Goal: Task Accomplishment & Management: Use online tool/utility

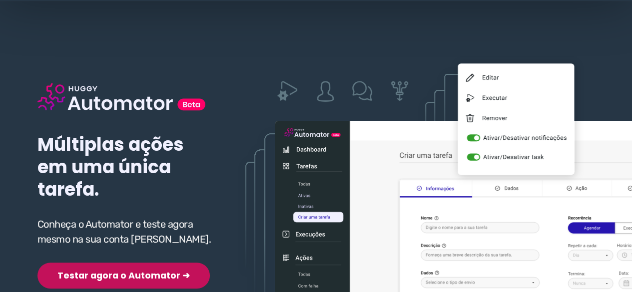
scroll to position [100, 0]
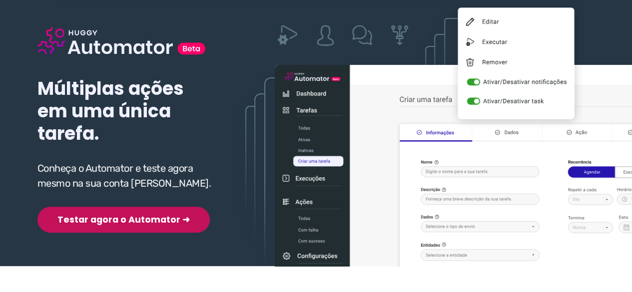
click at [103, 218] on button "Testar agora o Automator ➜" at bounding box center [123, 220] width 172 height 26
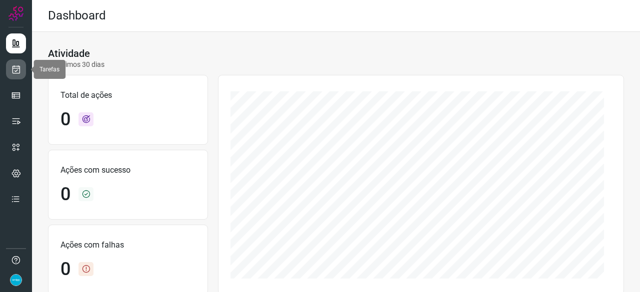
click at [18, 71] on icon at bounding box center [16, 69] width 10 height 10
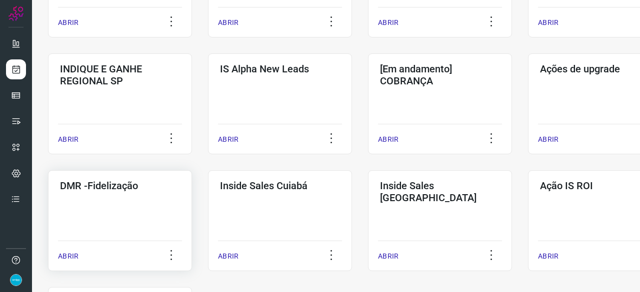
scroll to position [400, 0]
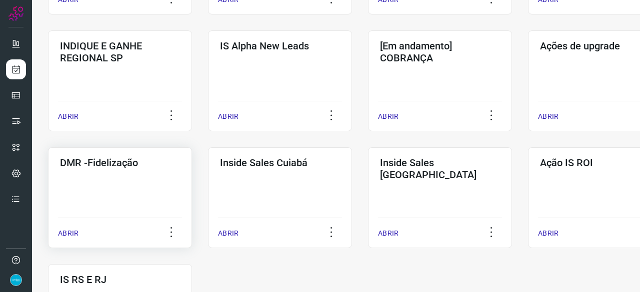
click at [67, 236] on p "ABRIR" at bounding box center [68, 233] width 20 height 10
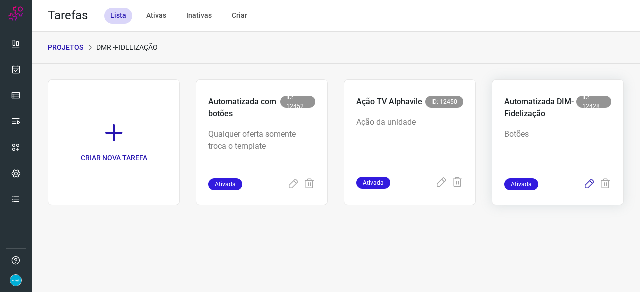
click at [589, 184] on icon at bounding box center [589, 184] width 12 height 12
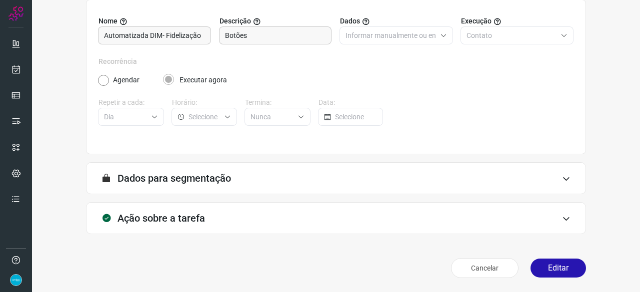
scroll to position [97, 0]
click at [551, 272] on button "Editar" at bounding box center [557, 268] width 55 height 19
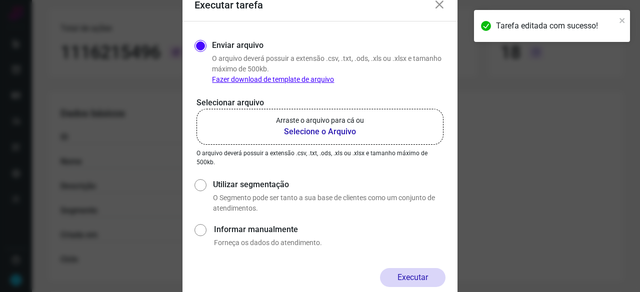
click at [293, 132] on b "Selecione o Arquivo" at bounding box center [320, 132] width 88 height 12
click at [0, 0] on input "Arraste o arquivo para cá ou Selecione o Arquivo" at bounding box center [0, 0] width 0 height 0
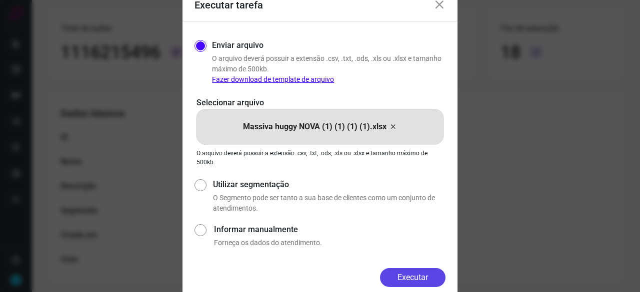
click at [416, 272] on button "Executar" at bounding box center [412, 277] width 65 height 19
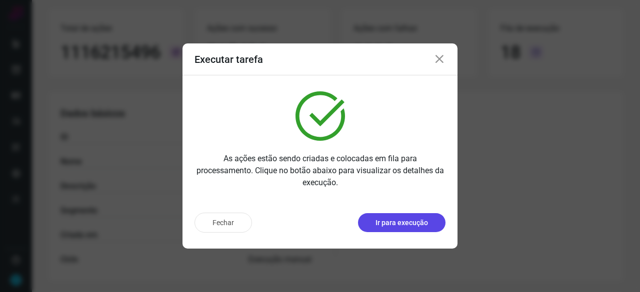
click at [397, 222] on p "Ir para execução" at bounding box center [401, 223] width 52 height 10
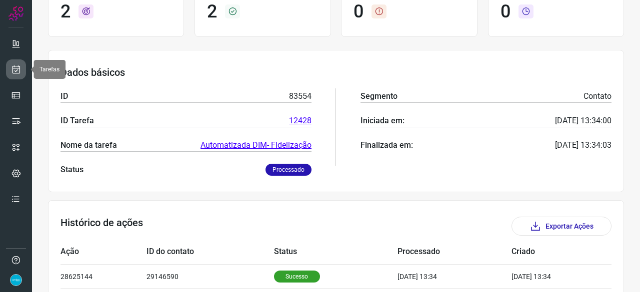
click at [17, 72] on icon at bounding box center [16, 69] width 10 height 10
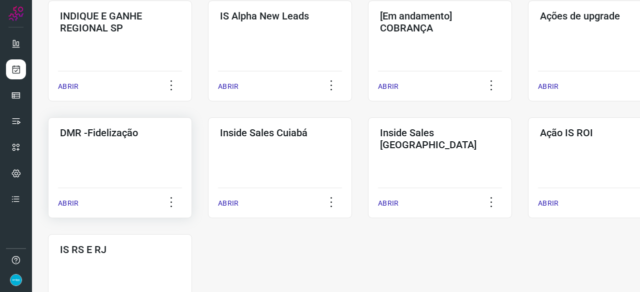
click at [60, 205] on p "ABRIR" at bounding box center [68, 203] width 20 height 10
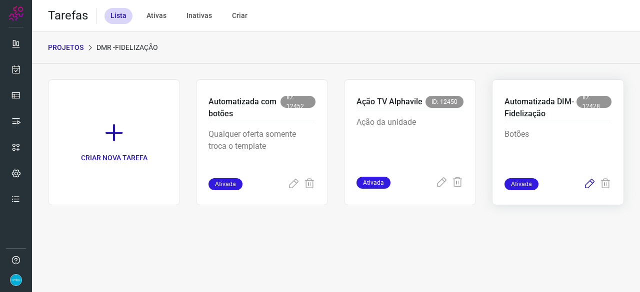
click at [593, 183] on icon at bounding box center [589, 184] width 12 height 12
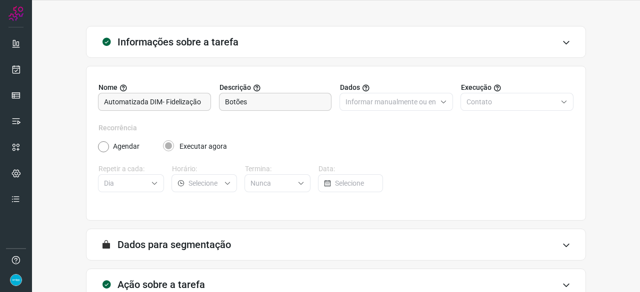
scroll to position [97, 0]
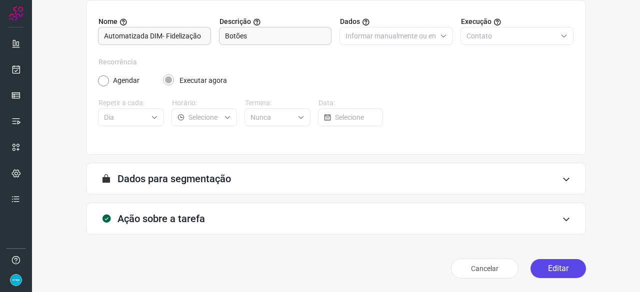
click at [549, 267] on button "Editar" at bounding box center [557, 268] width 55 height 19
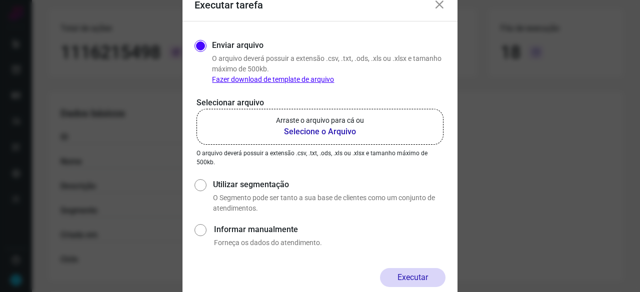
click at [310, 132] on b "Selecione o Arquivo" at bounding box center [320, 132] width 88 height 12
click at [0, 0] on input "Arraste o arquivo para cá ou Selecione o Arquivo" at bounding box center [0, 0] width 0 height 0
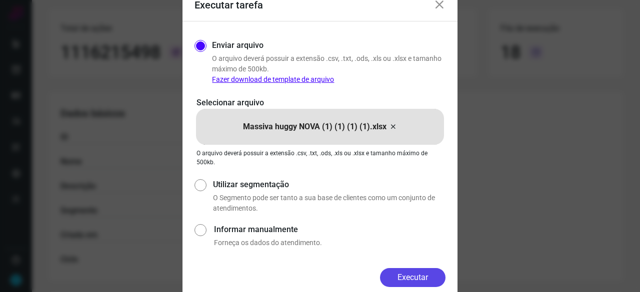
click at [433, 277] on button "Executar" at bounding box center [412, 277] width 65 height 19
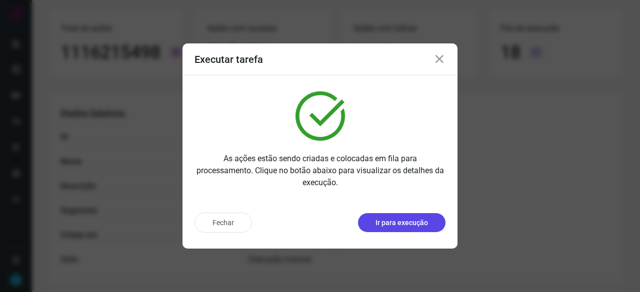
click at [405, 229] on button "Ir para execução" at bounding box center [401, 222] width 87 height 19
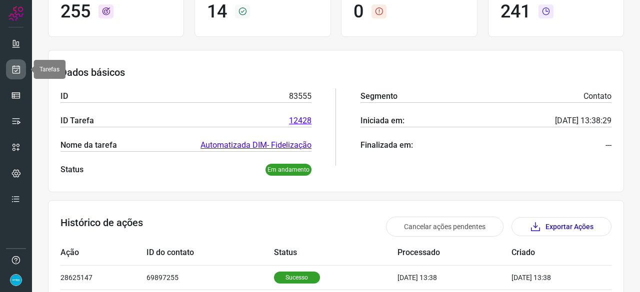
click at [19, 71] on icon at bounding box center [16, 69] width 10 height 10
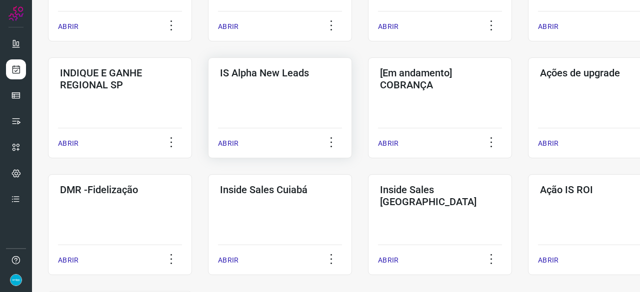
scroll to position [380, 0]
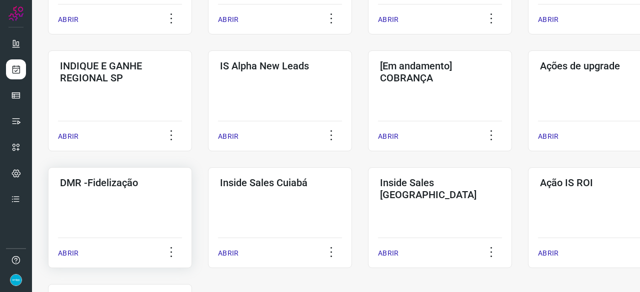
click at [65, 258] on p "ABRIR" at bounding box center [68, 253] width 20 height 10
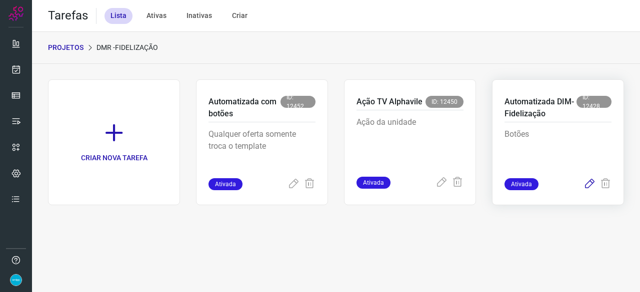
click at [585, 184] on icon at bounding box center [589, 184] width 12 height 12
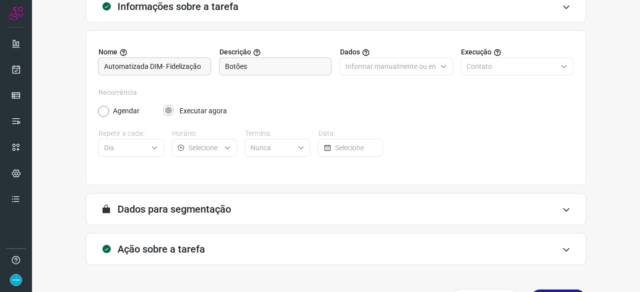
scroll to position [97, 0]
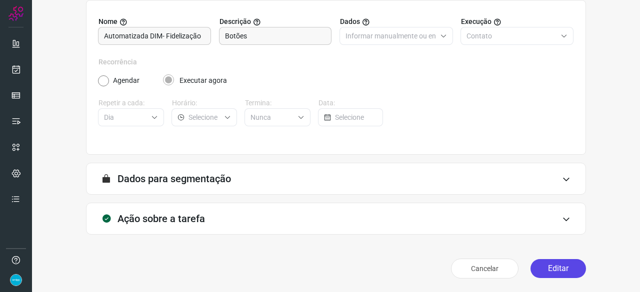
click at [558, 269] on button "Editar" at bounding box center [557, 268] width 55 height 19
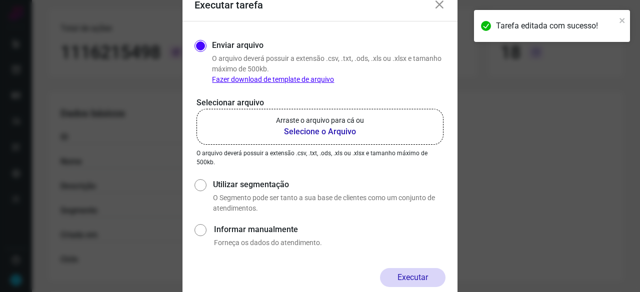
click at [317, 131] on b "Selecione o Arquivo" at bounding box center [320, 132] width 88 height 12
click at [0, 0] on input "Arraste o arquivo para cá ou Selecione o Arquivo" at bounding box center [0, 0] width 0 height 0
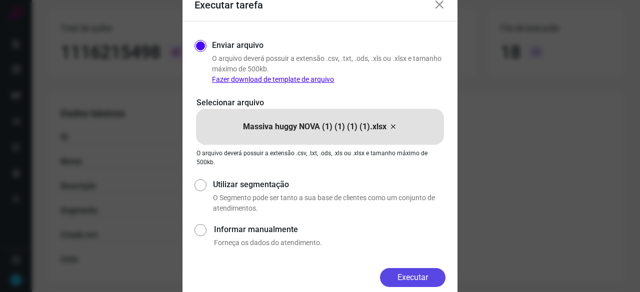
click at [417, 274] on button "Executar" at bounding box center [412, 277] width 65 height 19
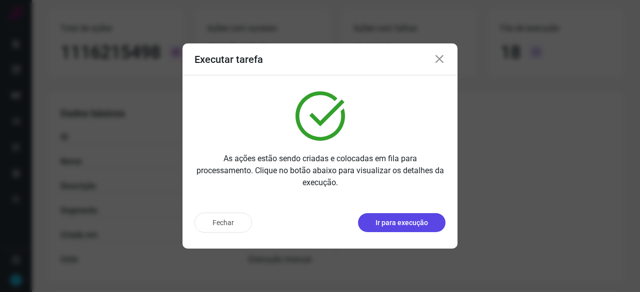
click at [398, 226] on p "Ir para execução" at bounding box center [401, 223] width 52 height 10
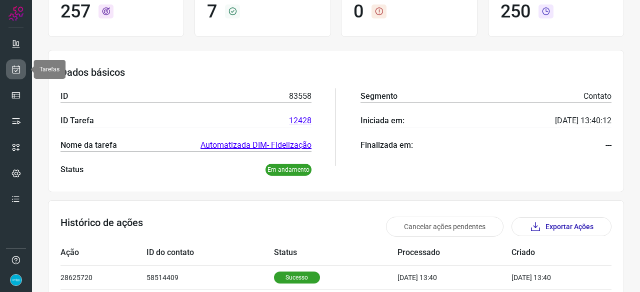
click at [17, 70] on icon at bounding box center [16, 69] width 10 height 10
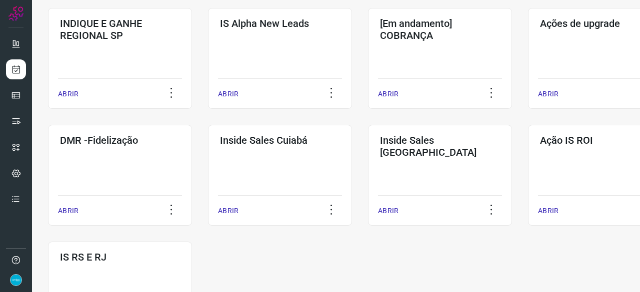
scroll to position [472, 0]
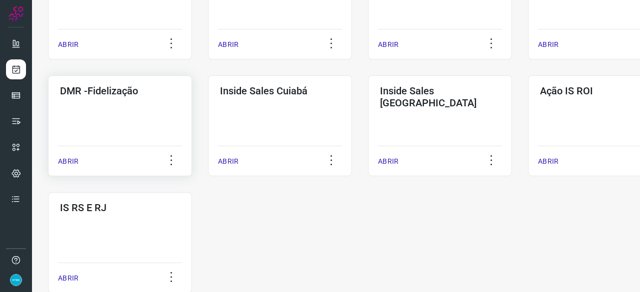
click at [70, 162] on p "ABRIR" at bounding box center [68, 161] width 20 height 10
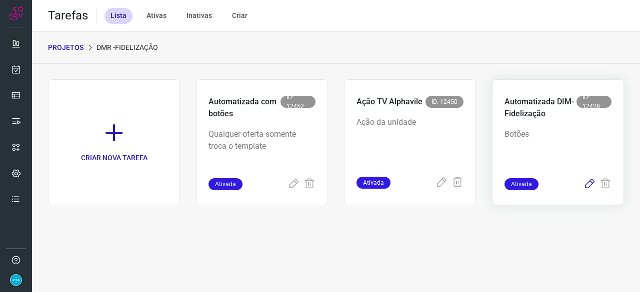
click at [594, 182] on icon at bounding box center [589, 184] width 12 height 12
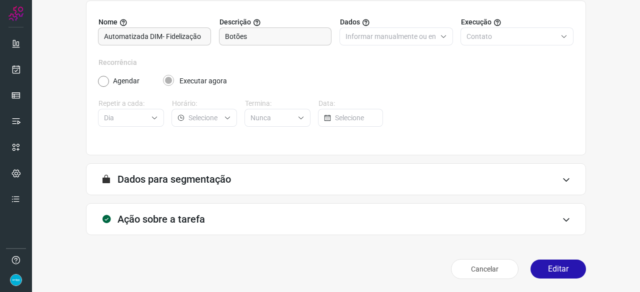
scroll to position [97, 0]
click at [550, 273] on button "Editar" at bounding box center [557, 268] width 55 height 19
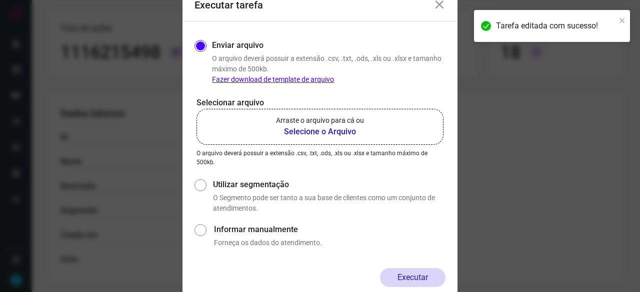
click at [294, 131] on b "Selecione o Arquivo" at bounding box center [320, 132] width 88 height 12
click at [0, 0] on input "Arraste o arquivo para cá ou Selecione o Arquivo" at bounding box center [0, 0] width 0 height 0
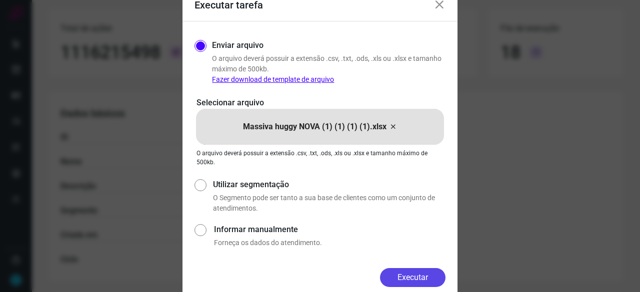
click at [422, 279] on button "Executar" at bounding box center [412, 277] width 65 height 19
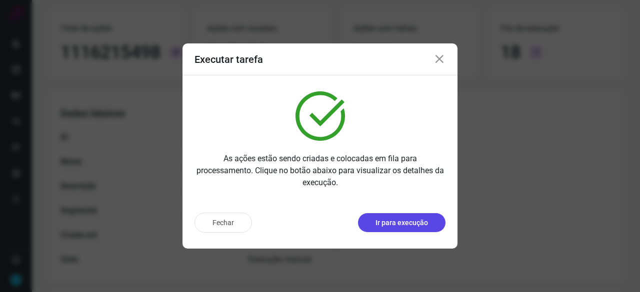
click at [421, 219] on p "Ir para execução" at bounding box center [401, 223] width 52 height 10
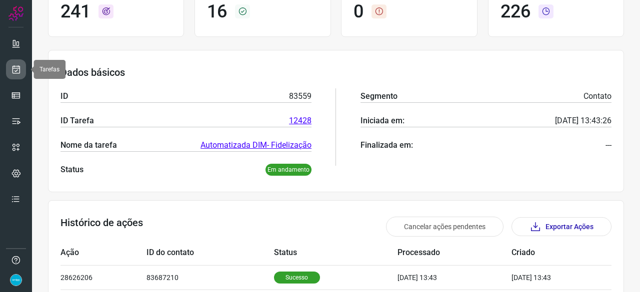
click at [20, 68] on icon at bounding box center [16, 69] width 10 height 10
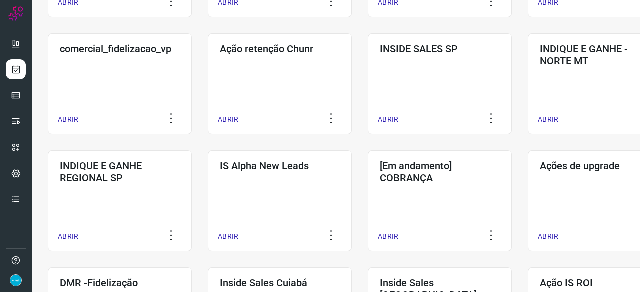
scroll to position [330, 0]
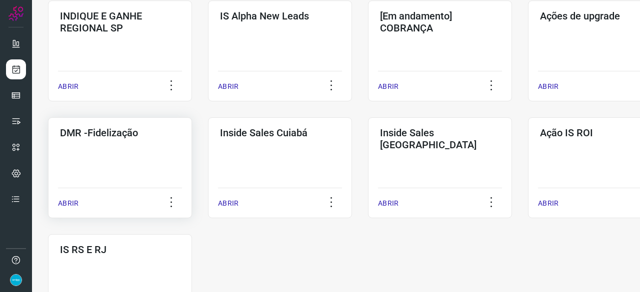
click at [65, 199] on p "ABRIR" at bounding box center [68, 203] width 20 height 10
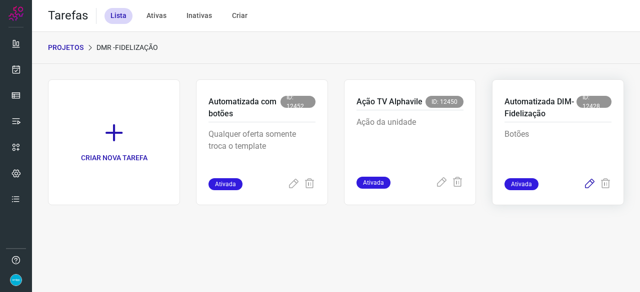
click at [590, 183] on icon at bounding box center [589, 184] width 12 height 12
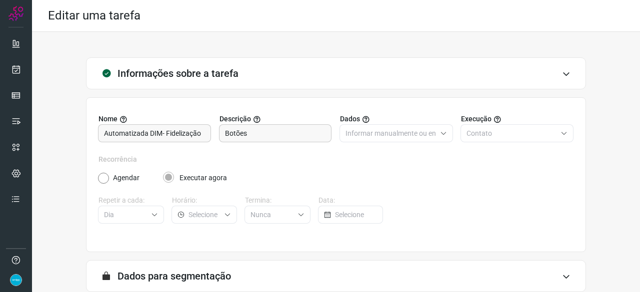
scroll to position [97, 0]
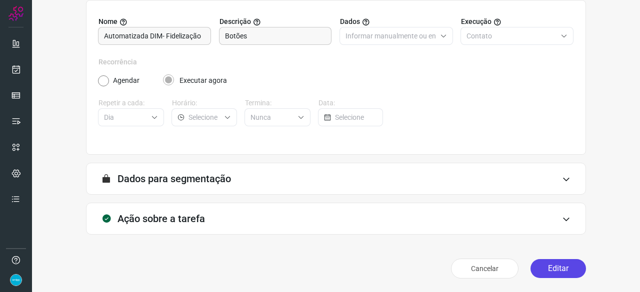
click at [536, 264] on button "Editar" at bounding box center [557, 268] width 55 height 19
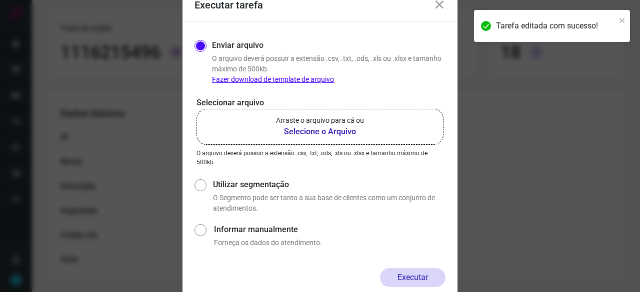
click at [292, 132] on b "Selecione o Arquivo" at bounding box center [320, 132] width 88 height 12
click at [0, 0] on input "Arraste o arquivo para cá ou Selecione o Arquivo" at bounding box center [0, 0] width 0 height 0
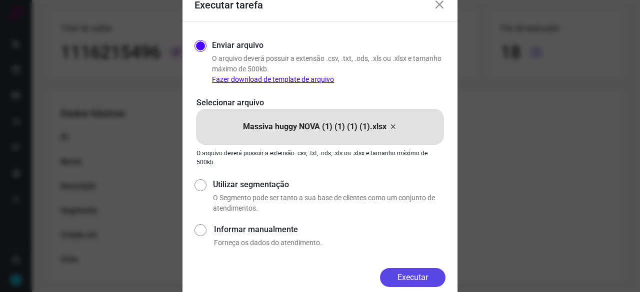
click at [412, 276] on button "Executar" at bounding box center [412, 277] width 65 height 19
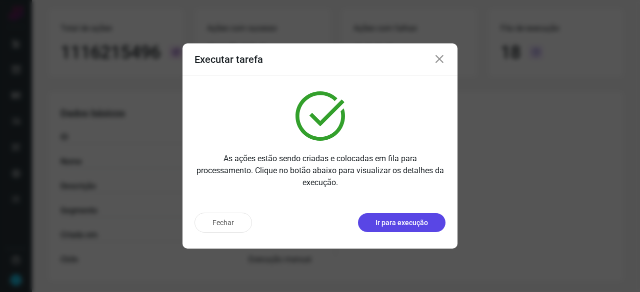
click at [380, 224] on p "Ir para execução" at bounding box center [401, 223] width 52 height 10
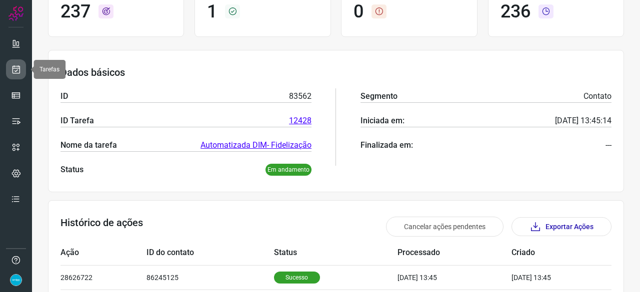
click at [14, 66] on icon at bounding box center [16, 69] width 10 height 10
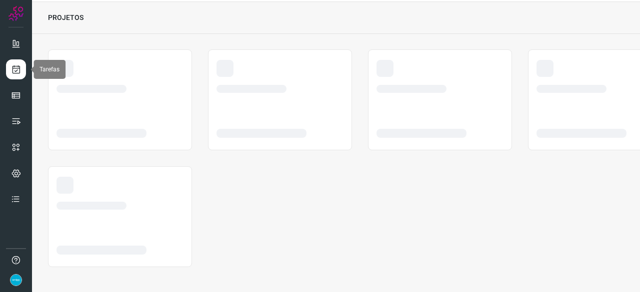
scroll to position [30, 0]
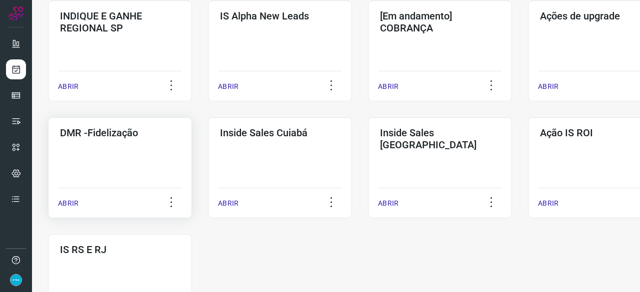
click at [63, 204] on p "ABRIR" at bounding box center [68, 203] width 20 height 10
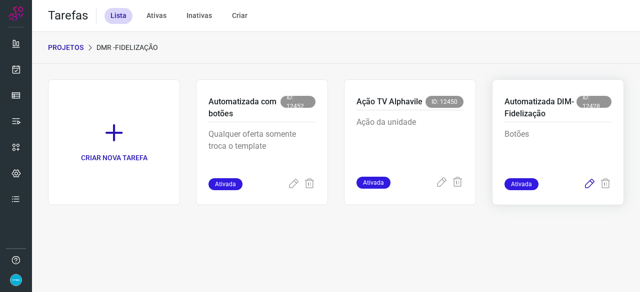
click at [588, 185] on icon at bounding box center [589, 184] width 12 height 12
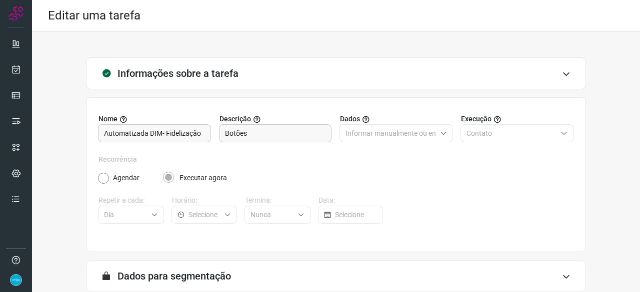
scroll to position [97, 0]
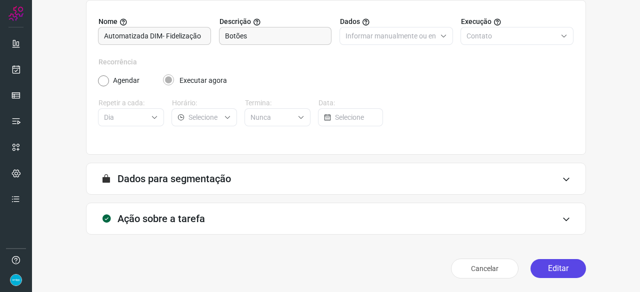
click at [538, 265] on button "Editar" at bounding box center [557, 268] width 55 height 19
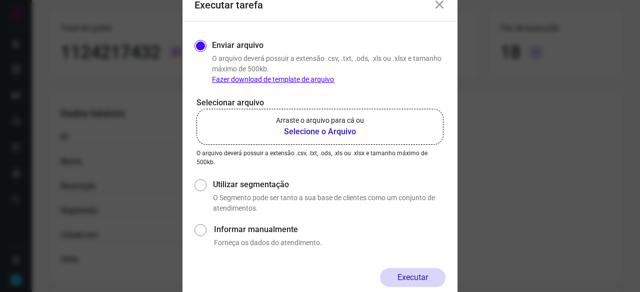
click at [319, 133] on b "Selecione o Arquivo" at bounding box center [320, 132] width 88 height 12
click at [0, 0] on input "Arraste o arquivo para cá ou Selecione o Arquivo" at bounding box center [0, 0] width 0 height 0
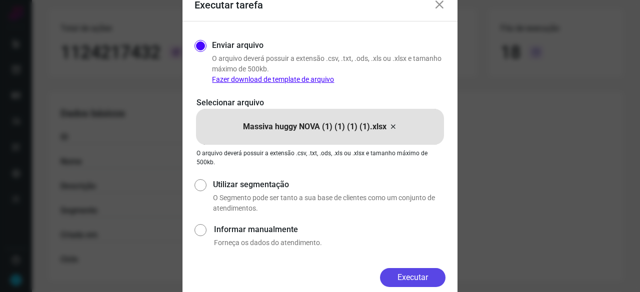
drag, startPoint x: 418, startPoint y: 274, endPoint x: 432, endPoint y: 263, distance: 17.5
click at [419, 274] on button "Executar" at bounding box center [412, 277] width 65 height 19
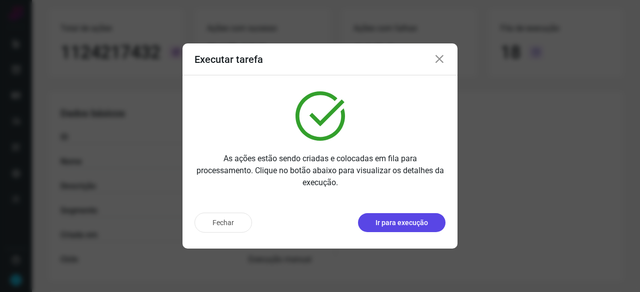
click at [410, 225] on p "Ir para execução" at bounding box center [401, 223] width 52 height 10
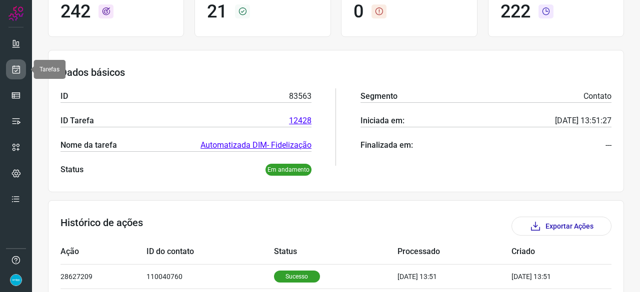
click at [19, 67] on icon at bounding box center [16, 69] width 10 height 10
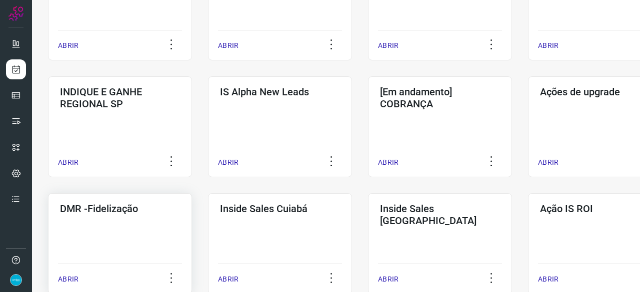
scroll to position [380, 0]
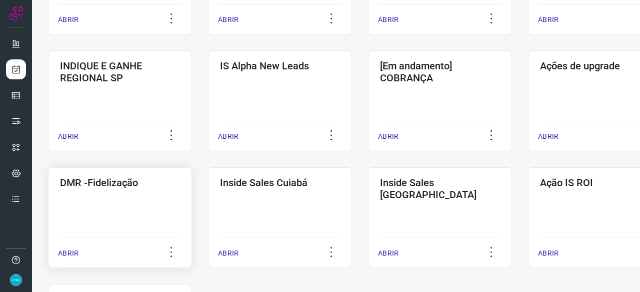
click at [69, 253] on p "ABRIR" at bounding box center [68, 253] width 20 height 10
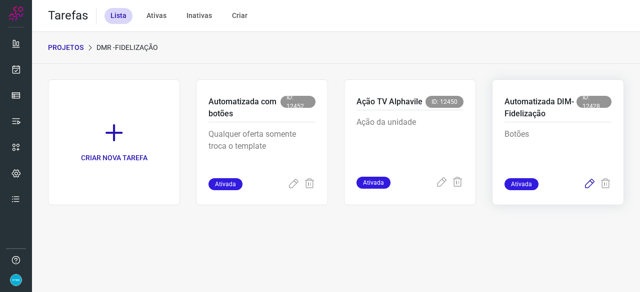
click at [589, 184] on icon at bounding box center [589, 184] width 12 height 12
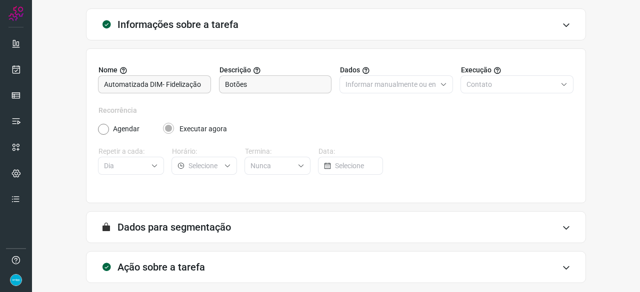
scroll to position [97, 0]
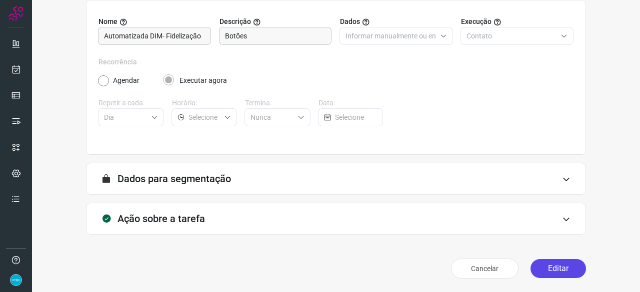
click at [549, 268] on button "Editar" at bounding box center [557, 268] width 55 height 19
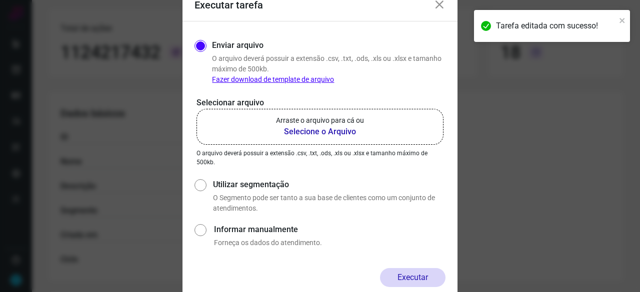
click at [307, 130] on b "Selecione o Arquivo" at bounding box center [320, 132] width 88 height 12
click at [0, 0] on input "Arraste o arquivo para cá ou Selecione o Arquivo" at bounding box center [0, 0] width 0 height 0
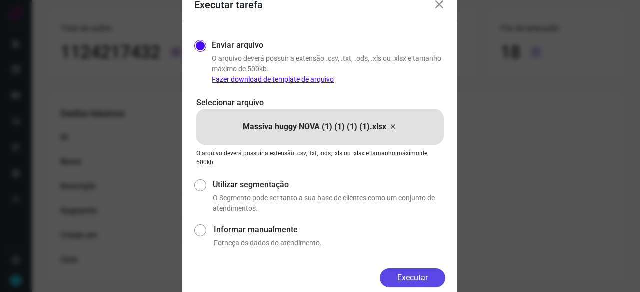
click at [430, 278] on button "Executar" at bounding box center [412, 277] width 65 height 19
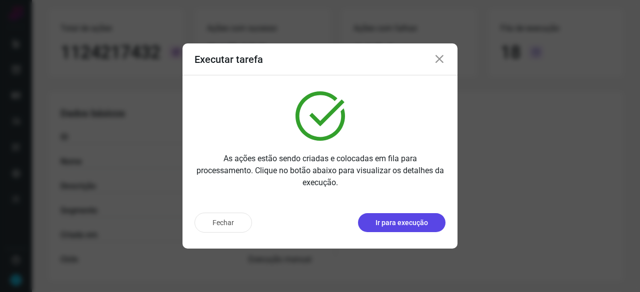
click at [395, 222] on p "Ir para execução" at bounding box center [401, 223] width 52 height 10
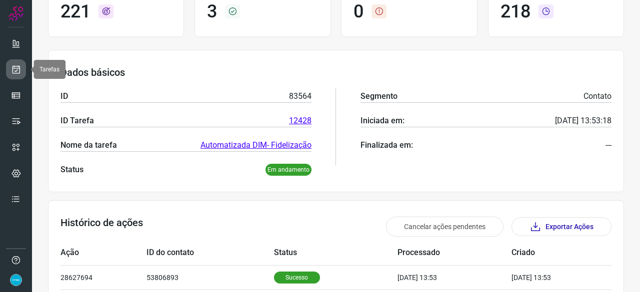
click at [16, 59] on link at bounding box center [16, 69] width 20 height 20
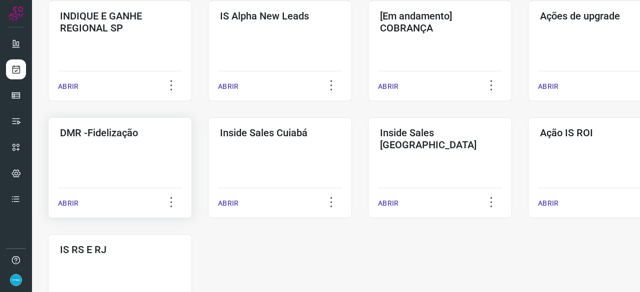
click at [64, 199] on p "ABRIR" at bounding box center [68, 203] width 20 height 10
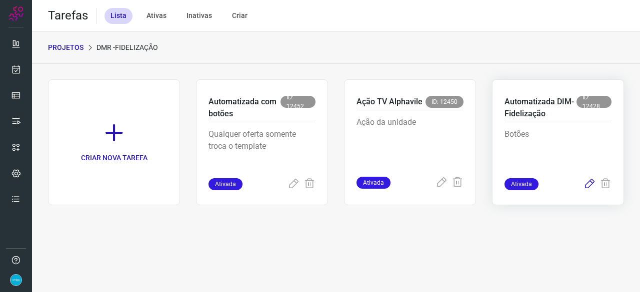
click at [586, 185] on icon at bounding box center [589, 184] width 12 height 12
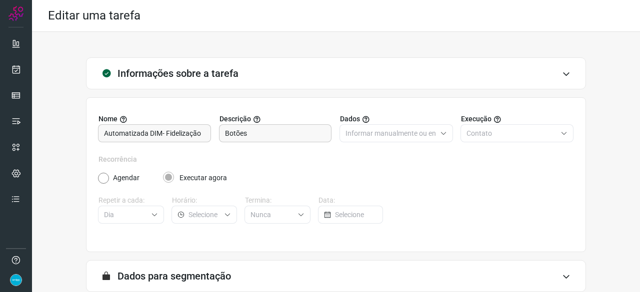
scroll to position [97, 0]
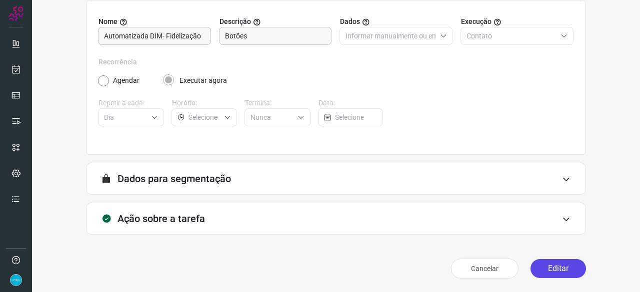
click at [551, 269] on button "Editar" at bounding box center [557, 268] width 55 height 19
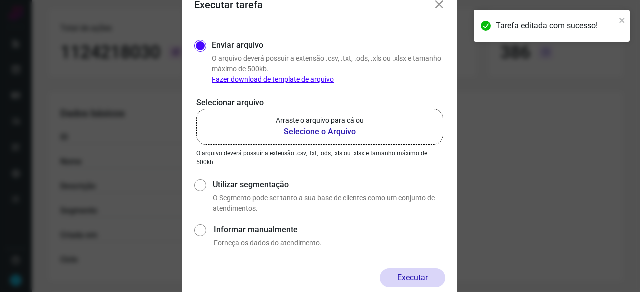
click at [313, 132] on b "Selecione o Arquivo" at bounding box center [320, 132] width 88 height 12
click at [0, 0] on input "Arraste o arquivo para cá ou Selecione o Arquivo" at bounding box center [0, 0] width 0 height 0
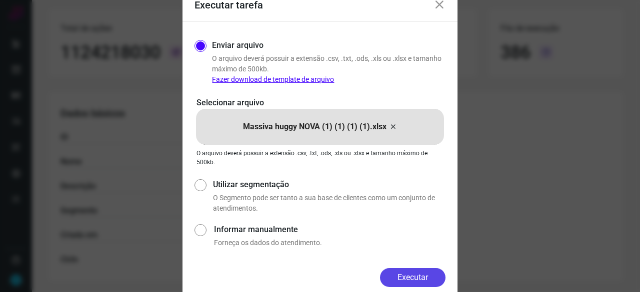
click at [403, 272] on button "Executar" at bounding box center [412, 277] width 65 height 19
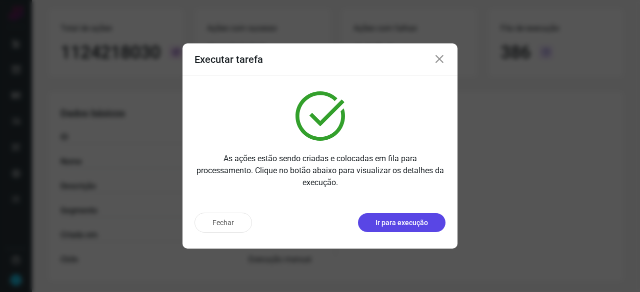
click at [419, 225] on p "Ir para execução" at bounding box center [401, 223] width 52 height 10
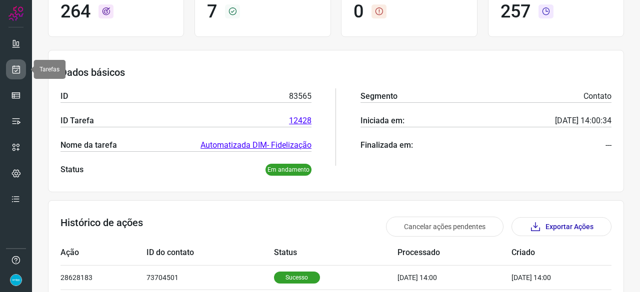
click at [20, 67] on icon at bounding box center [16, 69] width 10 height 10
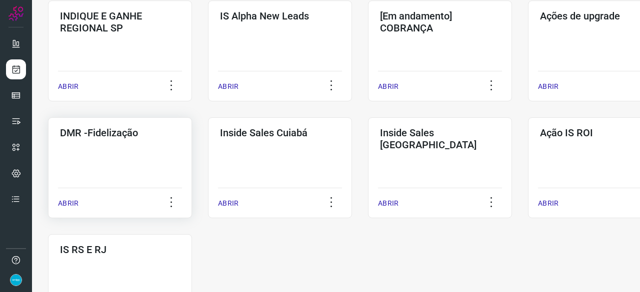
click at [69, 199] on p "ABRIR" at bounding box center [68, 203] width 20 height 10
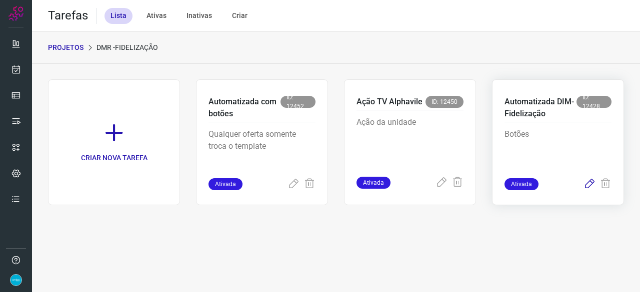
click at [590, 183] on icon at bounding box center [589, 184] width 12 height 12
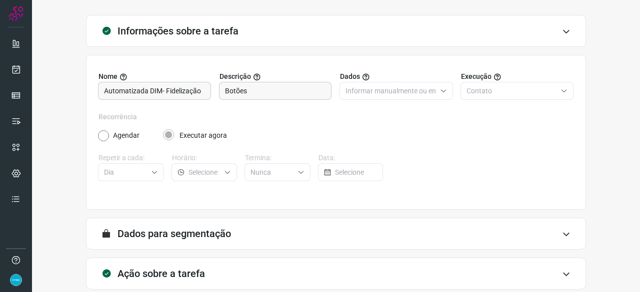
scroll to position [97, 0]
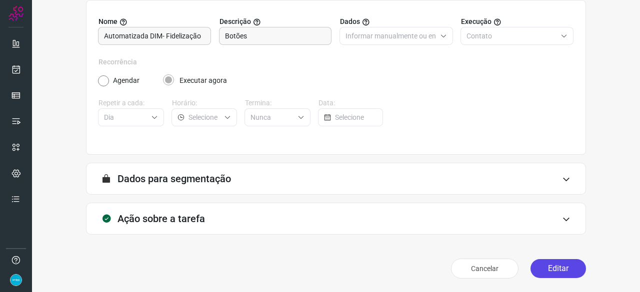
click at [556, 267] on button "Editar" at bounding box center [557, 268] width 55 height 19
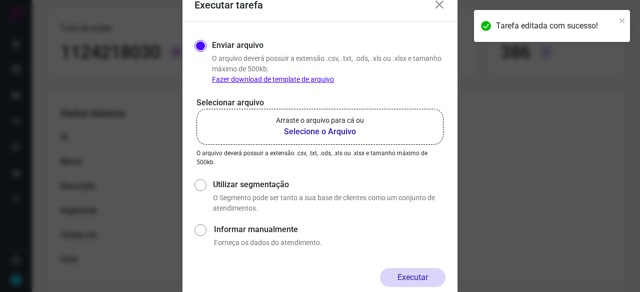
click at [323, 136] on b "Selecione o Arquivo" at bounding box center [320, 132] width 88 height 12
click at [0, 0] on input "Arraste o arquivo para cá ou Selecione o Arquivo" at bounding box center [0, 0] width 0 height 0
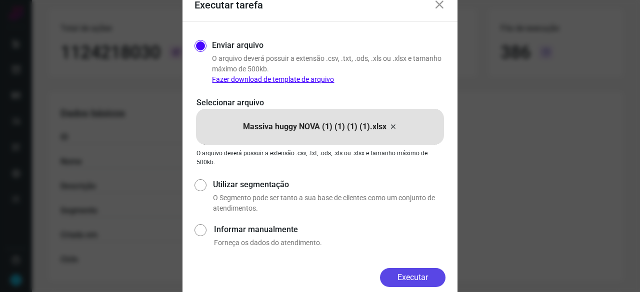
click at [411, 273] on button "Executar" at bounding box center [412, 277] width 65 height 19
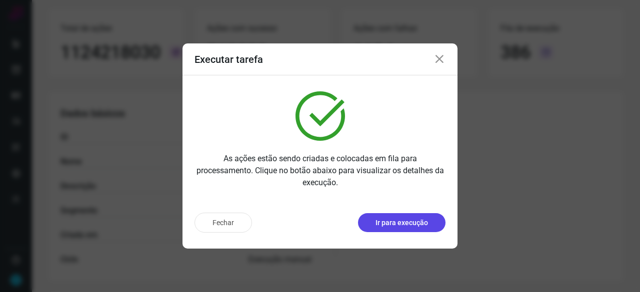
click at [388, 226] on p "Ir para execução" at bounding box center [401, 223] width 52 height 10
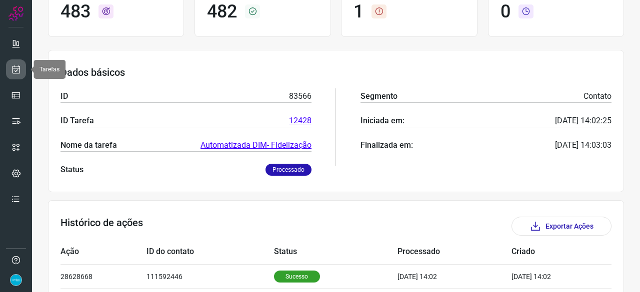
click at [19, 70] on icon at bounding box center [16, 69] width 10 height 10
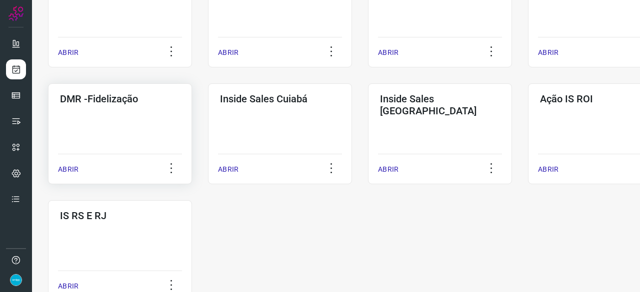
scroll to position [480, 0]
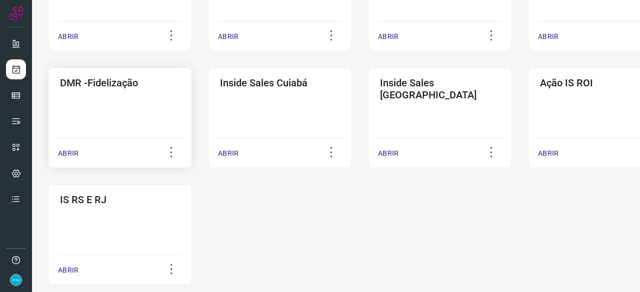
click at [68, 154] on p "ABRIR" at bounding box center [68, 153] width 20 height 10
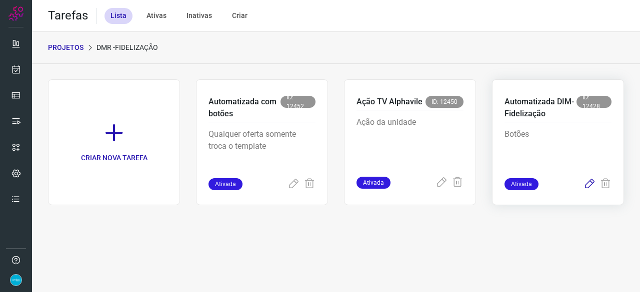
click at [589, 185] on icon at bounding box center [589, 184] width 12 height 12
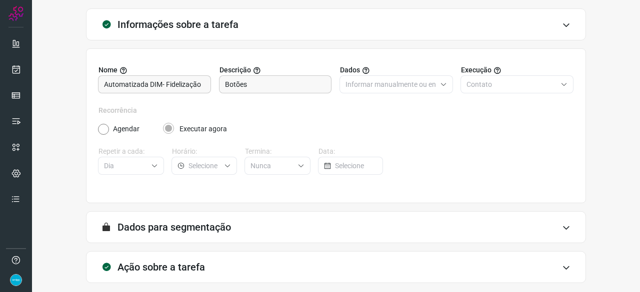
scroll to position [97, 0]
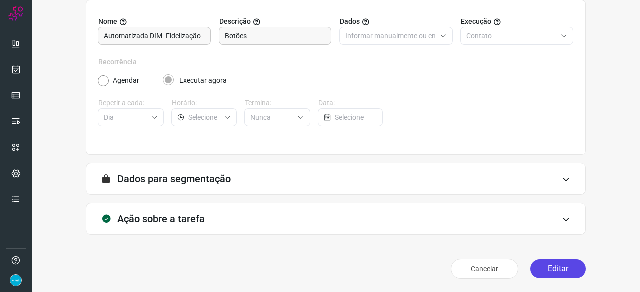
drag, startPoint x: 569, startPoint y: 264, endPoint x: 569, endPoint y: 259, distance: 5.5
click at [569, 262] on button "Editar" at bounding box center [557, 268] width 55 height 19
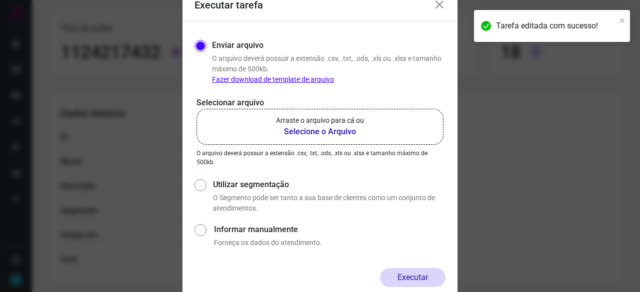
click at [319, 132] on b "Selecione o Arquivo" at bounding box center [320, 132] width 88 height 12
click at [0, 0] on input "Arraste o arquivo para cá ou Selecione o Arquivo" at bounding box center [0, 0] width 0 height 0
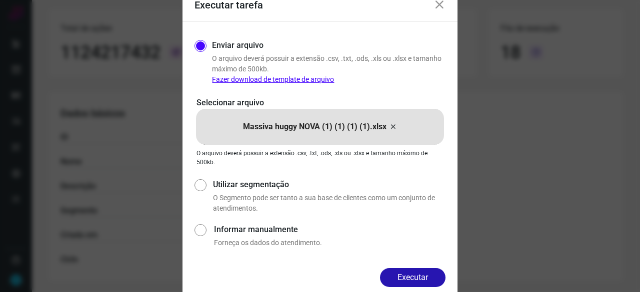
drag, startPoint x: 411, startPoint y: 281, endPoint x: 411, endPoint y: 272, distance: 9.0
click at [411, 280] on button "Executar" at bounding box center [412, 277] width 65 height 19
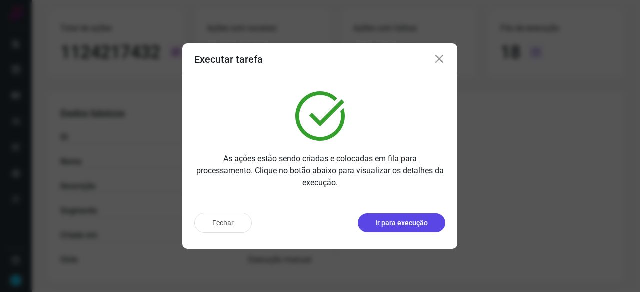
click at [401, 224] on p "Ir para execução" at bounding box center [401, 223] width 52 height 10
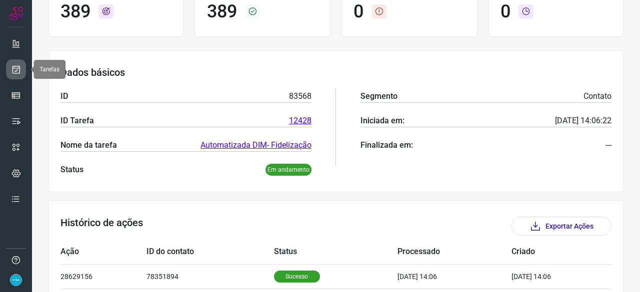
click at [12, 70] on icon at bounding box center [16, 69] width 10 height 10
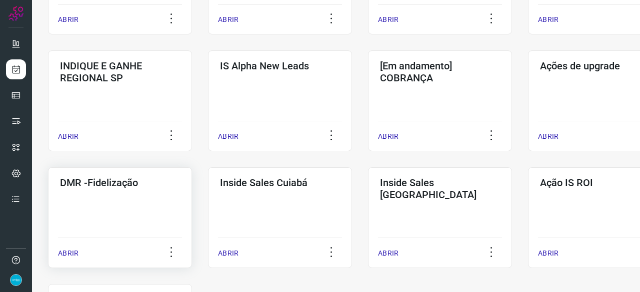
click at [62, 252] on p "ABRIR" at bounding box center [68, 253] width 20 height 10
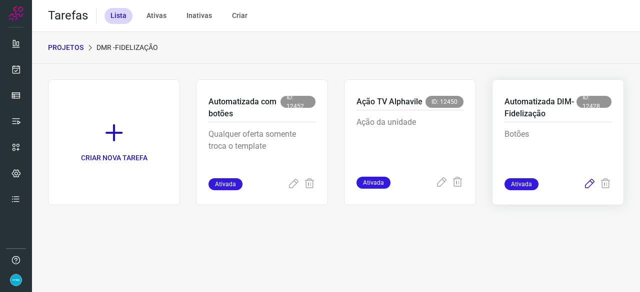
click at [591, 183] on icon at bounding box center [589, 184] width 12 height 12
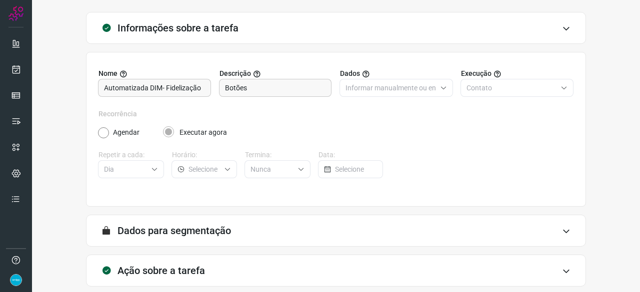
scroll to position [97, 0]
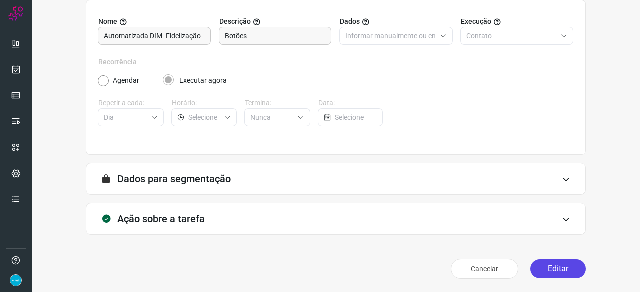
click at [546, 268] on button "Editar" at bounding box center [557, 268] width 55 height 19
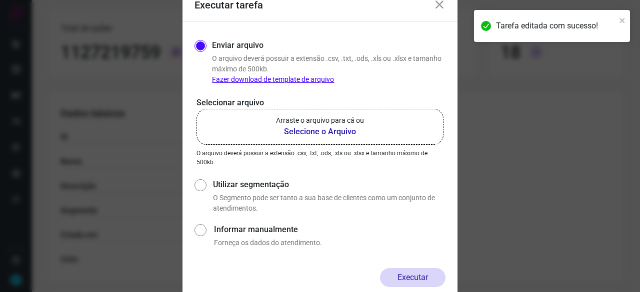
click at [297, 129] on b "Selecione o Arquivo" at bounding box center [320, 132] width 88 height 12
click at [0, 0] on input "Arraste o arquivo para cá ou Selecione o Arquivo" at bounding box center [0, 0] width 0 height 0
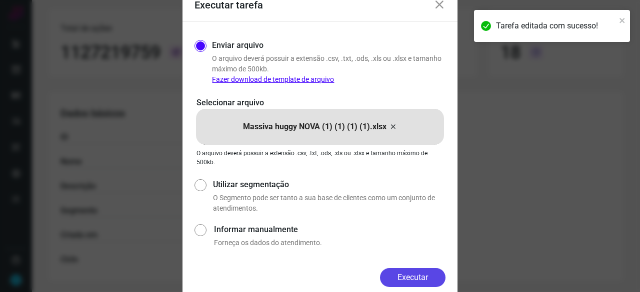
click at [430, 276] on button "Executar" at bounding box center [412, 277] width 65 height 19
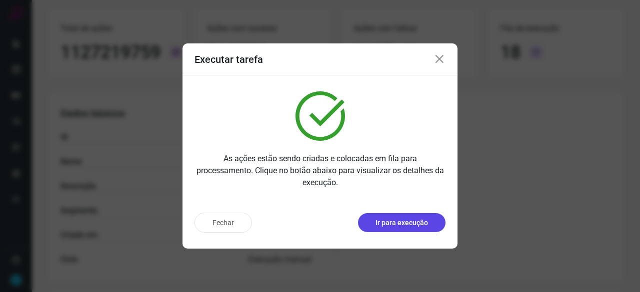
click at [398, 224] on p "Ir para execução" at bounding box center [401, 223] width 52 height 10
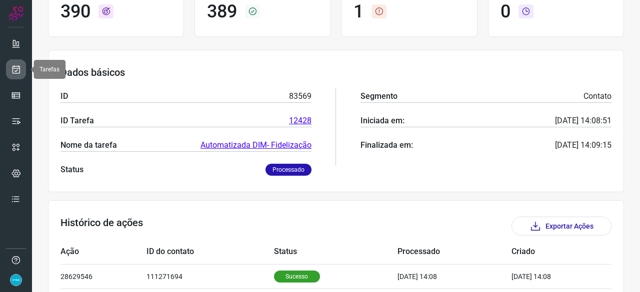
click at [15, 66] on icon at bounding box center [16, 69] width 10 height 10
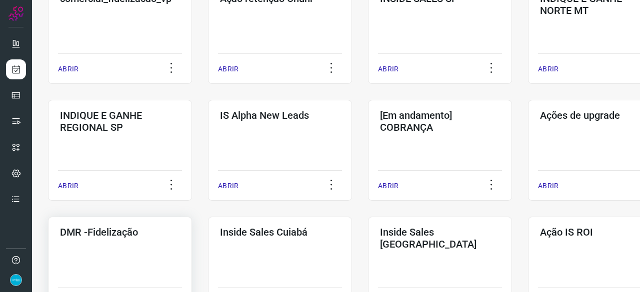
scroll to position [380, 0]
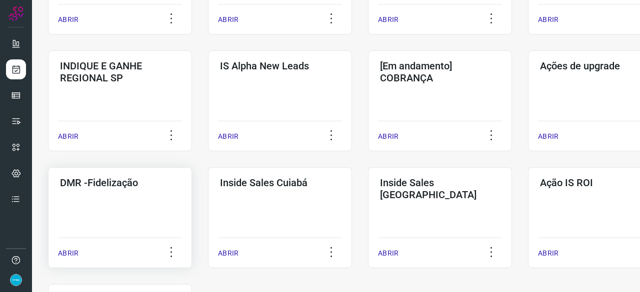
click at [70, 253] on p "ABRIR" at bounding box center [68, 253] width 20 height 10
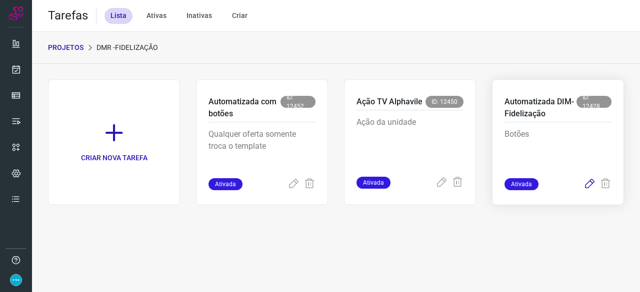
click at [593, 181] on icon at bounding box center [589, 184] width 12 height 12
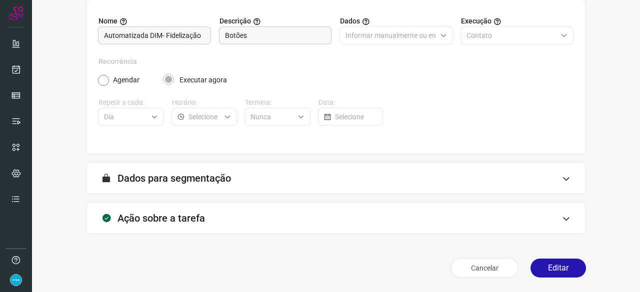
scroll to position [97, 0]
click at [556, 266] on button "Editar" at bounding box center [557, 268] width 55 height 19
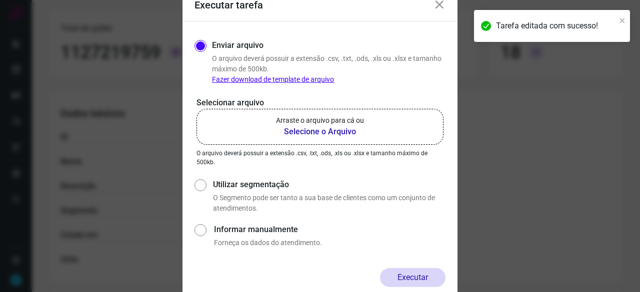
click at [293, 130] on b "Selecione o Arquivo" at bounding box center [320, 132] width 88 height 12
click at [0, 0] on input "Arraste o arquivo para cá ou Selecione o Arquivo" at bounding box center [0, 0] width 0 height 0
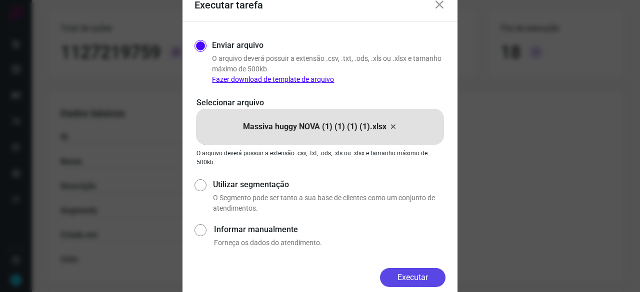
click at [403, 286] on button "Executar" at bounding box center [412, 277] width 65 height 19
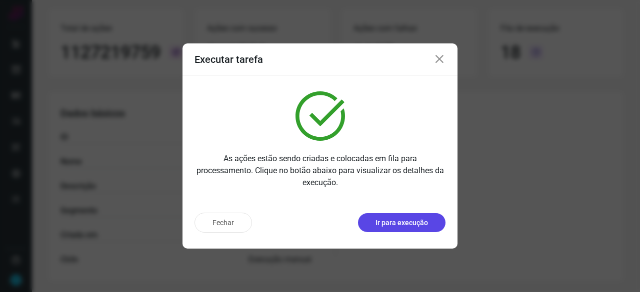
click at [379, 222] on p "Ir para execução" at bounding box center [401, 223] width 52 height 10
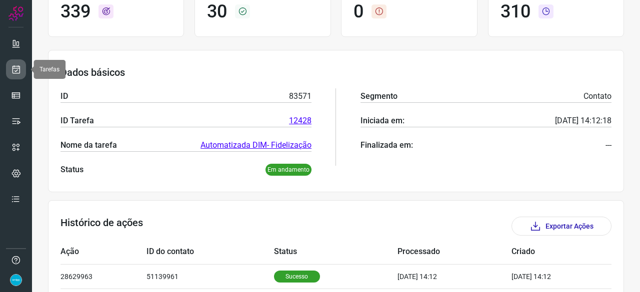
click at [16, 67] on icon at bounding box center [16, 69] width 10 height 10
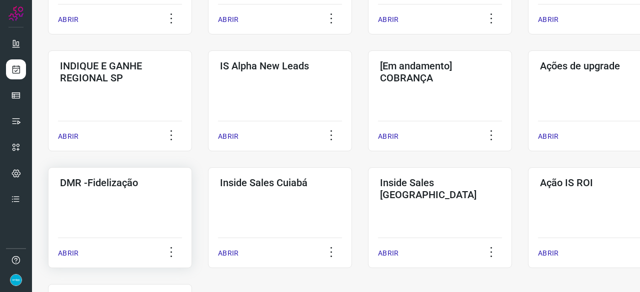
scroll to position [430, 0]
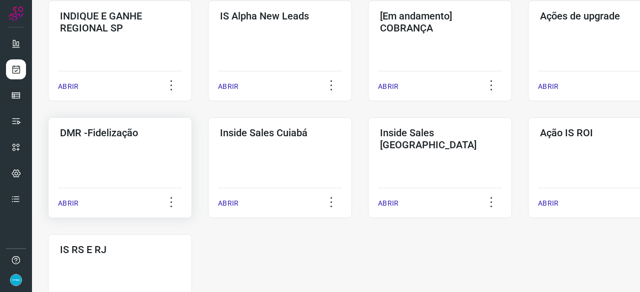
click at [59, 204] on p "ABRIR" at bounding box center [68, 203] width 20 height 10
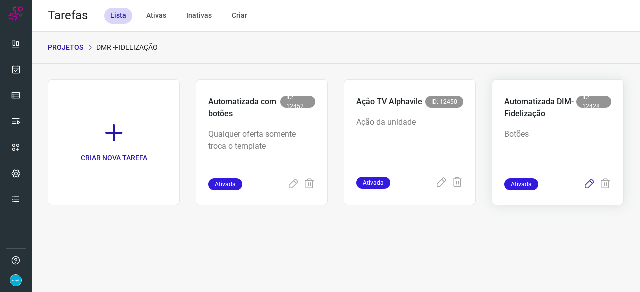
click at [590, 182] on icon at bounding box center [589, 184] width 12 height 12
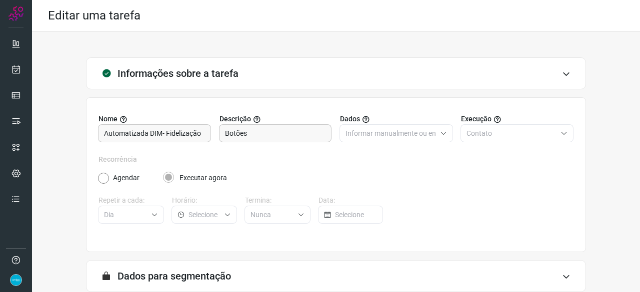
scroll to position [97, 0]
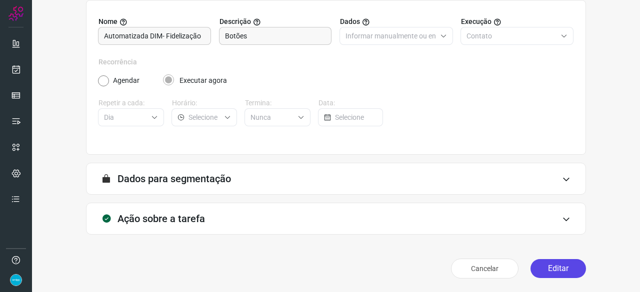
click at [547, 269] on button "Editar" at bounding box center [557, 268] width 55 height 19
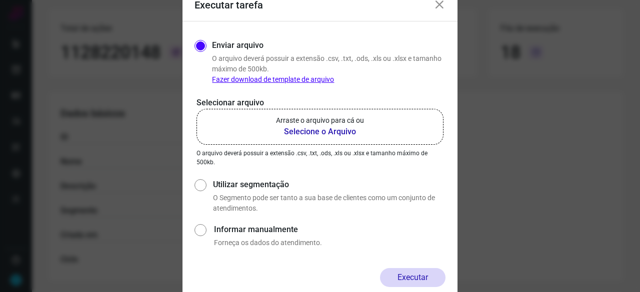
click at [307, 128] on b "Selecione o Arquivo" at bounding box center [320, 132] width 88 height 12
click at [0, 0] on input "Arraste o arquivo para cá ou Selecione o Arquivo" at bounding box center [0, 0] width 0 height 0
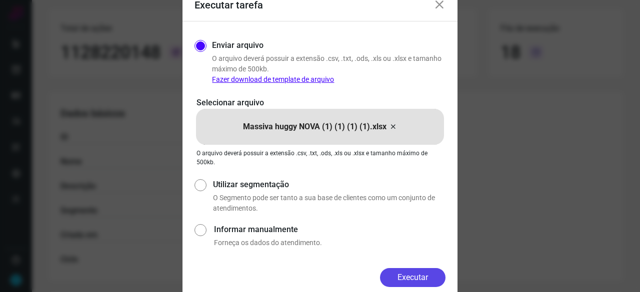
click at [395, 278] on button "Executar" at bounding box center [412, 277] width 65 height 19
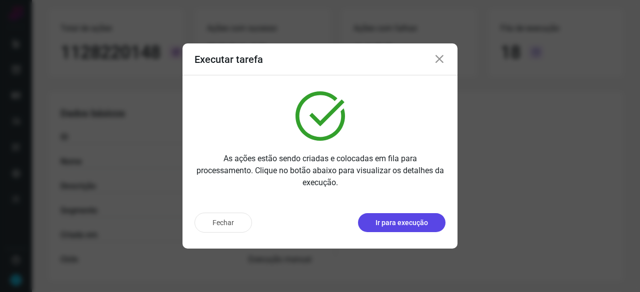
click at [390, 226] on p "Ir para execução" at bounding box center [401, 223] width 52 height 10
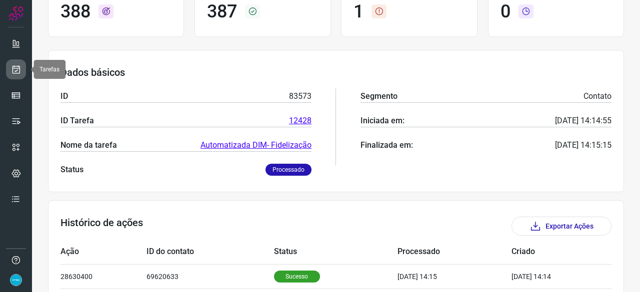
click at [17, 66] on icon at bounding box center [16, 69] width 10 height 10
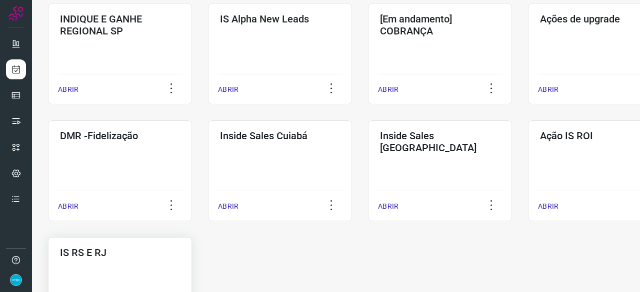
scroll to position [430, 0]
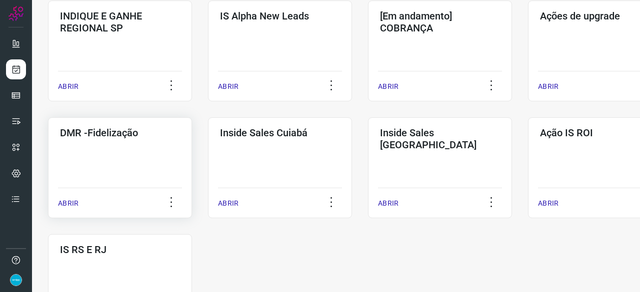
click at [64, 204] on p "ABRIR" at bounding box center [68, 203] width 20 height 10
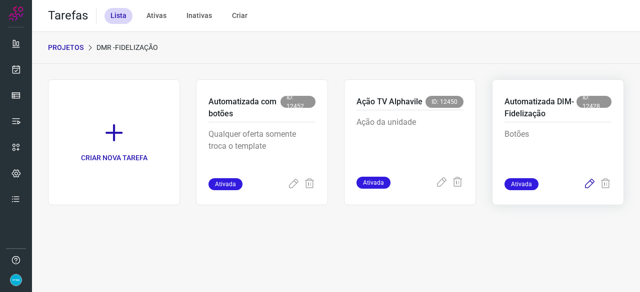
click at [589, 182] on icon at bounding box center [589, 184] width 12 height 12
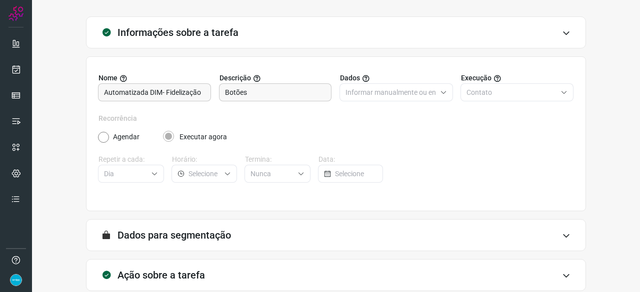
scroll to position [97, 0]
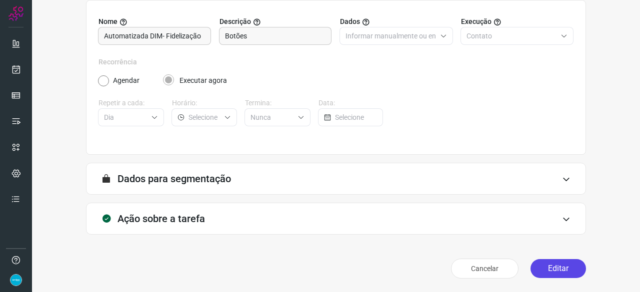
click at [552, 264] on button "Editar" at bounding box center [557, 268] width 55 height 19
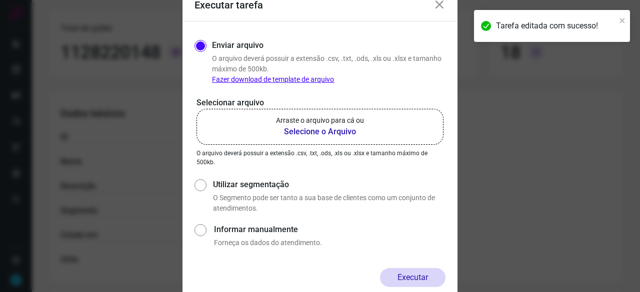
click at [306, 132] on b "Selecione o Arquivo" at bounding box center [320, 132] width 88 height 12
click at [0, 0] on input "Arraste o arquivo para cá ou Selecione o Arquivo" at bounding box center [0, 0] width 0 height 0
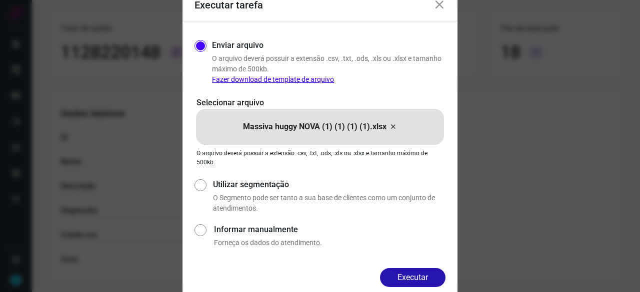
drag, startPoint x: 433, startPoint y: 275, endPoint x: 438, endPoint y: 274, distance: 5.0
click at [436, 274] on button "Executar" at bounding box center [412, 277] width 65 height 19
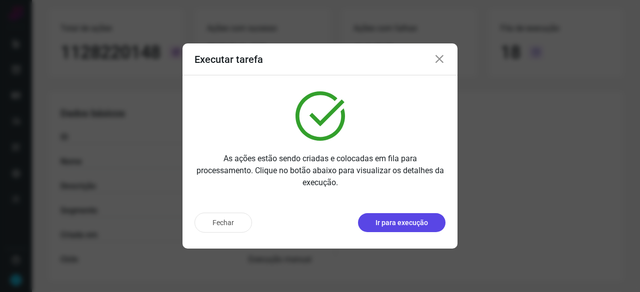
click at [408, 227] on p "Ir para execução" at bounding box center [401, 223] width 52 height 10
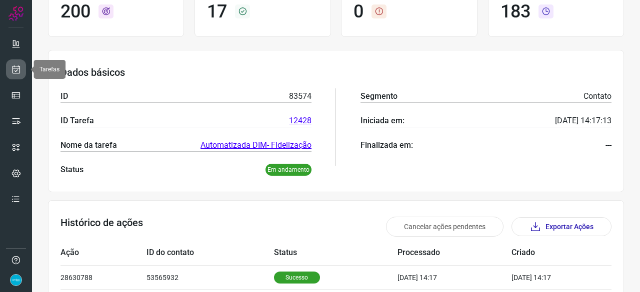
click at [19, 68] on icon at bounding box center [16, 69] width 10 height 10
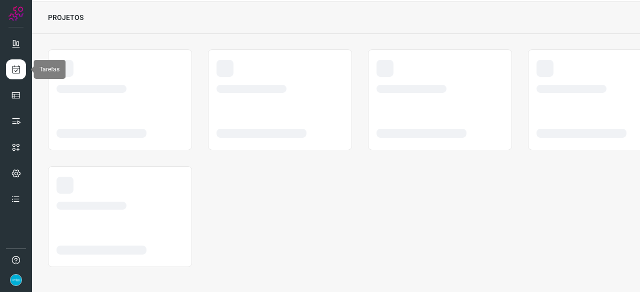
scroll to position [30, 0]
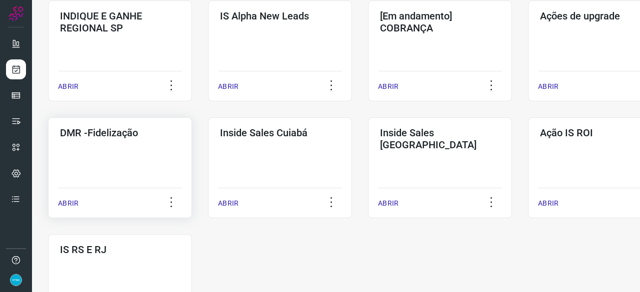
click at [63, 201] on p "ABRIR" at bounding box center [68, 203] width 20 height 10
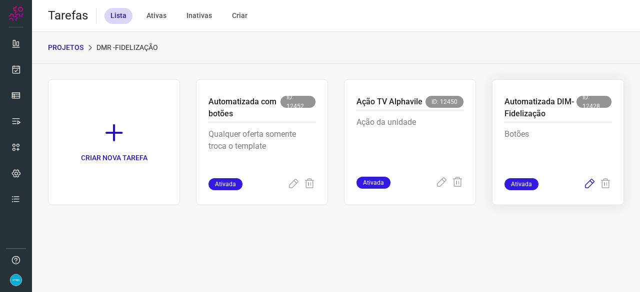
click at [589, 183] on icon at bounding box center [589, 184] width 12 height 12
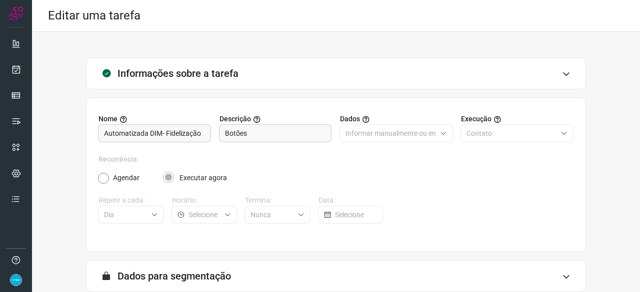
scroll to position [97, 0]
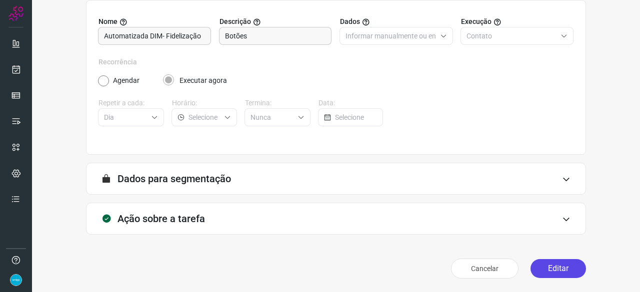
click at [542, 272] on button "Editar" at bounding box center [557, 268] width 55 height 19
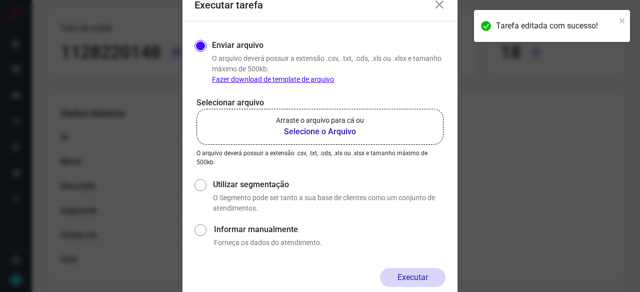
click at [311, 130] on b "Selecione o Arquivo" at bounding box center [320, 132] width 88 height 12
click at [0, 0] on input "Arraste o arquivo para cá ou Selecione o Arquivo" at bounding box center [0, 0] width 0 height 0
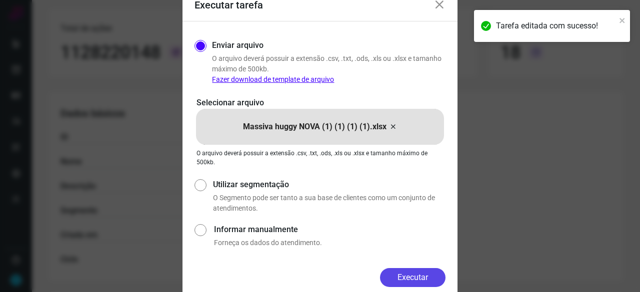
click at [419, 273] on button "Executar" at bounding box center [412, 277] width 65 height 19
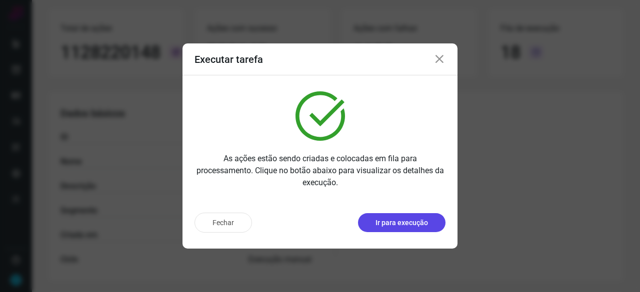
click at [403, 225] on p "Ir para execução" at bounding box center [401, 223] width 52 height 10
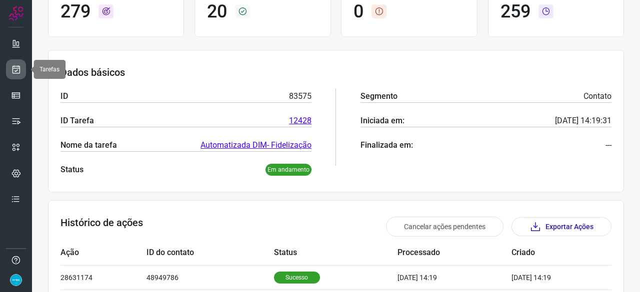
click at [19, 73] on icon at bounding box center [16, 69] width 10 height 10
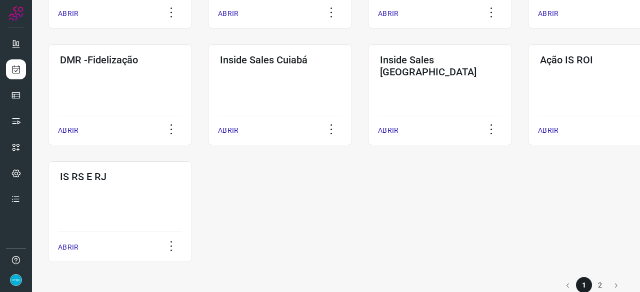
scroll to position [522, 0]
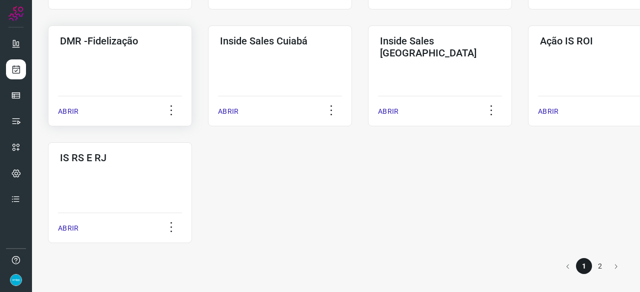
click at [68, 110] on p "ABRIR" at bounding box center [68, 111] width 20 height 10
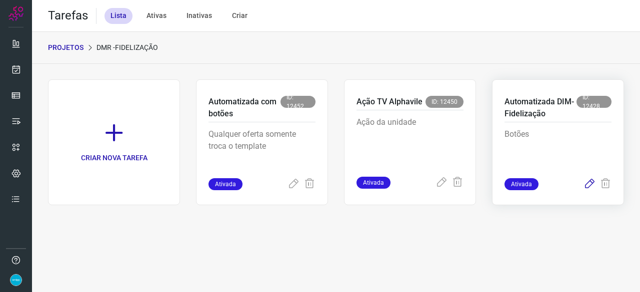
click at [587, 182] on icon at bounding box center [589, 184] width 12 height 12
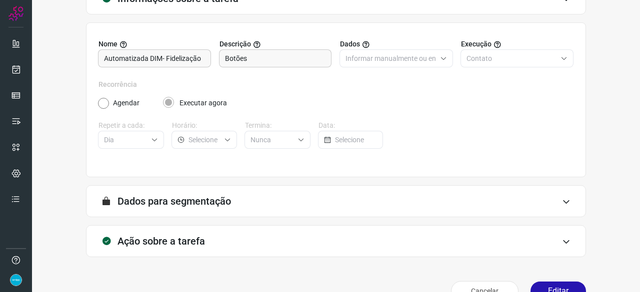
scroll to position [97, 0]
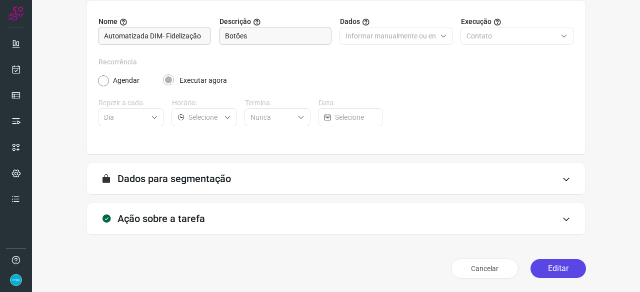
click at [550, 269] on button "Editar" at bounding box center [557, 268] width 55 height 19
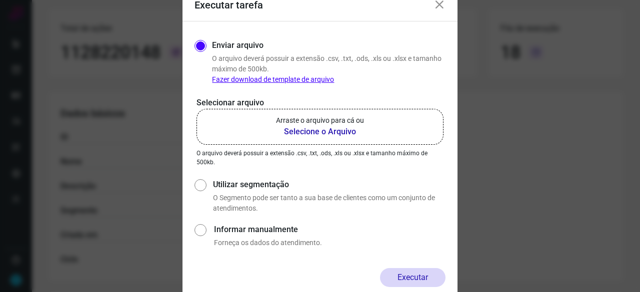
click at [293, 130] on b "Selecione o Arquivo" at bounding box center [320, 132] width 88 height 12
click at [0, 0] on input "Arraste o arquivo para cá ou Selecione o Arquivo" at bounding box center [0, 0] width 0 height 0
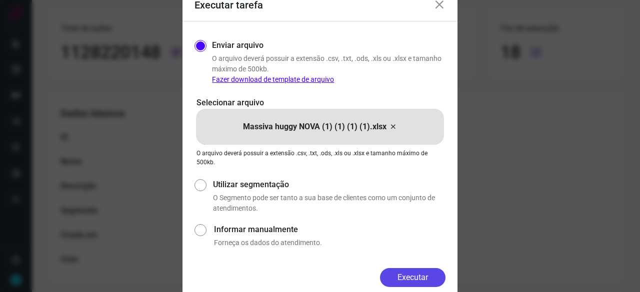
click at [414, 279] on button "Executar" at bounding box center [412, 277] width 65 height 19
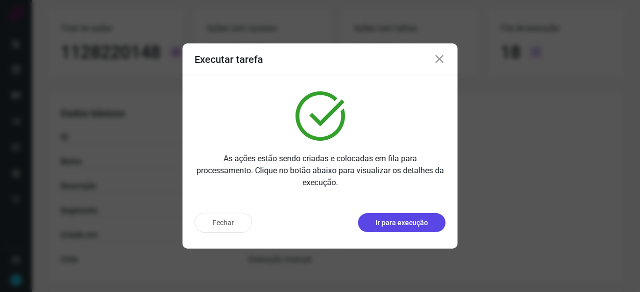
click at [375, 226] on button "Ir para execução" at bounding box center [401, 222] width 87 height 19
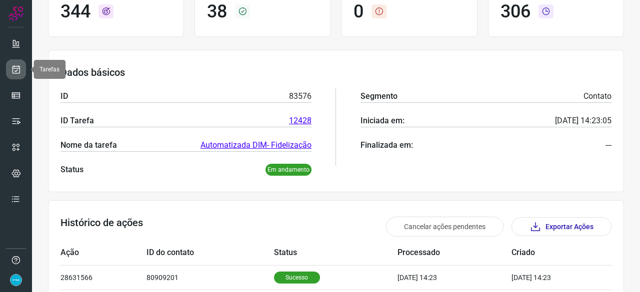
click at [15, 67] on icon at bounding box center [16, 69] width 10 height 10
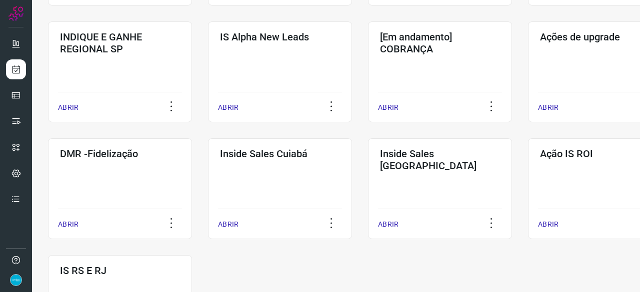
scroll to position [430, 0]
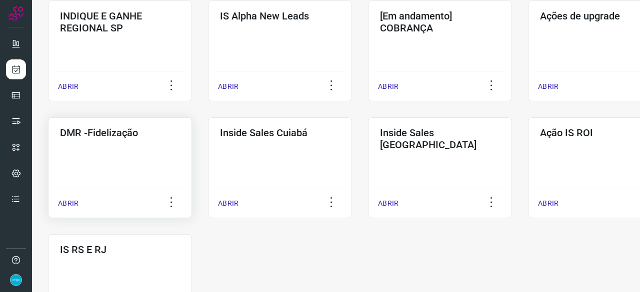
click at [66, 204] on p "ABRIR" at bounding box center [68, 203] width 20 height 10
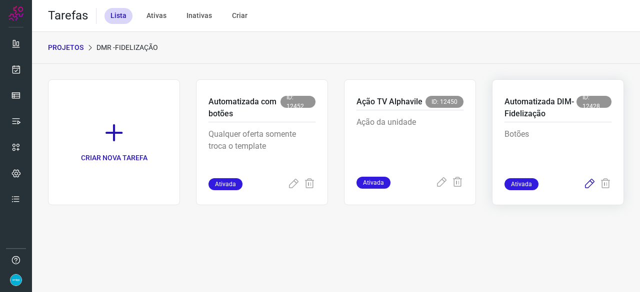
click at [592, 182] on icon at bounding box center [589, 184] width 12 height 12
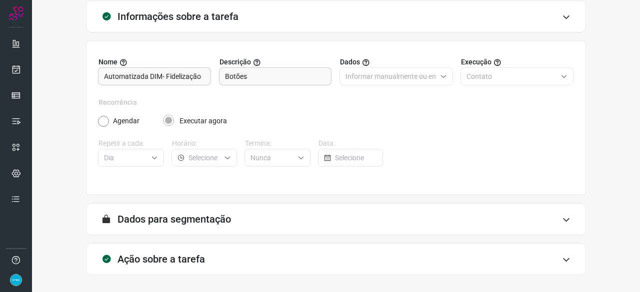
scroll to position [97, 0]
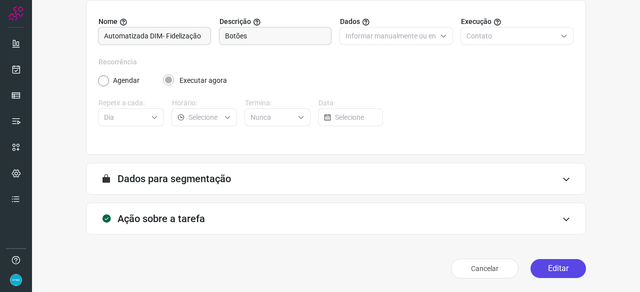
click at [540, 268] on button "Editar" at bounding box center [557, 268] width 55 height 19
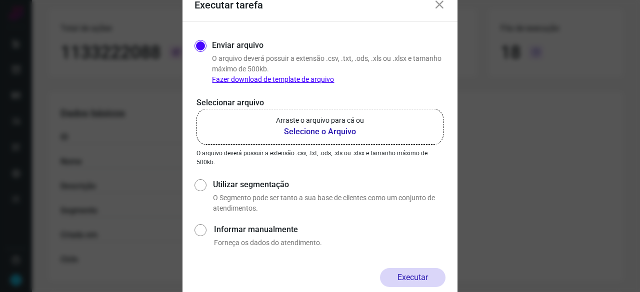
click at [294, 132] on b "Selecione o Arquivo" at bounding box center [320, 132] width 88 height 12
click at [0, 0] on input "Arraste o arquivo para cá ou Selecione o Arquivo" at bounding box center [0, 0] width 0 height 0
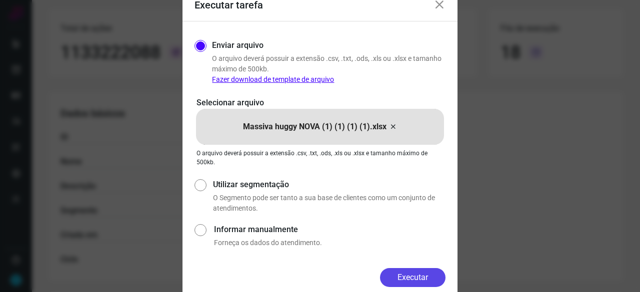
click at [405, 272] on button "Executar" at bounding box center [412, 277] width 65 height 19
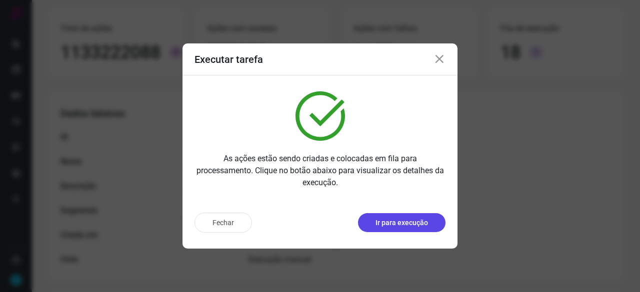
click at [404, 227] on p "Ir para execução" at bounding box center [401, 223] width 52 height 10
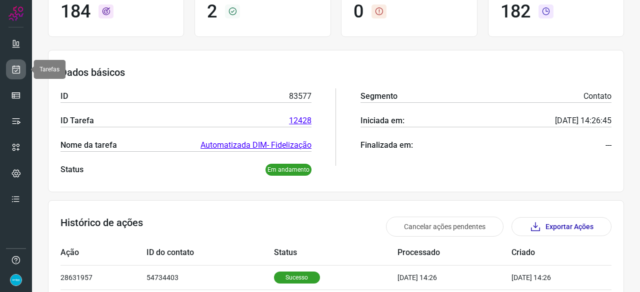
click at [15, 64] on icon at bounding box center [16, 69] width 10 height 10
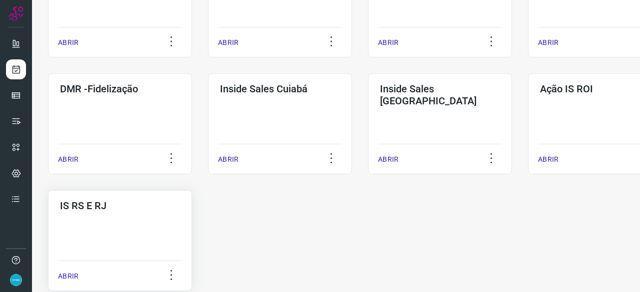
scroll to position [480, 0]
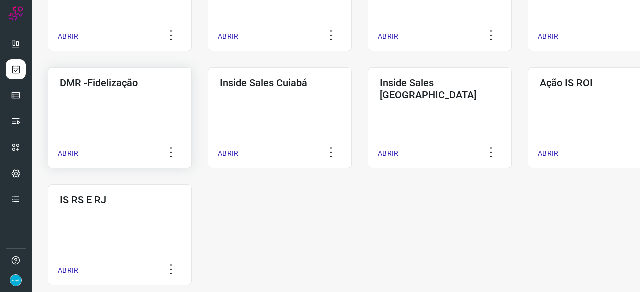
click at [65, 154] on p "ABRIR" at bounding box center [68, 153] width 20 height 10
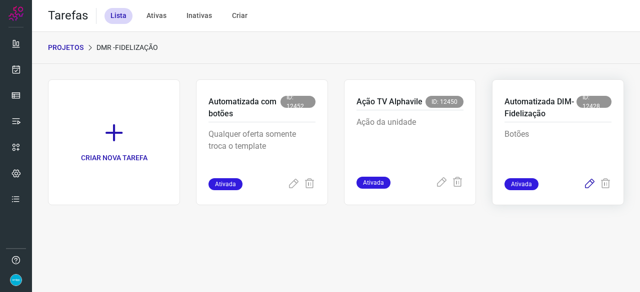
click at [587, 183] on icon at bounding box center [589, 184] width 12 height 12
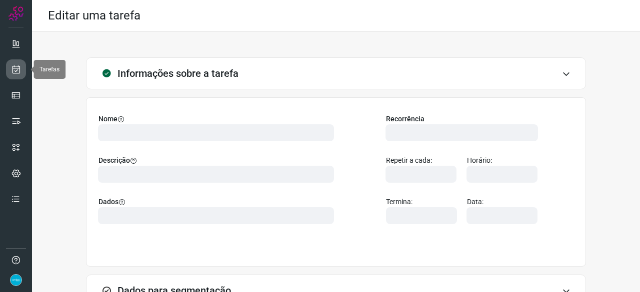
click at [13, 69] on icon at bounding box center [16, 69] width 10 height 10
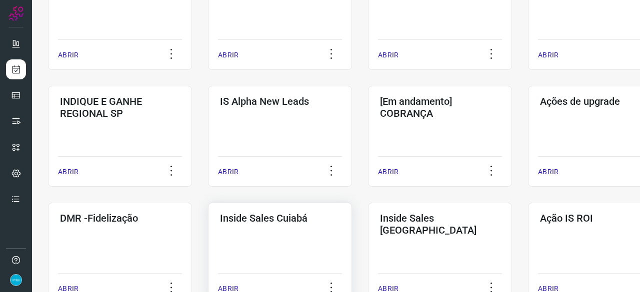
scroll to position [450, 0]
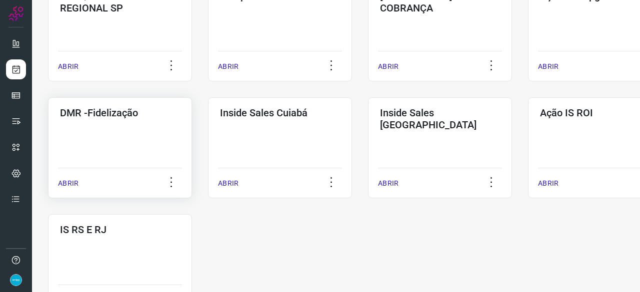
click at [66, 186] on p "ABRIR" at bounding box center [68, 183] width 20 height 10
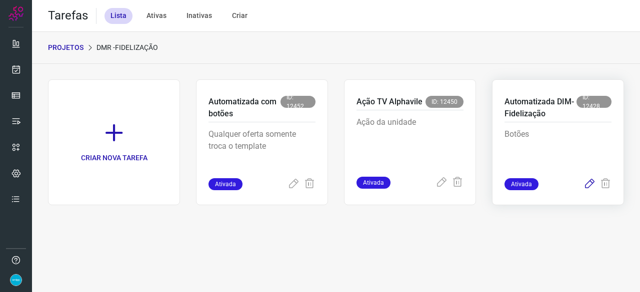
click at [588, 183] on icon at bounding box center [589, 184] width 12 height 12
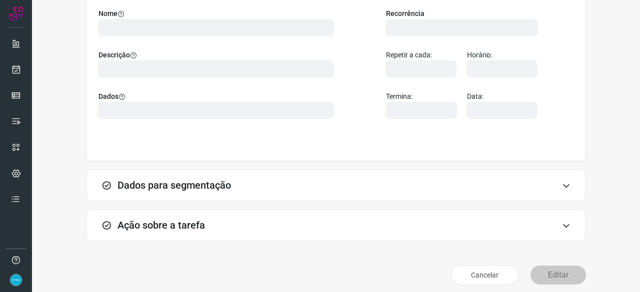
scroll to position [112, 0]
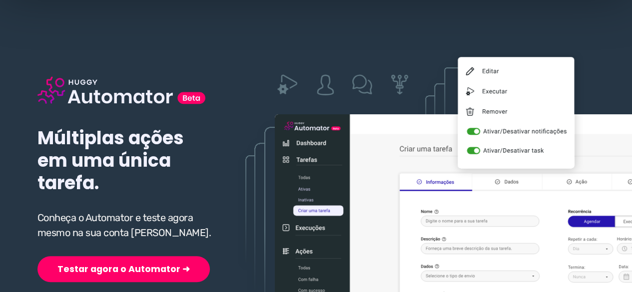
scroll to position [100, 0]
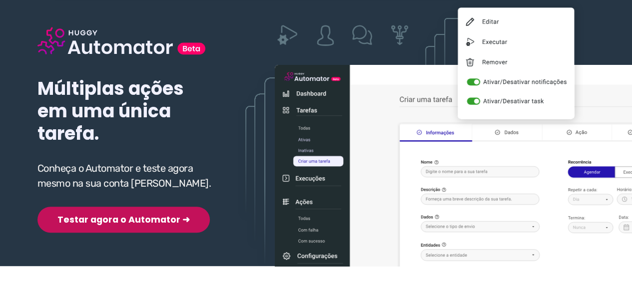
click at [98, 216] on button "Testar agora o Automator ➜" at bounding box center [123, 220] width 172 height 26
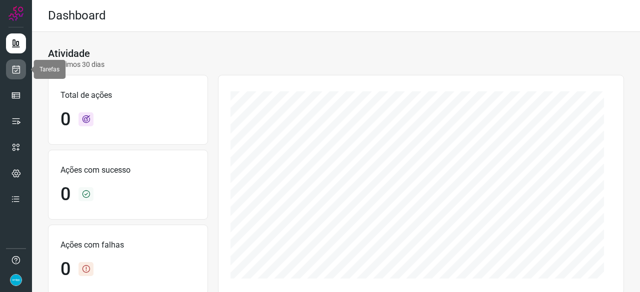
click at [19, 65] on icon at bounding box center [16, 69] width 10 height 10
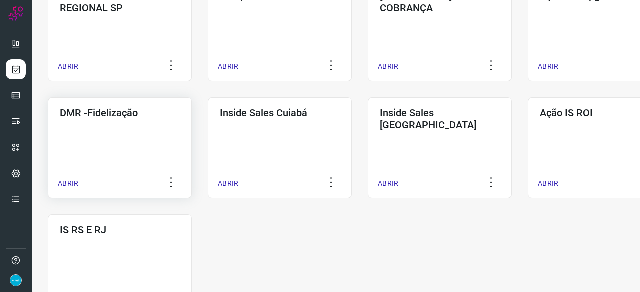
click at [71, 184] on p "ABRIR" at bounding box center [68, 183] width 20 height 10
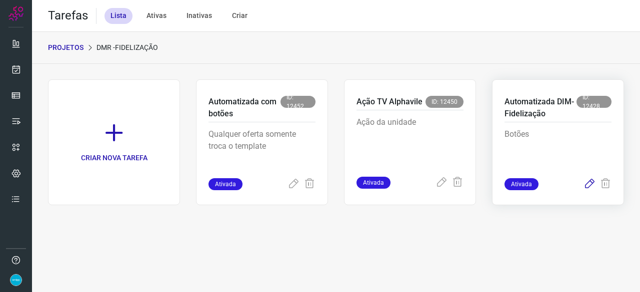
click at [590, 182] on icon at bounding box center [589, 184] width 12 height 12
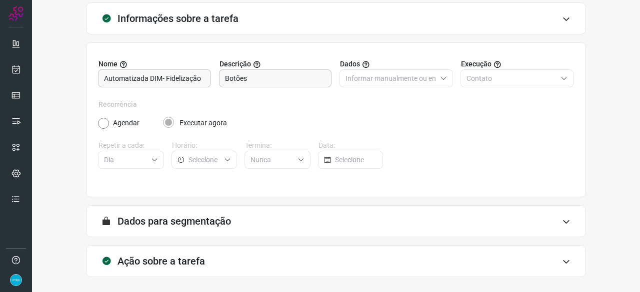
scroll to position [97, 0]
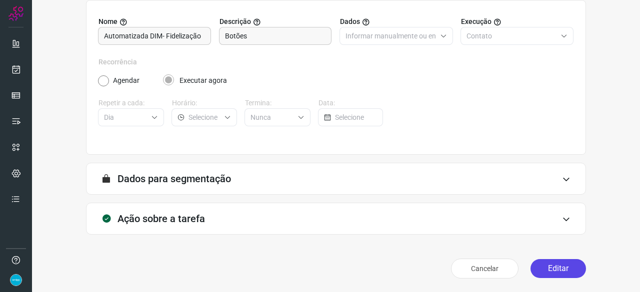
click at [556, 270] on button "Editar" at bounding box center [557, 268] width 55 height 19
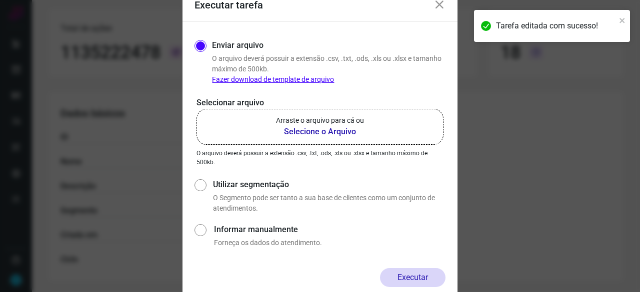
click at [309, 133] on b "Selecione o Arquivo" at bounding box center [320, 132] width 88 height 12
click at [0, 0] on input "Arraste o arquivo para cá ou Selecione o Arquivo" at bounding box center [0, 0] width 0 height 0
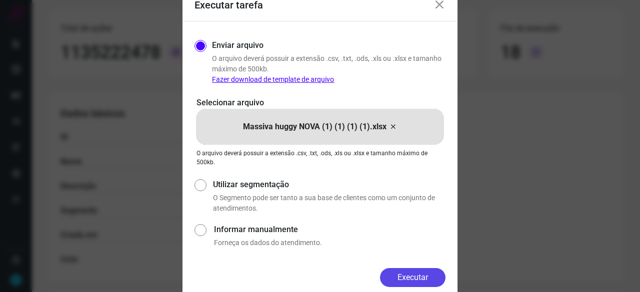
click at [406, 274] on button "Executar" at bounding box center [412, 277] width 65 height 19
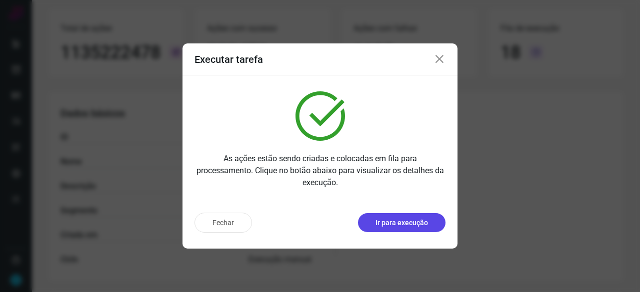
click at [404, 219] on p "Ir para execução" at bounding box center [401, 223] width 52 height 10
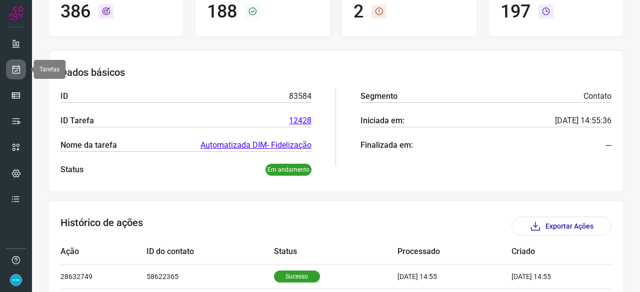
click at [17, 67] on icon at bounding box center [16, 69] width 10 height 10
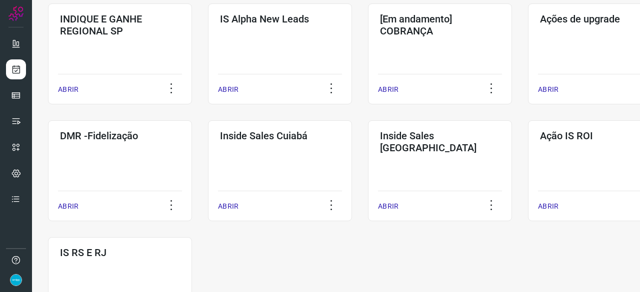
scroll to position [480, 0]
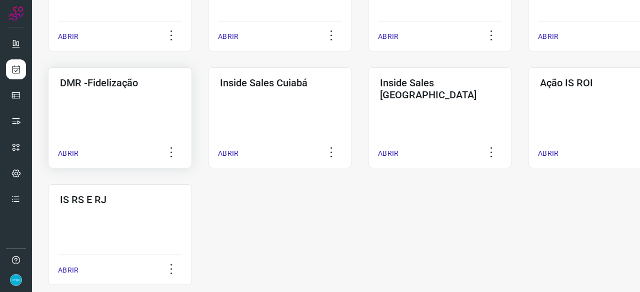
click at [71, 152] on p "ABRIR" at bounding box center [68, 153] width 20 height 10
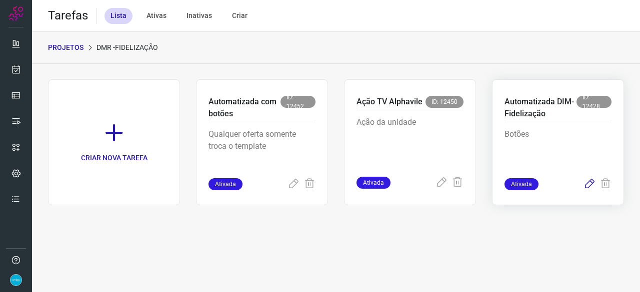
click at [590, 180] on icon at bounding box center [589, 184] width 12 height 12
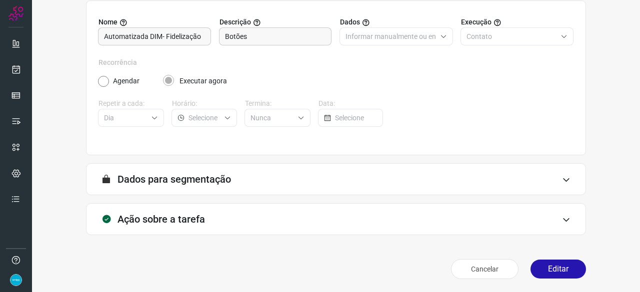
scroll to position [97, 0]
click at [559, 265] on button "Editar" at bounding box center [557, 268] width 55 height 19
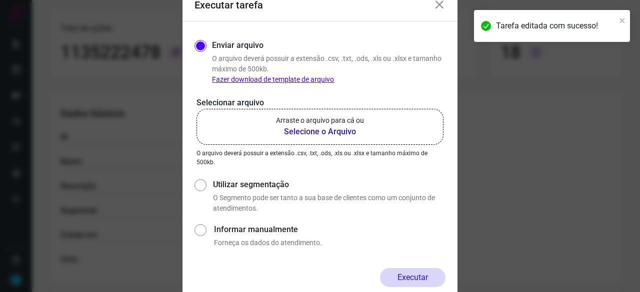
click at [316, 131] on b "Selecione o Arquivo" at bounding box center [320, 132] width 88 height 12
click at [0, 0] on input "Arraste o arquivo para cá ou Selecione o Arquivo" at bounding box center [0, 0] width 0 height 0
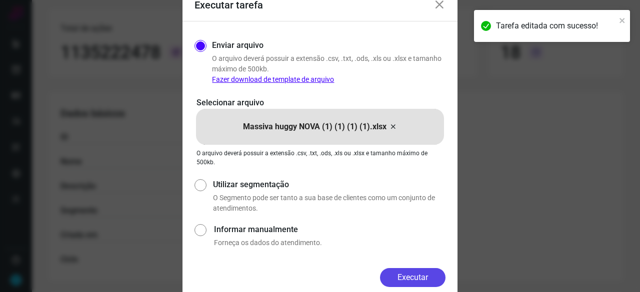
click at [404, 275] on button "Executar" at bounding box center [412, 277] width 65 height 19
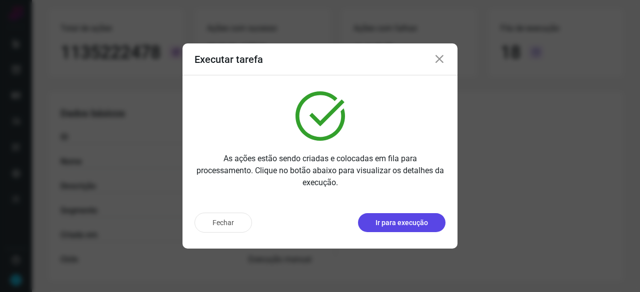
click at [405, 220] on p "Ir para execução" at bounding box center [401, 223] width 52 height 10
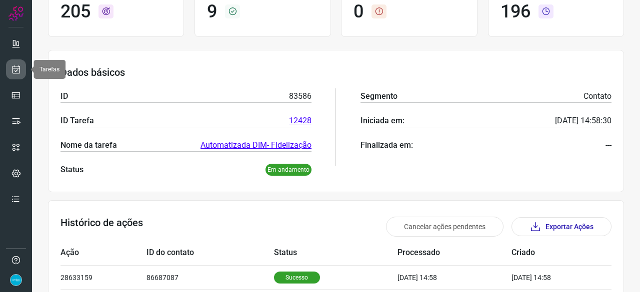
click at [19, 71] on icon at bounding box center [16, 69] width 10 height 10
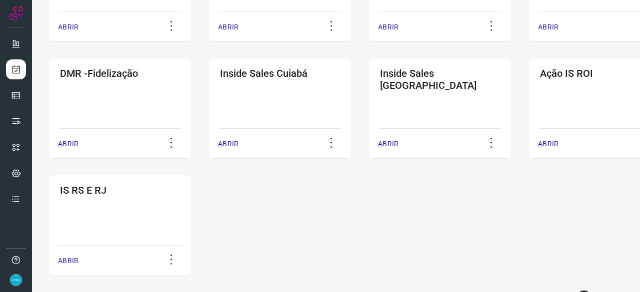
scroll to position [522, 0]
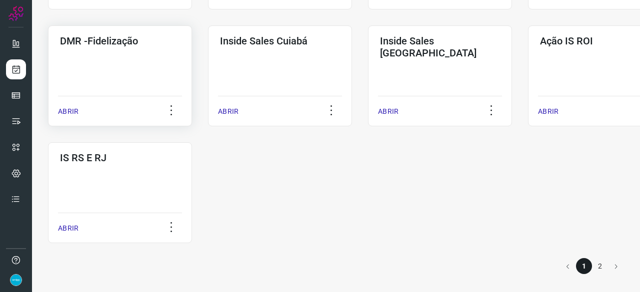
click at [62, 110] on p "ABRIR" at bounding box center [68, 111] width 20 height 10
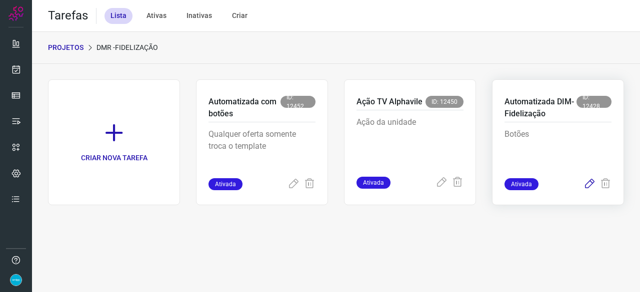
click at [592, 181] on icon at bounding box center [589, 184] width 12 height 12
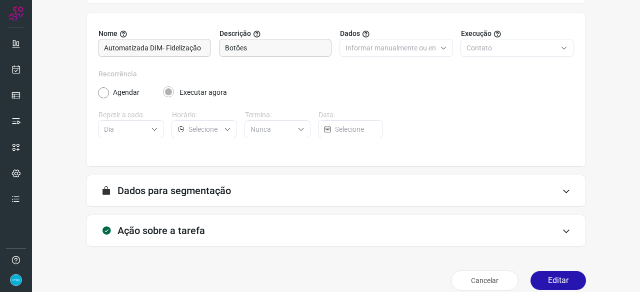
scroll to position [97, 0]
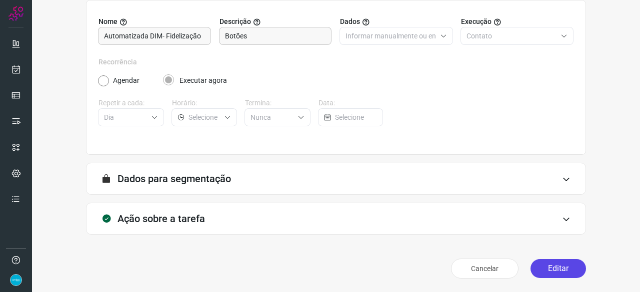
click at [554, 271] on button "Editar" at bounding box center [557, 268] width 55 height 19
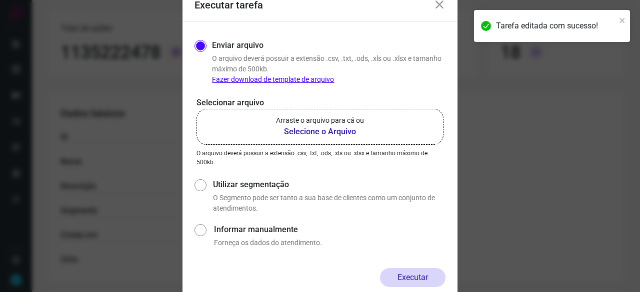
click at [339, 131] on b "Selecione o Arquivo" at bounding box center [320, 132] width 88 height 12
click at [0, 0] on input "Arraste o arquivo para cá ou Selecione o Arquivo" at bounding box center [0, 0] width 0 height 0
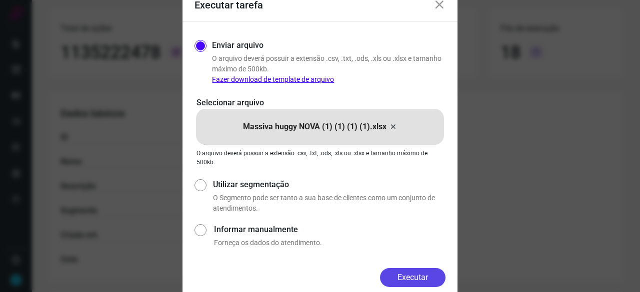
click at [433, 276] on button "Executar" at bounding box center [412, 277] width 65 height 19
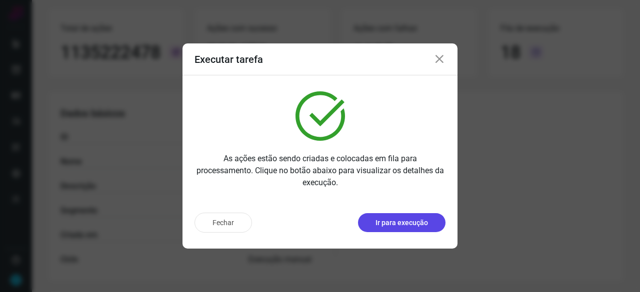
click at [425, 226] on p "Ir para execução" at bounding box center [401, 223] width 52 height 10
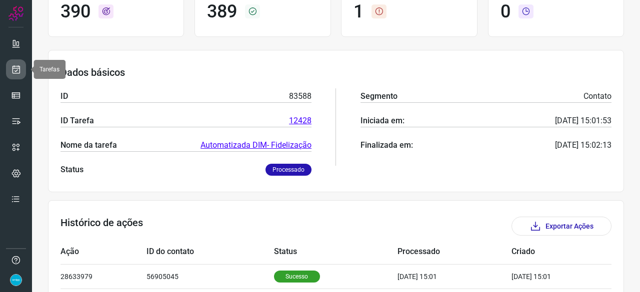
click at [14, 65] on icon at bounding box center [16, 69] width 10 height 10
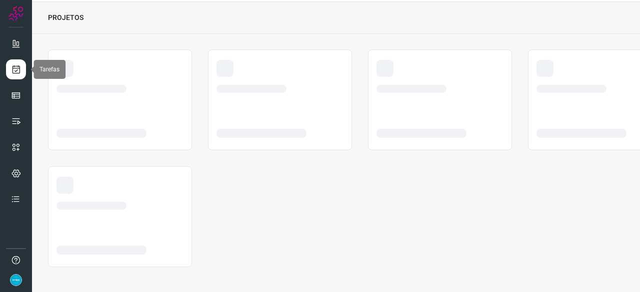
scroll to position [30, 0]
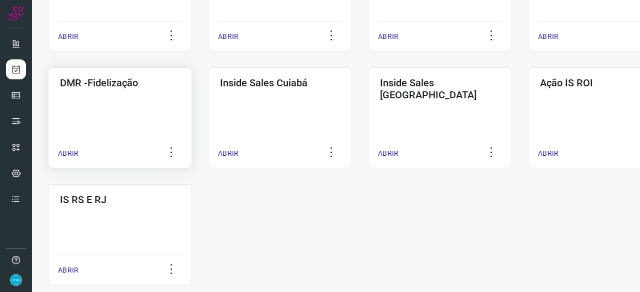
click at [72, 154] on p "ABRIR" at bounding box center [68, 153] width 20 height 10
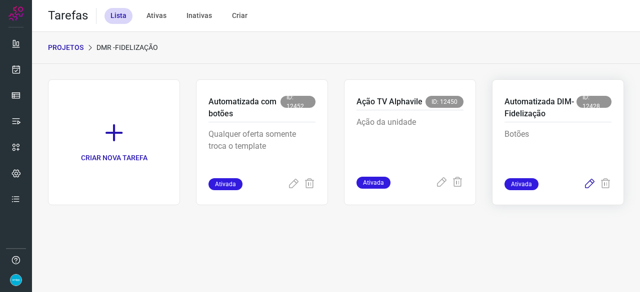
click at [591, 184] on icon at bounding box center [589, 184] width 12 height 12
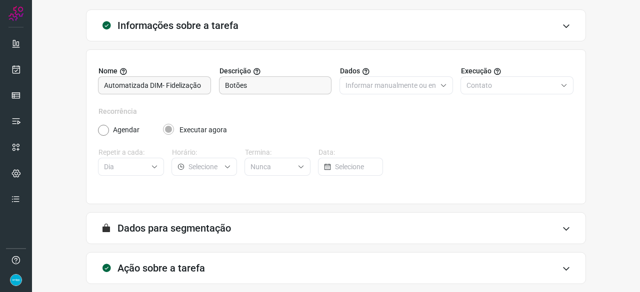
scroll to position [97, 0]
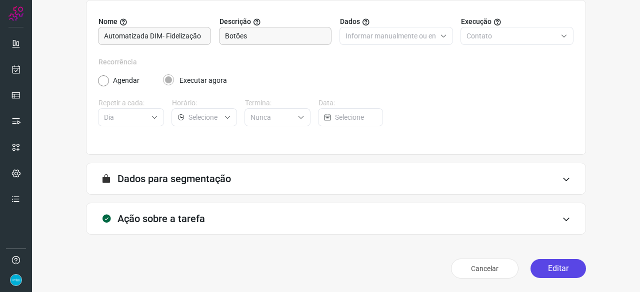
click at [541, 262] on button "Editar" at bounding box center [557, 268] width 55 height 19
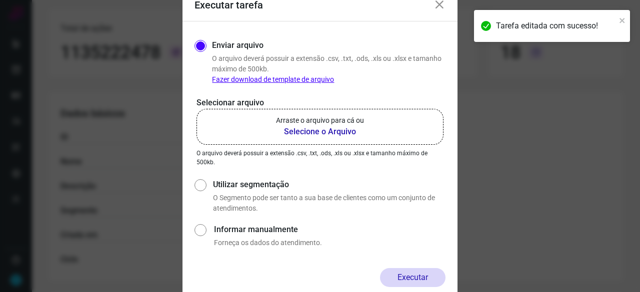
click at [342, 131] on b "Selecione o Arquivo" at bounding box center [320, 132] width 88 height 12
click at [0, 0] on input "Arraste o arquivo para cá ou Selecione o Arquivo" at bounding box center [0, 0] width 0 height 0
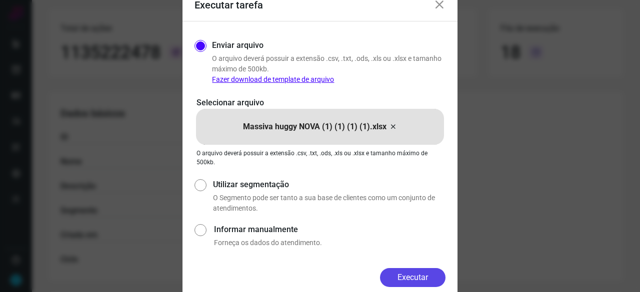
click at [432, 280] on button "Executar" at bounding box center [412, 277] width 65 height 19
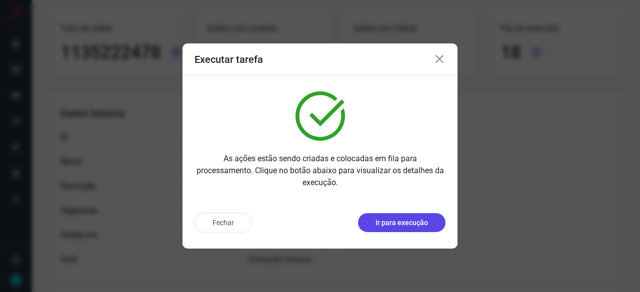
click at [410, 223] on p "Ir para execução" at bounding box center [401, 223] width 52 height 10
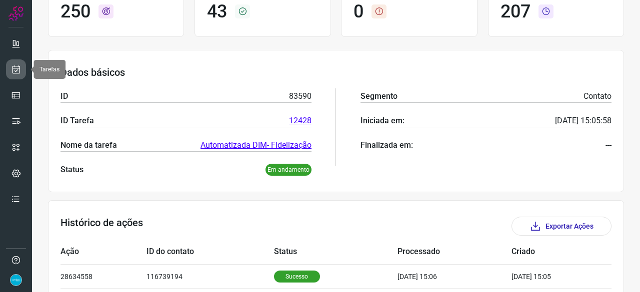
click at [18, 70] on icon at bounding box center [16, 69] width 10 height 10
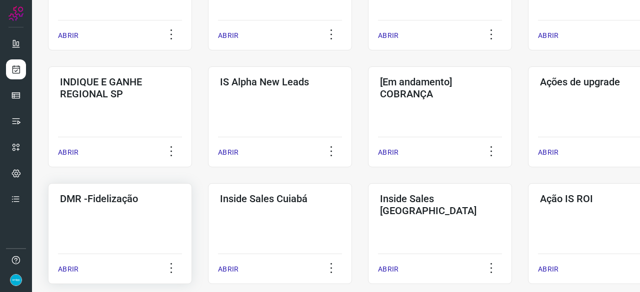
scroll to position [380, 0]
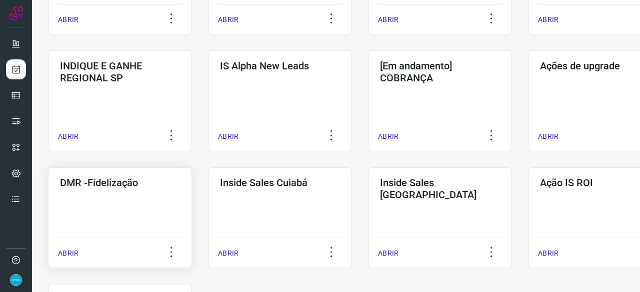
click at [67, 252] on p "ABRIR" at bounding box center [68, 253] width 20 height 10
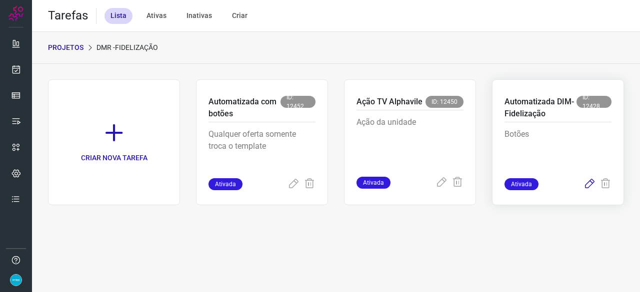
click at [589, 184] on icon at bounding box center [589, 184] width 12 height 12
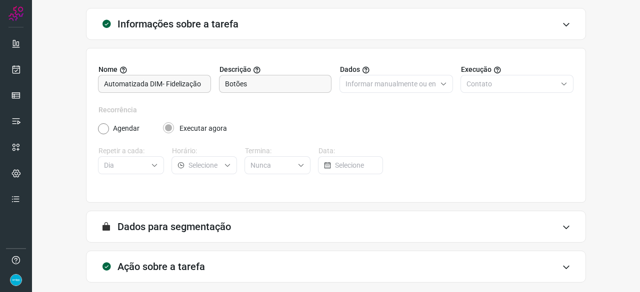
scroll to position [97, 0]
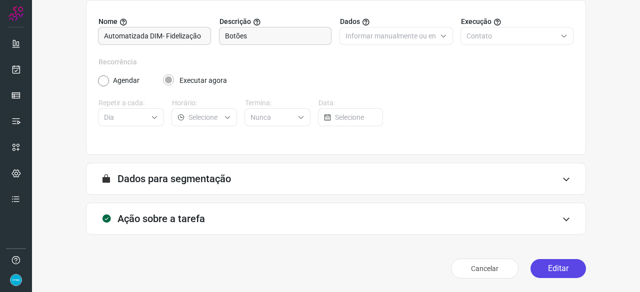
click at [557, 271] on button "Editar" at bounding box center [557, 268] width 55 height 19
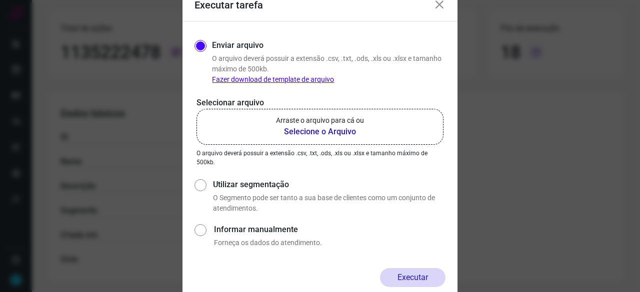
click at [305, 131] on b "Selecione o Arquivo" at bounding box center [320, 132] width 88 height 12
click at [0, 0] on input "Arraste o arquivo para cá ou Selecione o Arquivo" at bounding box center [0, 0] width 0 height 0
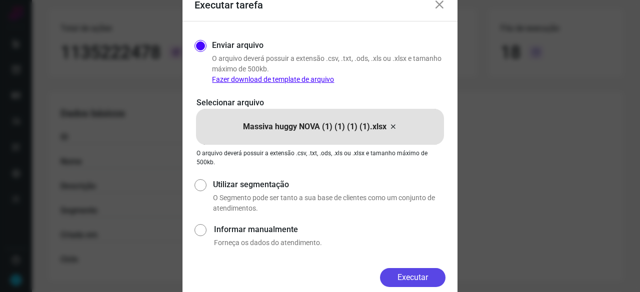
click at [404, 279] on button "Executar" at bounding box center [412, 277] width 65 height 19
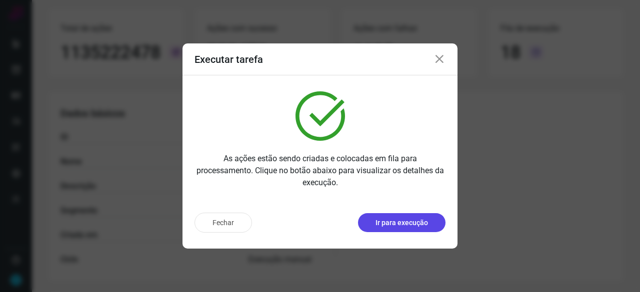
click at [403, 227] on p "Ir para execução" at bounding box center [401, 223] width 52 height 10
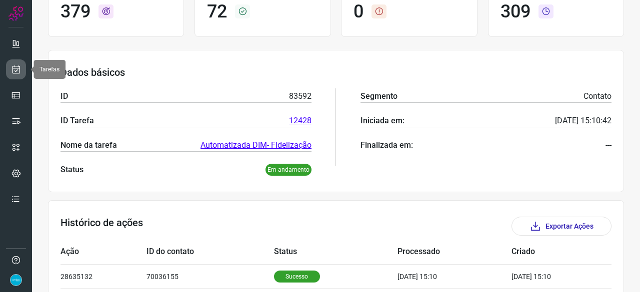
click at [16, 67] on icon at bounding box center [16, 69] width 10 height 10
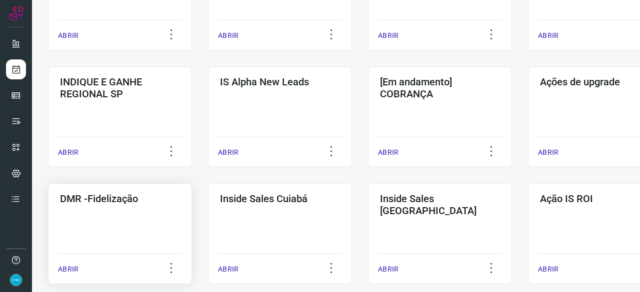
scroll to position [380, 0]
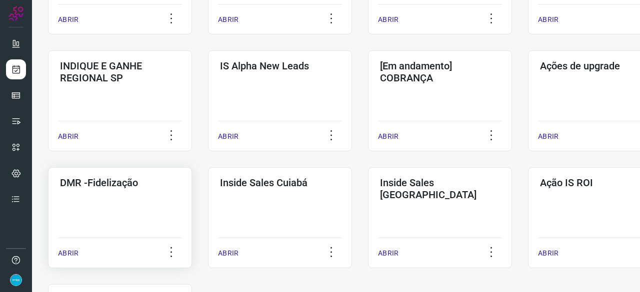
click at [63, 253] on p "ABRIR" at bounding box center [68, 253] width 20 height 10
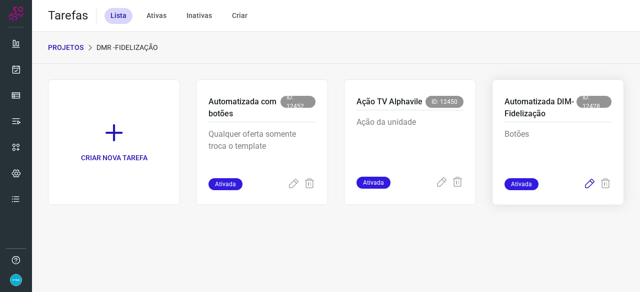
click at [588, 181] on icon at bounding box center [589, 184] width 12 height 12
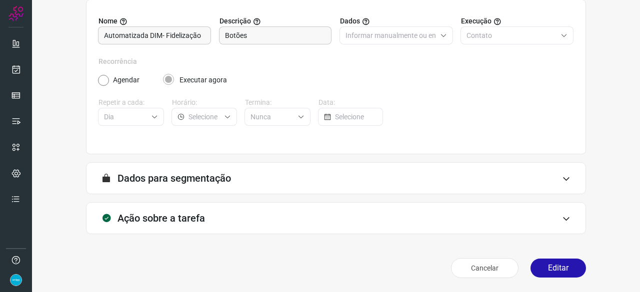
scroll to position [97, 0]
click at [564, 268] on button "Editar" at bounding box center [557, 268] width 55 height 19
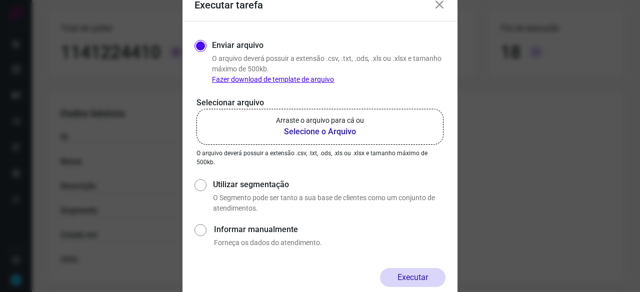
click at [305, 131] on b "Selecione o Arquivo" at bounding box center [320, 132] width 88 height 12
click at [0, 0] on input "Arraste o arquivo para cá ou Selecione o Arquivo" at bounding box center [0, 0] width 0 height 0
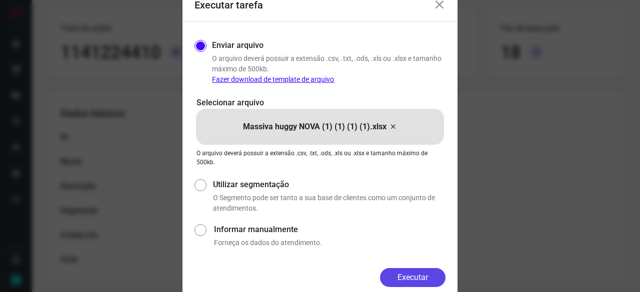
click at [431, 276] on button "Executar" at bounding box center [412, 277] width 65 height 19
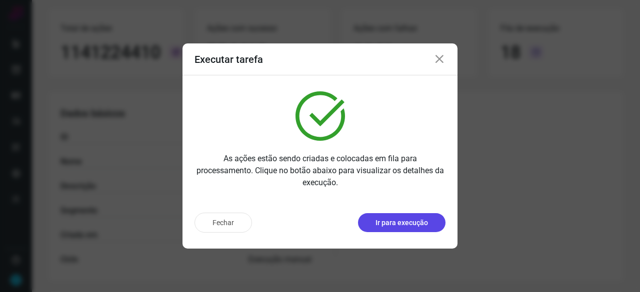
click at [383, 222] on p "Ir para execução" at bounding box center [401, 223] width 52 height 10
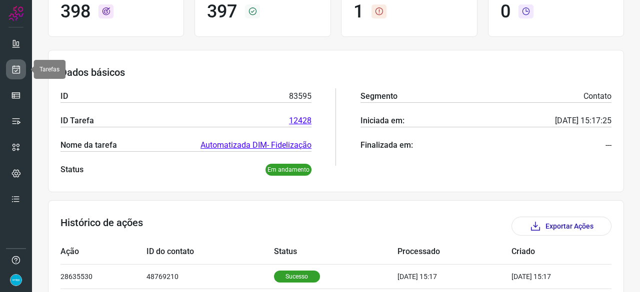
click at [16, 70] on icon at bounding box center [16, 69] width 10 height 10
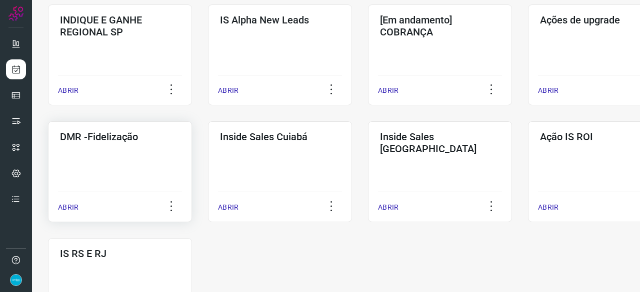
scroll to position [430, 0]
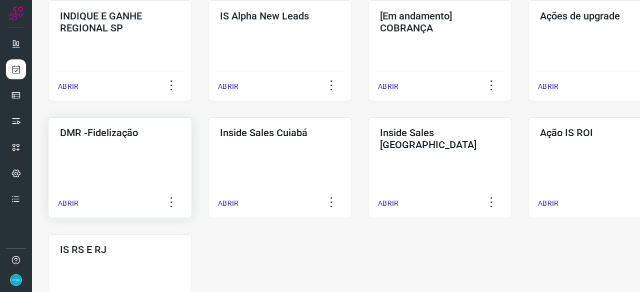
click at [69, 202] on p "ABRIR" at bounding box center [68, 203] width 20 height 10
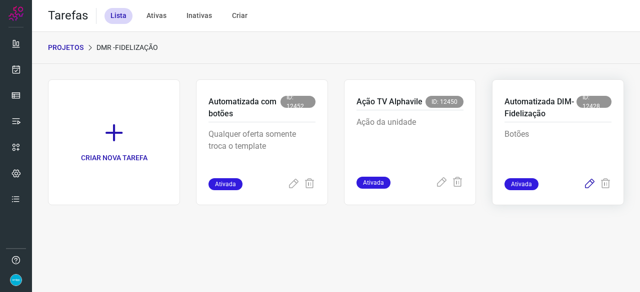
click at [590, 184] on icon at bounding box center [589, 184] width 12 height 12
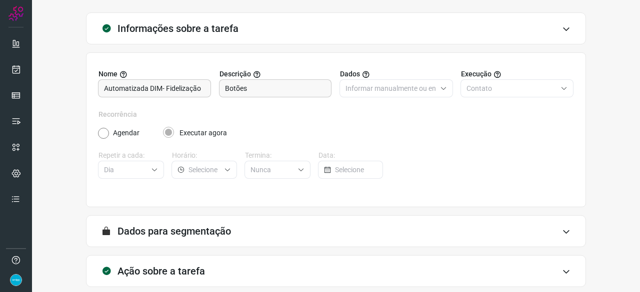
scroll to position [97, 0]
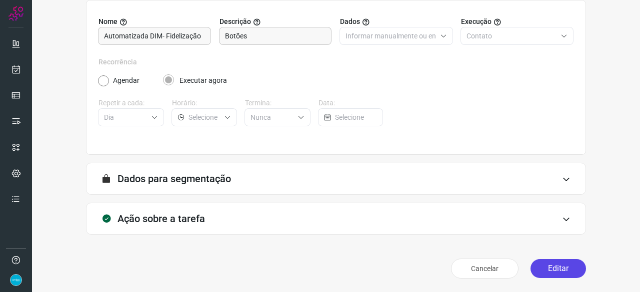
click at [554, 266] on button "Editar" at bounding box center [557, 268] width 55 height 19
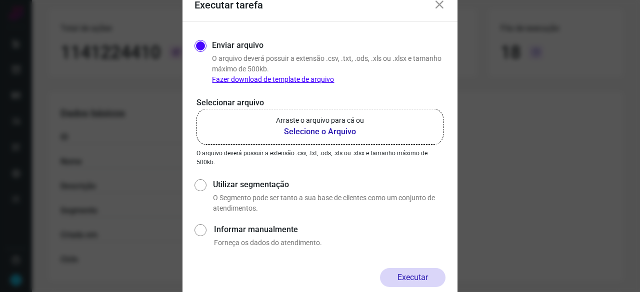
click at [300, 131] on b "Selecione o Arquivo" at bounding box center [320, 132] width 88 height 12
click at [0, 0] on input "Arraste o arquivo para cá ou Selecione o Arquivo" at bounding box center [0, 0] width 0 height 0
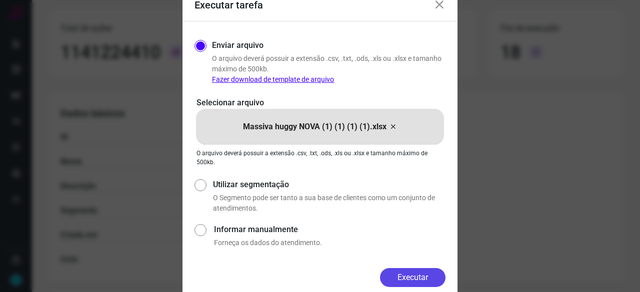
click at [423, 276] on button "Executar" at bounding box center [412, 277] width 65 height 19
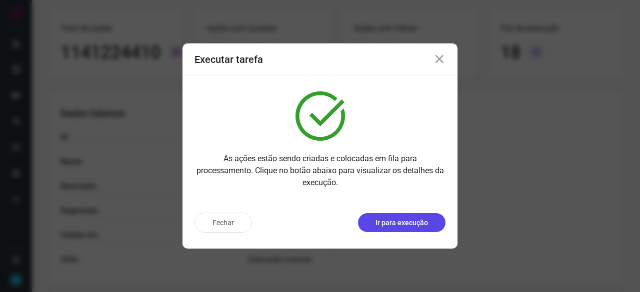
click at [406, 218] on p "Ir para execução" at bounding box center [401, 223] width 52 height 10
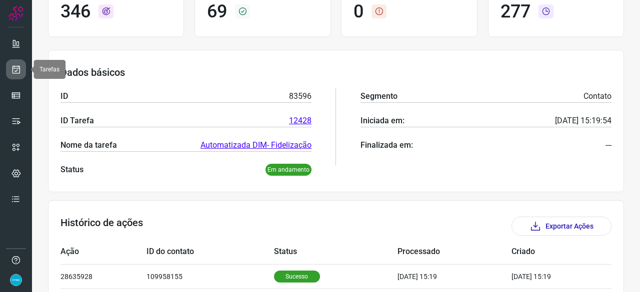
click at [20, 68] on icon at bounding box center [16, 69] width 10 height 10
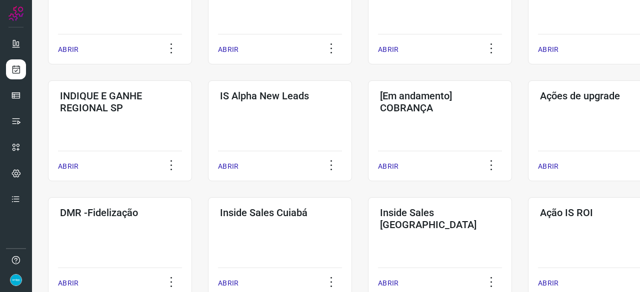
scroll to position [380, 0]
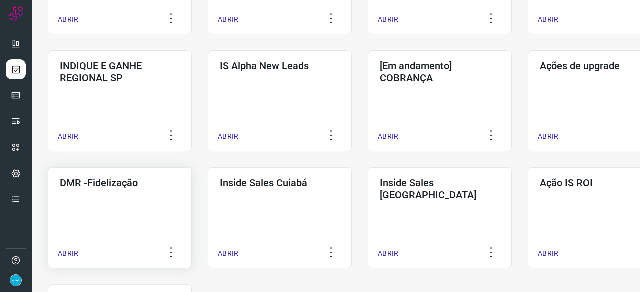
click at [62, 255] on p "ABRIR" at bounding box center [68, 253] width 20 height 10
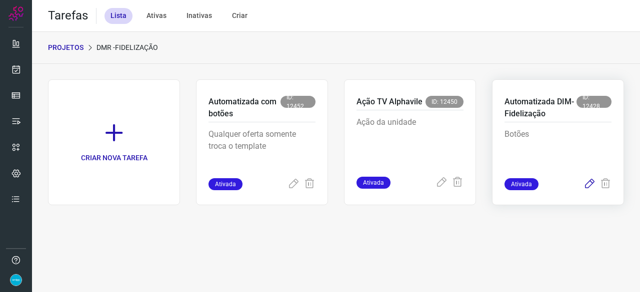
click at [586, 186] on icon at bounding box center [589, 184] width 12 height 12
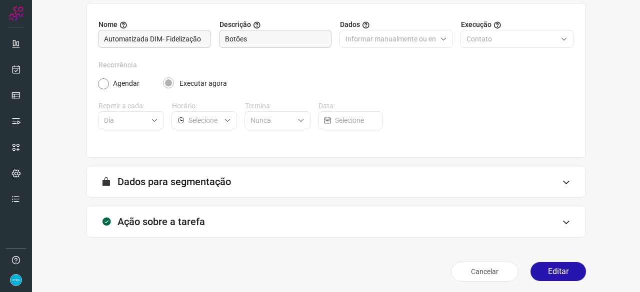
scroll to position [97, 0]
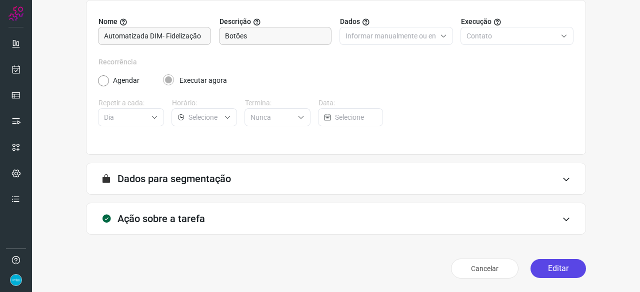
click at [565, 271] on button "Editar" at bounding box center [557, 268] width 55 height 19
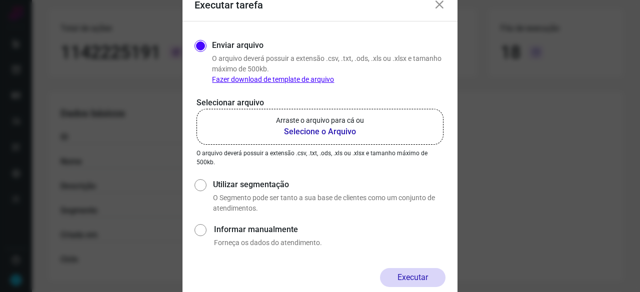
click at [299, 132] on b "Selecione o Arquivo" at bounding box center [320, 132] width 88 height 12
click at [0, 0] on input "Arraste o arquivo para cá ou Selecione o Arquivo" at bounding box center [0, 0] width 0 height 0
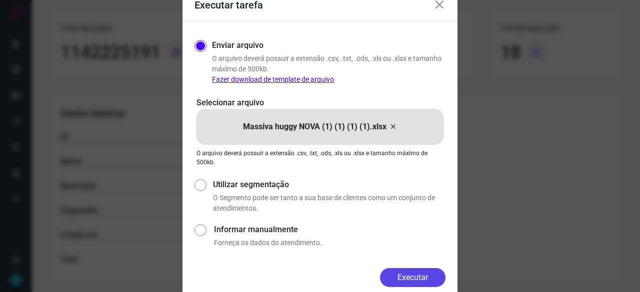
click at [405, 281] on button "Executar" at bounding box center [412, 277] width 65 height 19
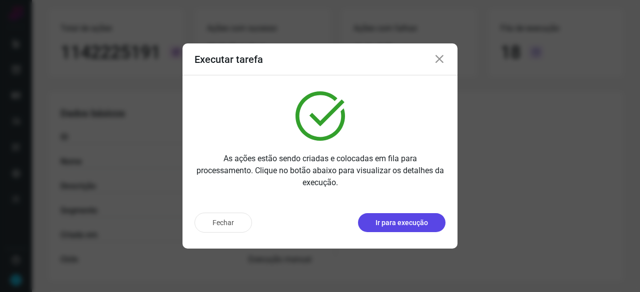
click at [415, 224] on p "Ir para execução" at bounding box center [401, 223] width 52 height 10
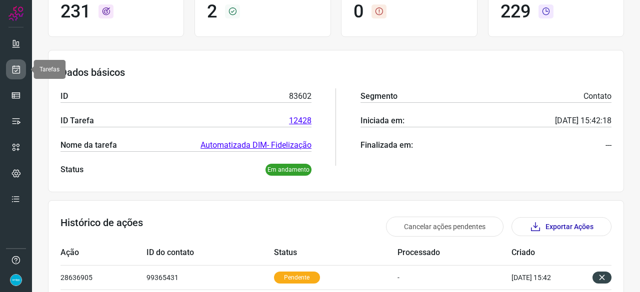
click at [21, 66] on link at bounding box center [16, 69] width 20 height 20
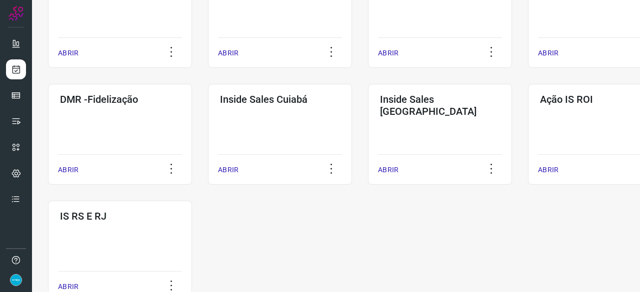
scroll to position [480, 0]
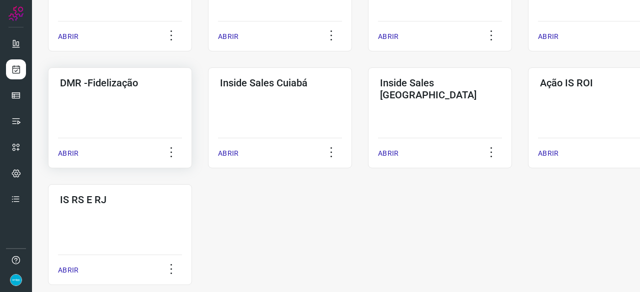
click at [76, 154] on p "ABRIR" at bounding box center [68, 153] width 20 height 10
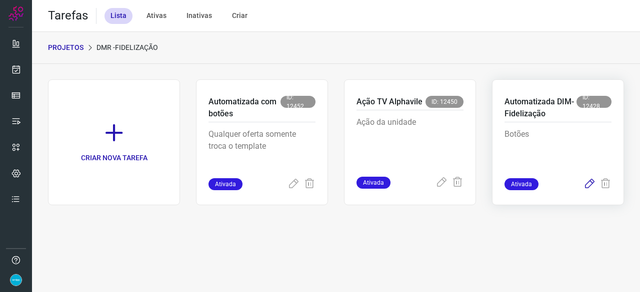
click at [590, 182] on icon at bounding box center [589, 184] width 12 height 12
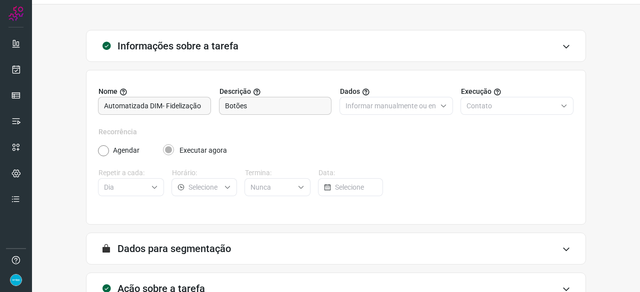
scroll to position [97, 0]
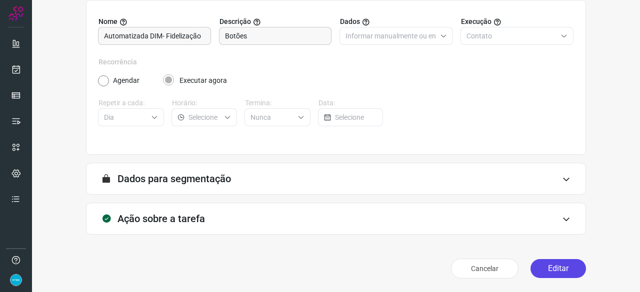
click at [557, 268] on button "Editar" at bounding box center [557, 268] width 55 height 19
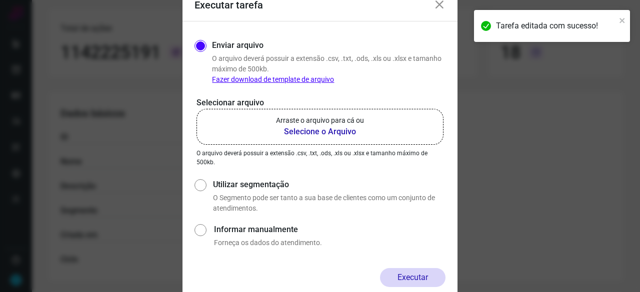
click at [310, 133] on b "Selecione o Arquivo" at bounding box center [320, 132] width 88 height 12
click at [0, 0] on input "Arraste o arquivo para cá ou Selecione o Arquivo" at bounding box center [0, 0] width 0 height 0
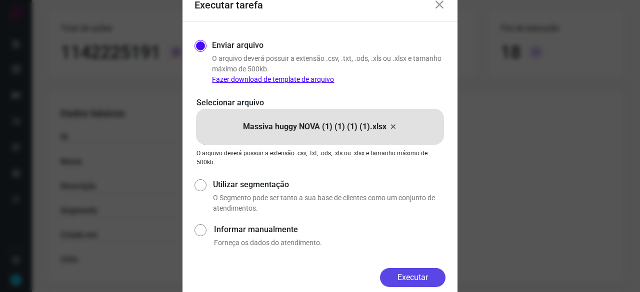
click at [420, 274] on button "Executar" at bounding box center [412, 277] width 65 height 19
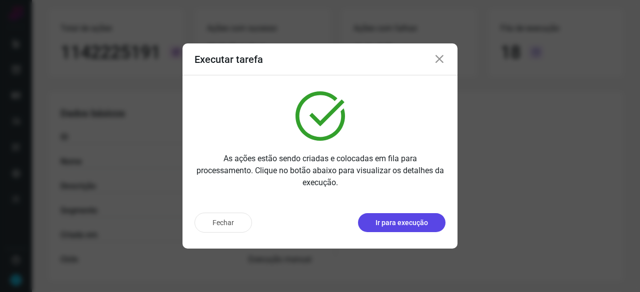
click at [421, 228] on button "Ir para execução" at bounding box center [401, 222] width 87 height 19
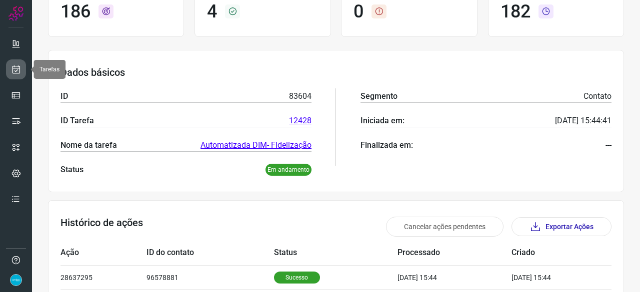
click at [18, 66] on icon at bounding box center [16, 69] width 10 height 10
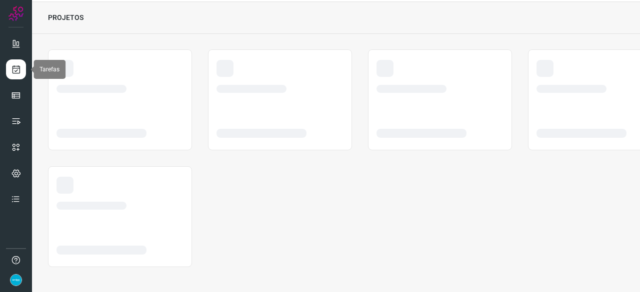
scroll to position [30, 0]
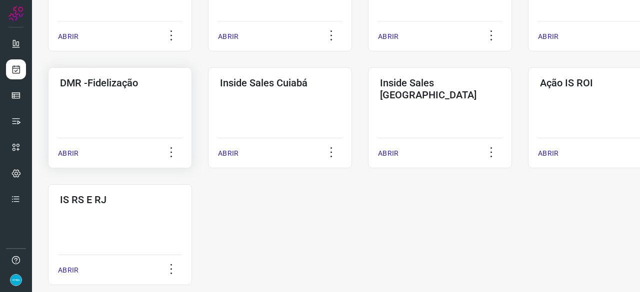
click at [69, 153] on p "ABRIR" at bounding box center [68, 153] width 20 height 10
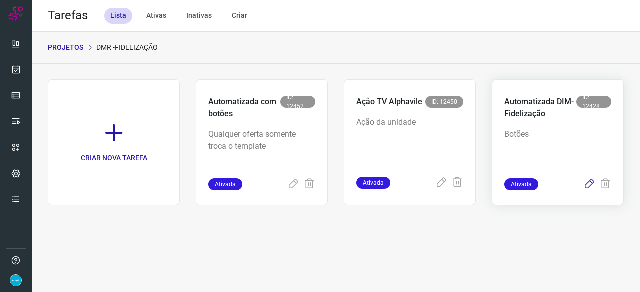
click at [588, 181] on icon at bounding box center [589, 184] width 12 height 12
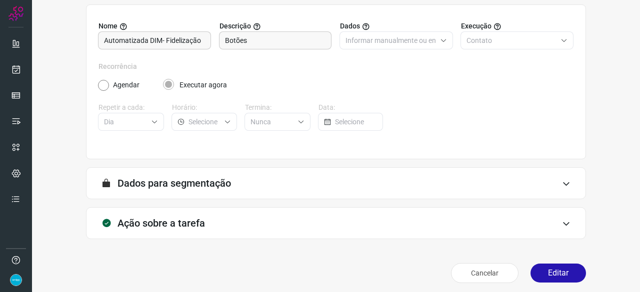
scroll to position [97, 0]
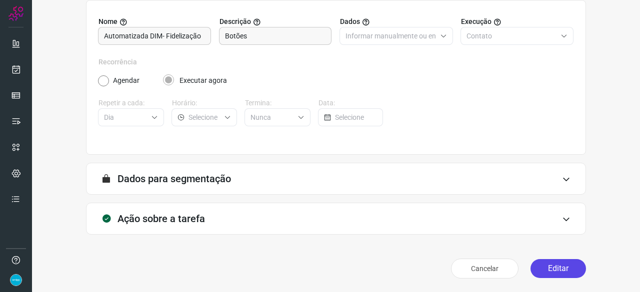
click at [560, 269] on button "Editar" at bounding box center [557, 268] width 55 height 19
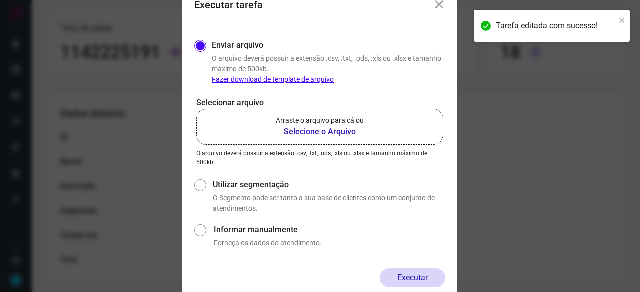
click at [337, 130] on b "Selecione o Arquivo" at bounding box center [320, 132] width 88 height 12
click at [0, 0] on input "Arraste o arquivo para cá ou Selecione o Arquivo" at bounding box center [0, 0] width 0 height 0
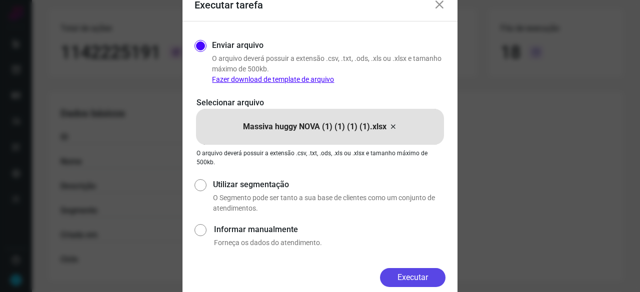
click at [424, 275] on button "Executar" at bounding box center [412, 277] width 65 height 19
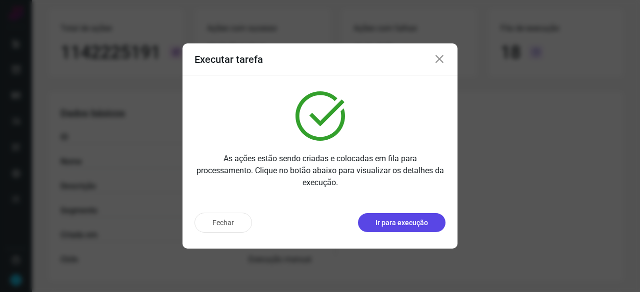
click at [404, 222] on p "Ir para execução" at bounding box center [401, 223] width 52 height 10
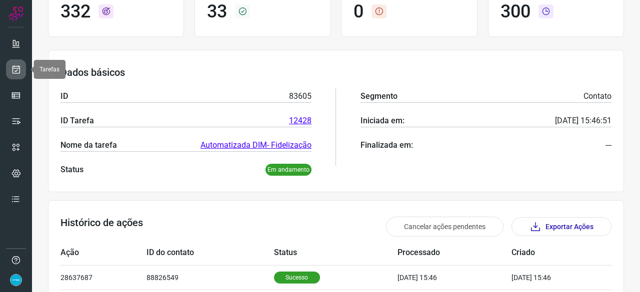
click at [23, 69] on link at bounding box center [16, 69] width 20 height 20
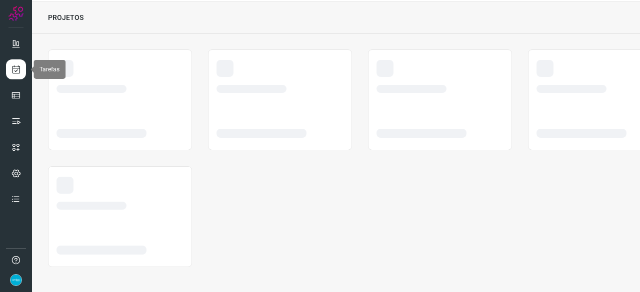
scroll to position [30, 0]
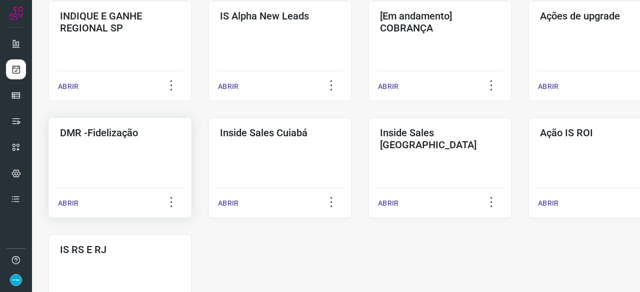
click at [73, 204] on p "ABRIR" at bounding box center [68, 203] width 20 height 10
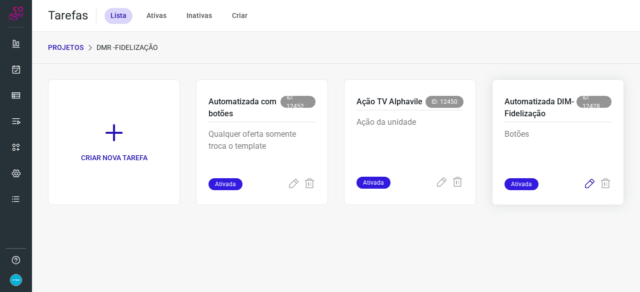
click at [588, 181] on icon at bounding box center [589, 184] width 12 height 12
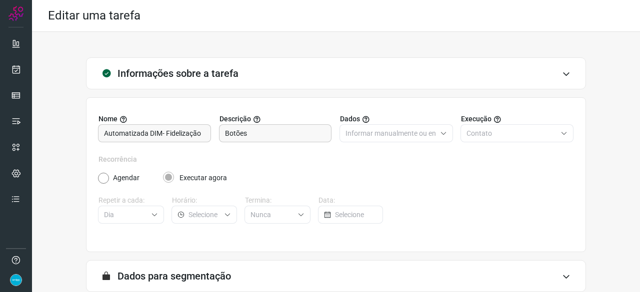
scroll to position [97, 0]
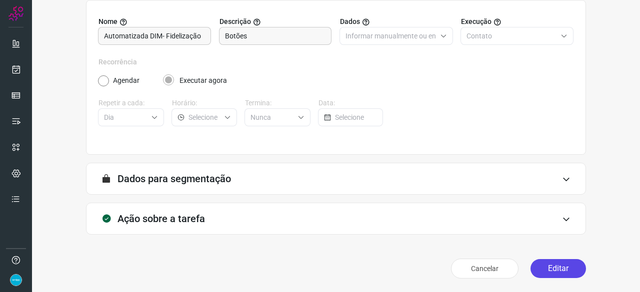
click at [548, 267] on button "Editar" at bounding box center [557, 268] width 55 height 19
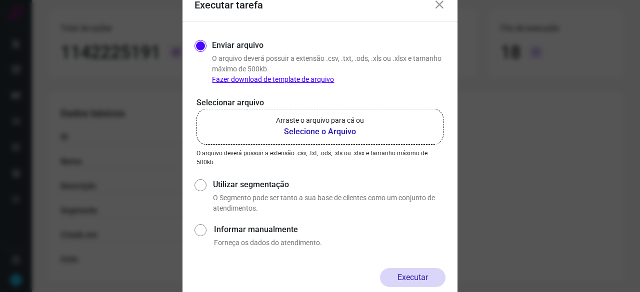
click at [318, 132] on b "Selecione o Arquivo" at bounding box center [320, 132] width 88 height 12
click at [0, 0] on input "Arraste o arquivo para cá ou Selecione o Arquivo" at bounding box center [0, 0] width 0 height 0
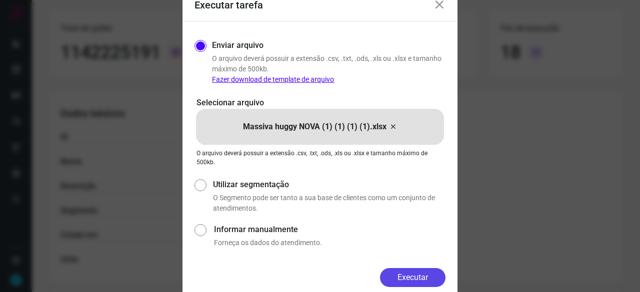
click at [438, 280] on button "Executar" at bounding box center [412, 277] width 65 height 19
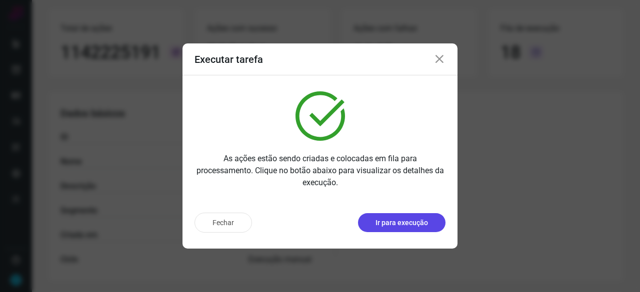
click at [418, 221] on p "Ir para execução" at bounding box center [401, 223] width 52 height 10
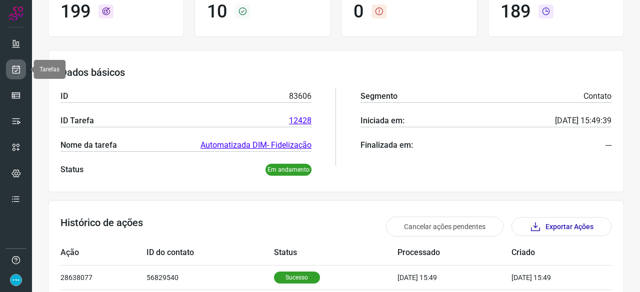
click at [15, 67] on icon at bounding box center [16, 69] width 10 height 10
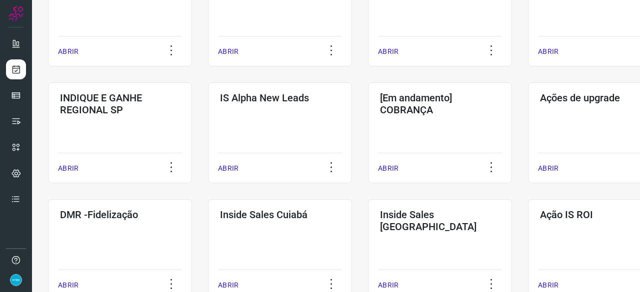
scroll to position [380, 0]
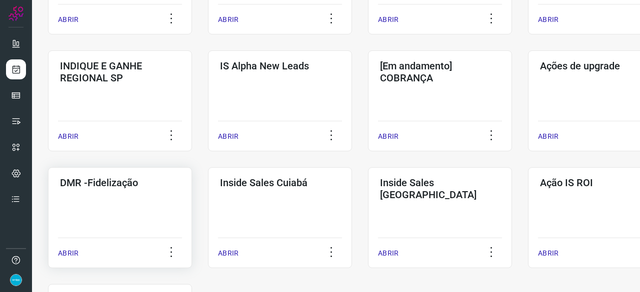
click at [72, 251] on p "ABRIR" at bounding box center [68, 253] width 20 height 10
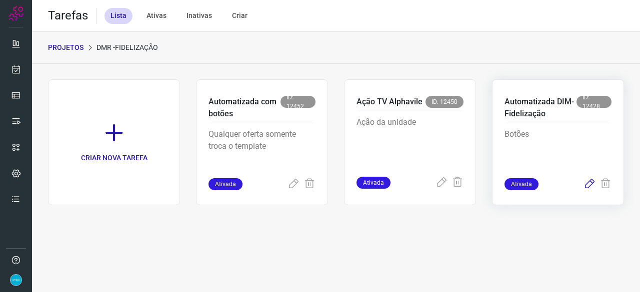
click at [588, 183] on icon at bounding box center [589, 184] width 12 height 12
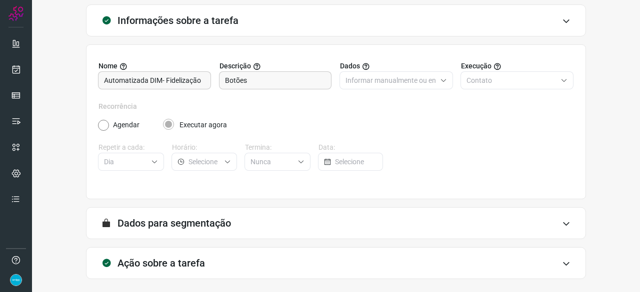
scroll to position [97, 0]
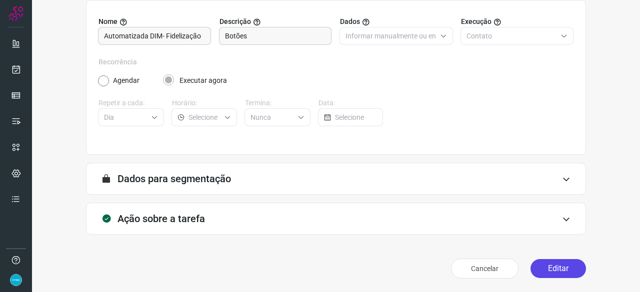
click at [547, 267] on button "Editar" at bounding box center [557, 268] width 55 height 19
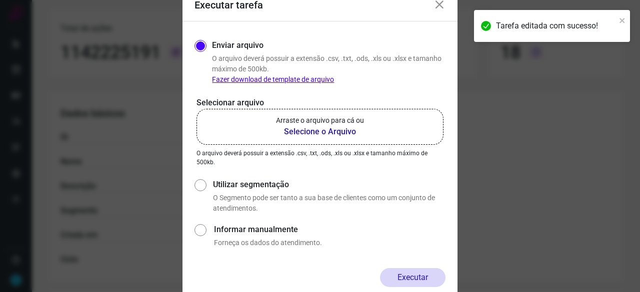
click at [317, 133] on b "Selecione o Arquivo" at bounding box center [320, 132] width 88 height 12
click at [0, 0] on input "Arraste o arquivo para cá ou Selecione o Arquivo" at bounding box center [0, 0] width 0 height 0
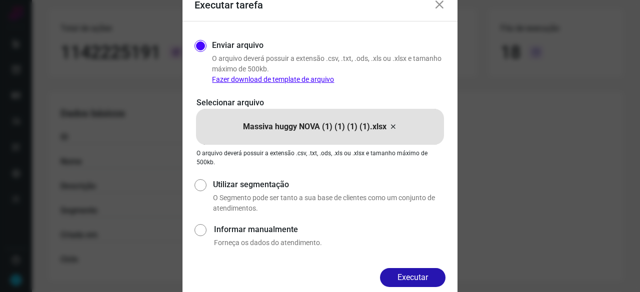
click at [441, 5] on icon at bounding box center [439, 5] width 12 height 12
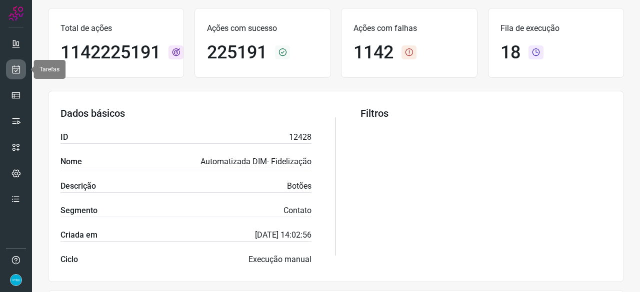
click at [18, 70] on icon at bounding box center [16, 69] width 10 height 10
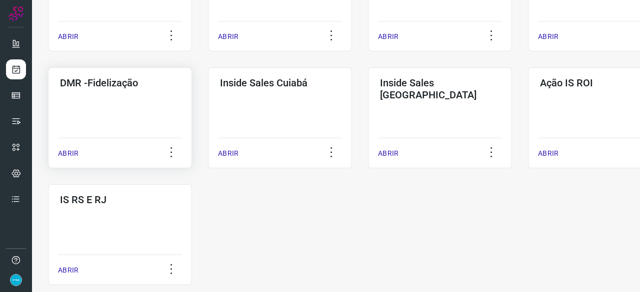
click at [72, 150] on p "ABRIR" at bounding box center [68, 153] width 20 height 10
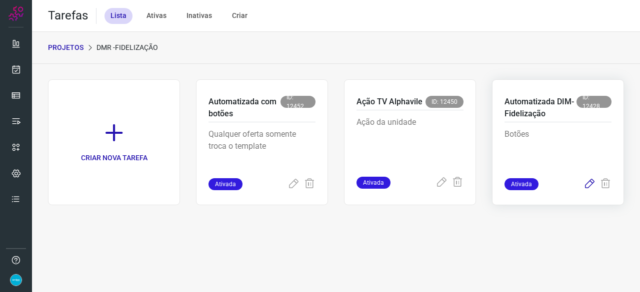
click at [586, 185] on icon at bounding box center [589, 184] width 12 height 12
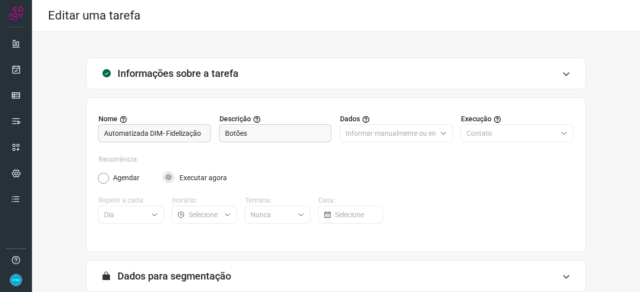
scroll to position [97, 0]
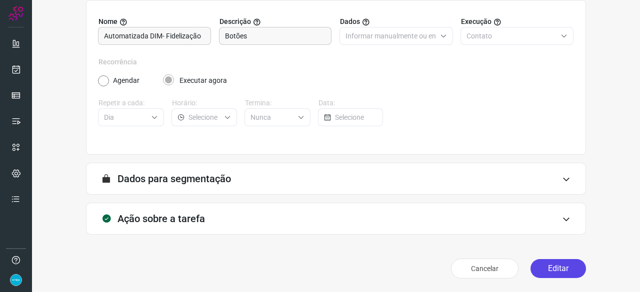
click at [540, 266] on button "Editar" at bounding box center [557, 268] width 55 height 19
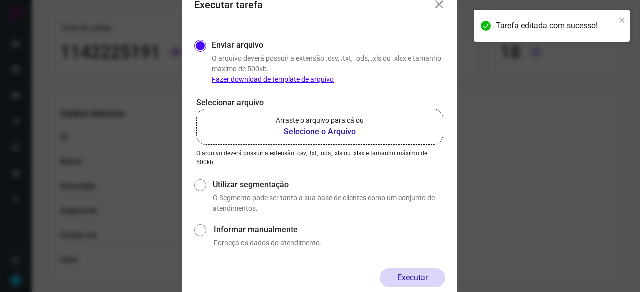
click at [309, 132] on b "Selecione o Arquivo" at bounding box center [320, 132] width 88 height 12
click at [0, 0] on input "Arraste o arquivo para cá ou Selecione o Arquivo" at bounding box center [0, 0] width 0 height 0
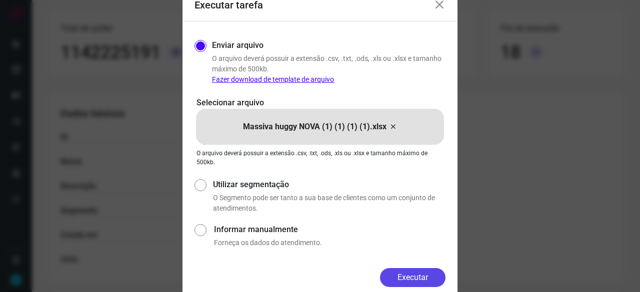
click at [398, 275] on button "Executar" at bounding box center [412, 277] width 65 height 19
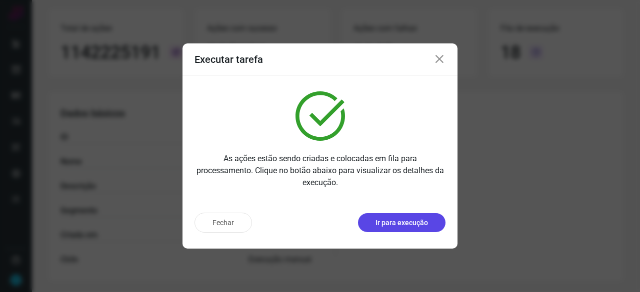
click at [392, 220] on p "Ir para execução" at bounding box center [401, 223] width 52 height 10
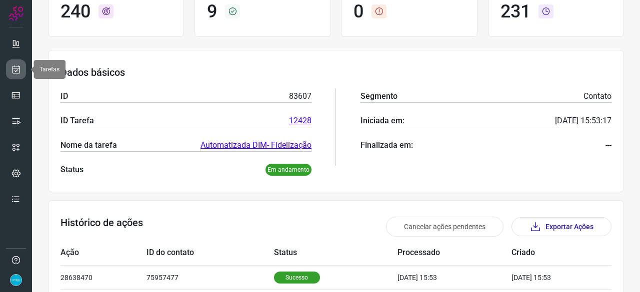
click at [13, 66] on icon at bounding box center [16, 69] width 10 height 10
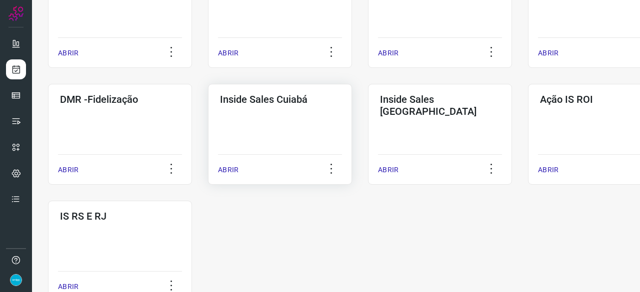
scroll to position [480, 0]
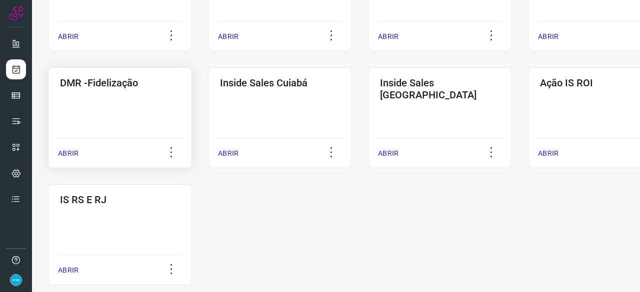
click at [75, 150] on p "ABRIR" at bounding box center [68, 153] width 20 height 10
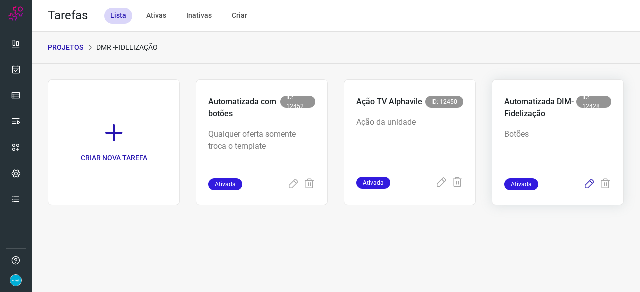
click at [586, 186] on icon at bounding box center [589, 184] width 12 height 12
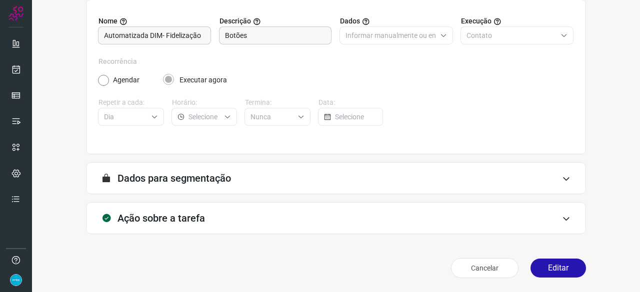
scroll to position [97, 0]
click at [547, 271] on button "Editar" at bounding box center [557, 268] width 55 height 19
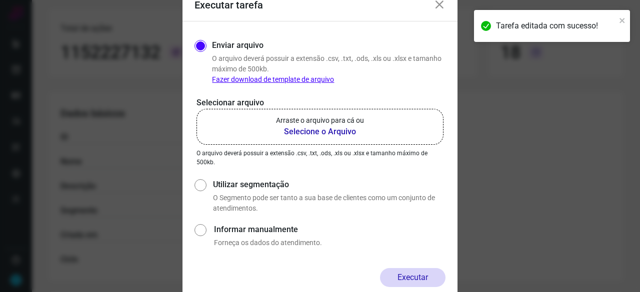
click at [317, 132] on b "Selecione o Arquivo" at bounding box center [320, 132] width 88 height 12
click at [0, 0] on input "Arraste o arquivo para cá ou Selecione o Arquivo" at bounding box center [0, 0] width 0 height 0
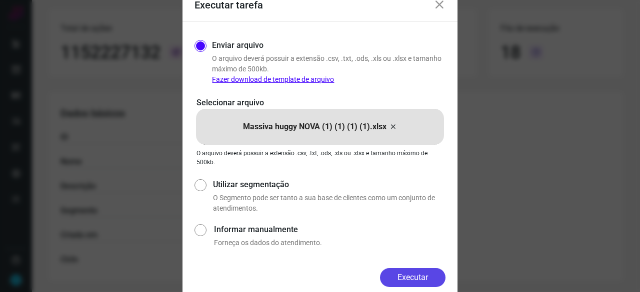
click at [425, 275] on button "Executar" at bounding box center [412, 277] width 65 height 19
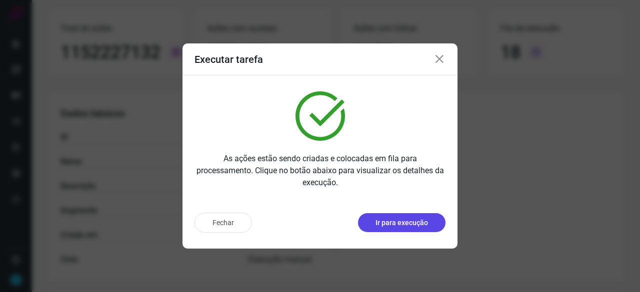
click at [403, 224] on p "Ir para execução" at bounding box center [401, 223] width 52 height 10
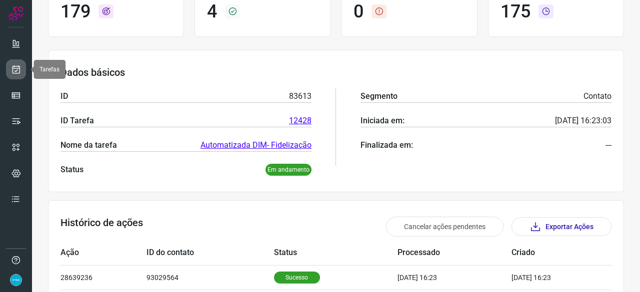
click at [19, 65] on icon at bounding box center [16, 69] width 10 height 10
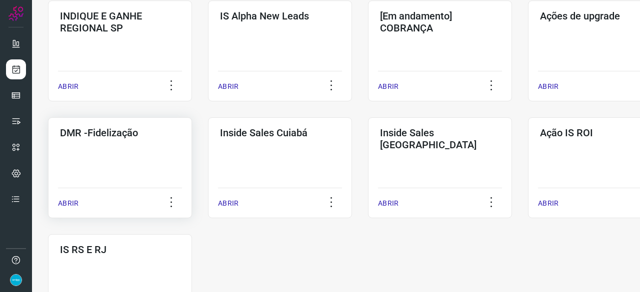
click at [72, 201] on p "ABRIR" at bounding box center [68, 203] width 20 height 10
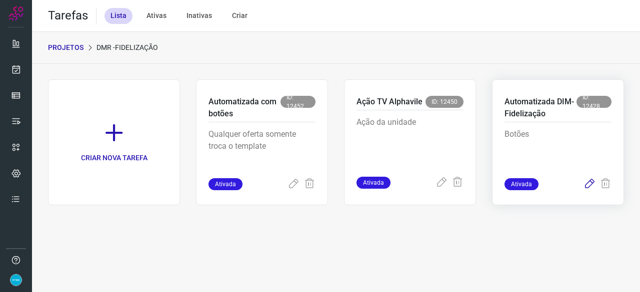
click at [591, 183] on icon at bounding box center [589, 184] width 12 height 12
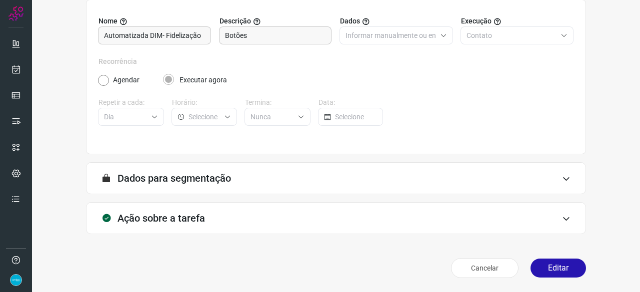
scroll to position [97, 0]
click at [567, 268] on button "Editar" at bounding box center [557, 268] width 55 height 19
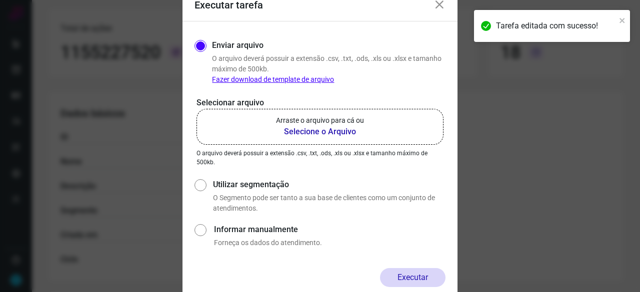
click at [306, 132] on b "Selecione o Arquivo" at bounding box center [320, 132] width 88 height 12
click at [0, 0] on input "Arraste o arquivo para cá ou Selecione o Arquivo" at bounding box center [0, 0] width 0 height 0
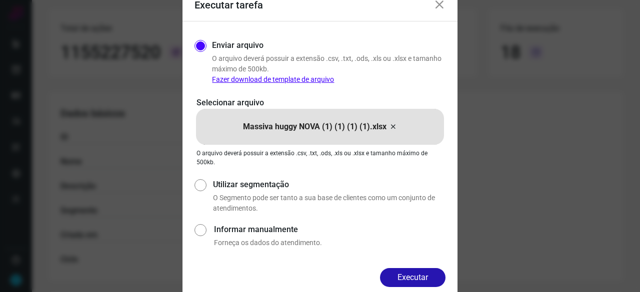
drag, startPoint x: 414, startPoint y: 280, endPoint x: 419, endPoint y: 279, distance: 5.5
click at [418, 280] on button "Executar" at bounding box center [412, 277] width 65 height 19
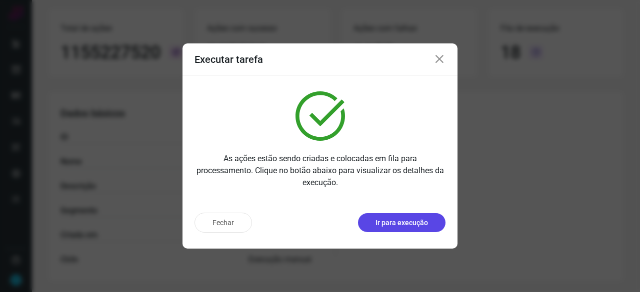
click at [399, 225] on p "Ir para execução" at bounding box center [401, 223] width 52 height 10
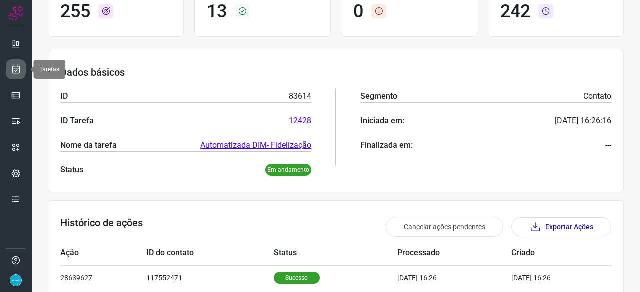
click at [20, 70] on icon at bounding box center [16, 69] width 10 height 10
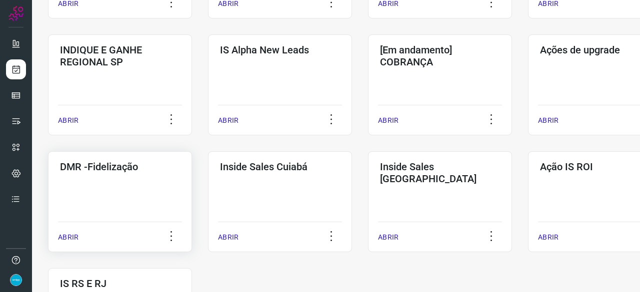
scroll to position [400, 0]
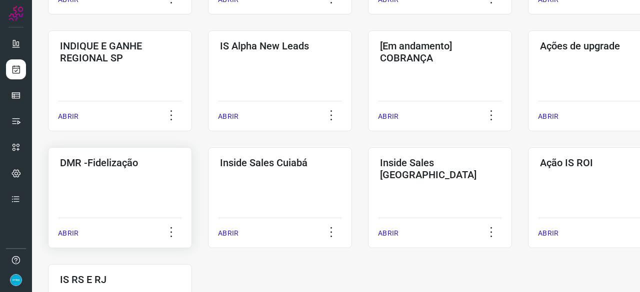
click at [71, 232] on p "ABRIR" at bounding box center [68, 233] width 20 height 10
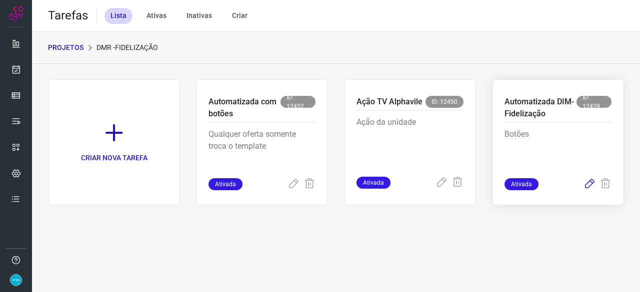
click at [590, 183] on icon at bounding box center [589, 184] width 12 height 12
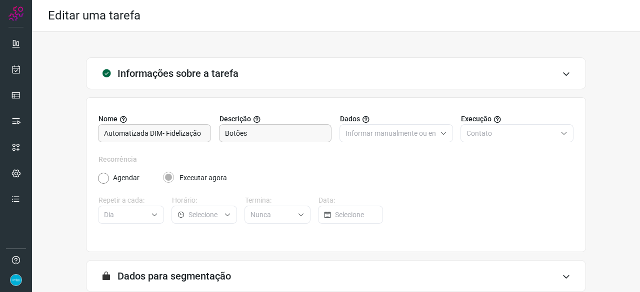
scroll to position [97, 0]
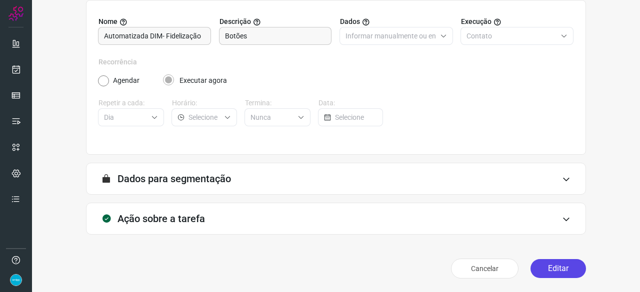
click at [551, 270] on button "Editar" at bounding box center [557, 268] width 55 height 19
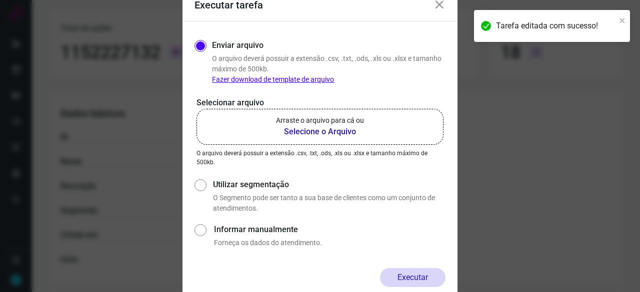
click at [315, 126] on b "Selecione o Arquivo" at bounding box center [320, 132] width 88 height 12
click at [0, 0] on input "Arraste o arquivo para cá ou Selecione o Arquivo" at bounding box center [0, 0] width 0 height 0
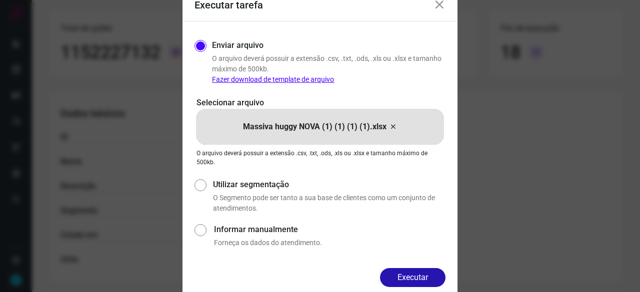
drag, startPoint x: 435, startPoint y: 276, endPoint x: 441, endPoint y: 275, distance: 6.1
click at [437, 275] on button "Executar" at bounding box center [412, 277] width 65 height 19
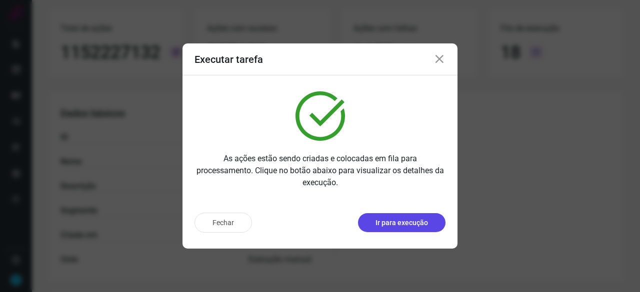
click at [393, 227] on p "Ir para execução" at bounding box center [401, 223] width 52 height 10
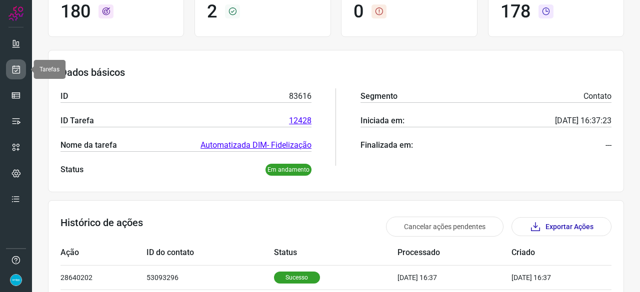
click at [19, 69] on icon at bounding box center [16, 69] width 10 height 10
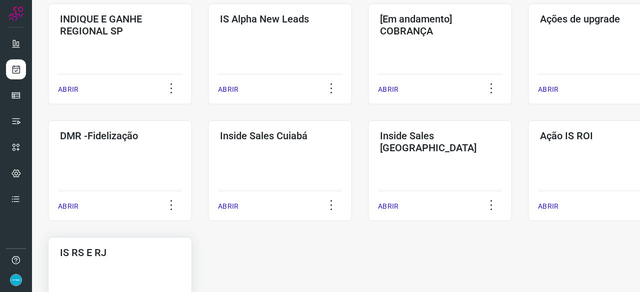
scroll to position [430, 0]
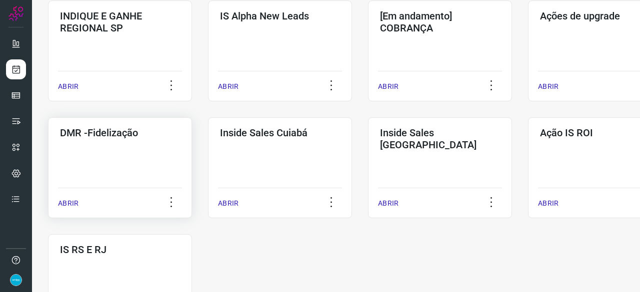
click at [67, 202] on p "ABRIR" at bounding box center [68, 203] width 20 height 10
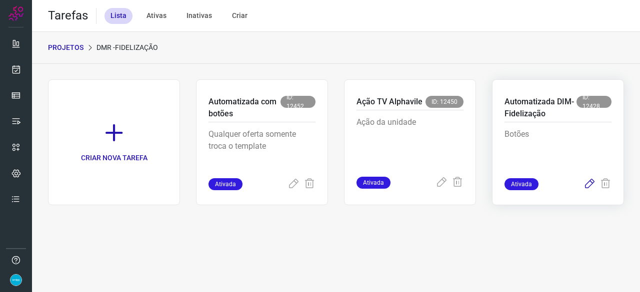
click at [586, 182] on icon at bounding box center [589, 184] width 12 height 12
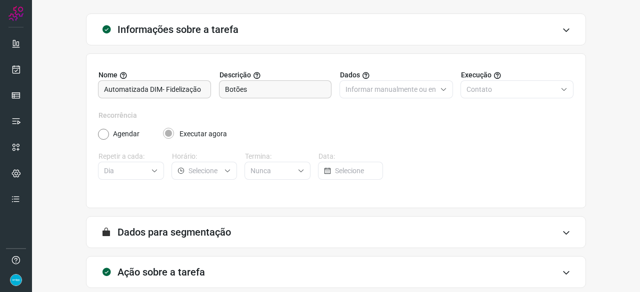
scroll to position [97, 0]
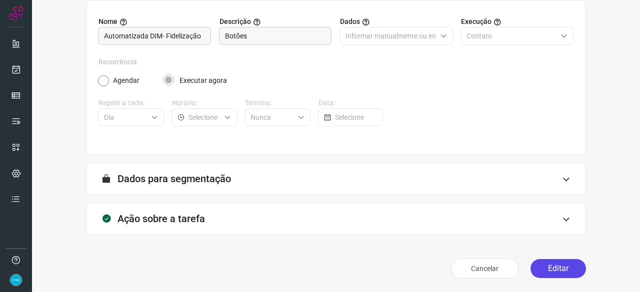
click at [548, 270] on button "Editar" at bounding box center [557, 268] width 55 height 19
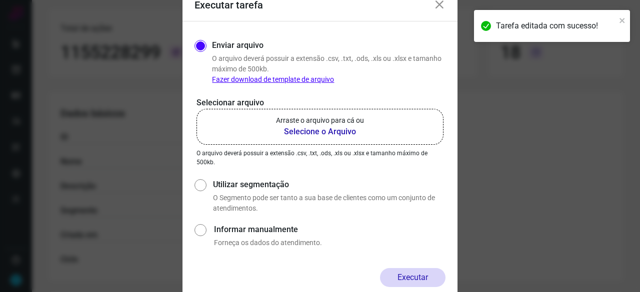
click at [334, 130] on b "Selecione o Arquivo" at bounding box center [320, 132] width 88 height 12
click at [0, 0] on input "Arraste o arquivo para cá ou Selecione o Arquivo" at bounding box center [0, 0] width 0 height 0
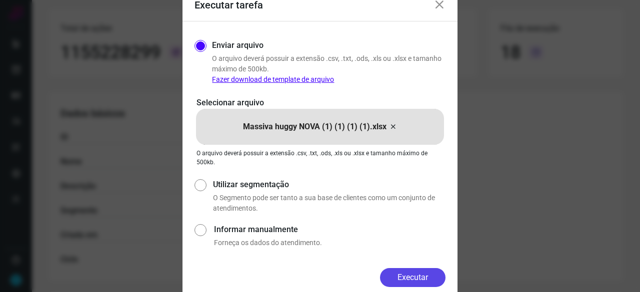
click at [421, 273] on button "Executar" at bounding box center [412, 277] width 65 height 19
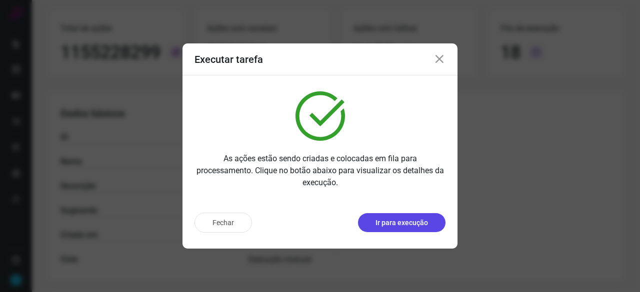
click at [430, 231] on button "Ir para execução" at bounding box center [401, 222] width 87 height 19
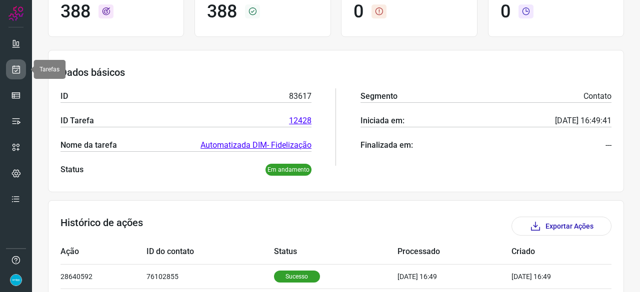
click at [14, 65] on icon at bounding box center [16, 69] width 10 height 10
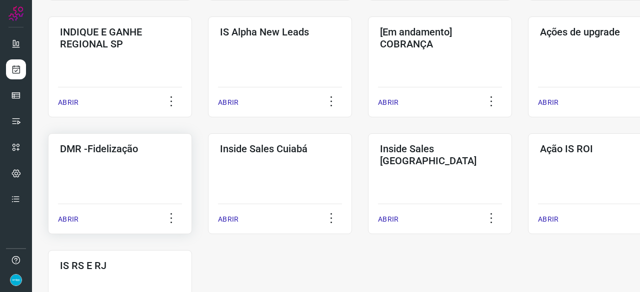
scroll to position [430, 0]
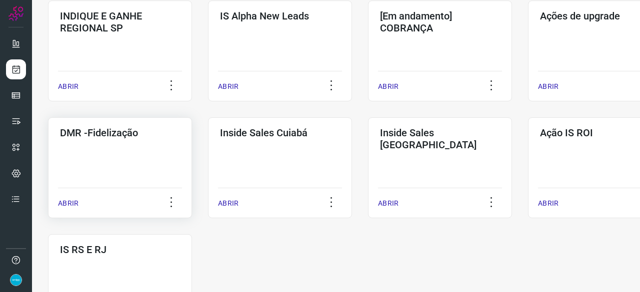
click at [72, 200] on p "ABRIR" at bounding box center [68, 203] width 20 height 10
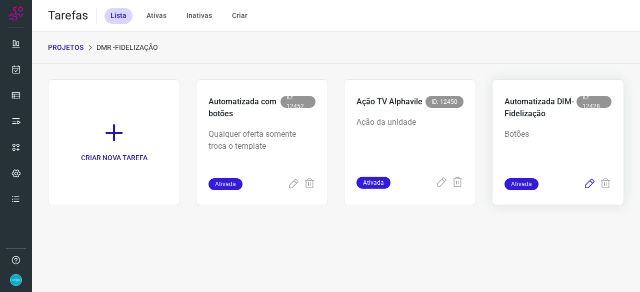
click at [587, 184] on icon at bounding box center [589, 184] width 12 height 12
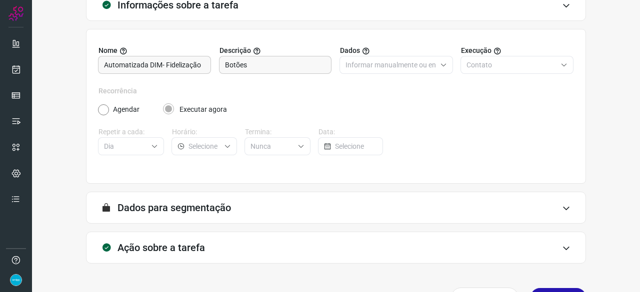
scroll to position [97, 0]
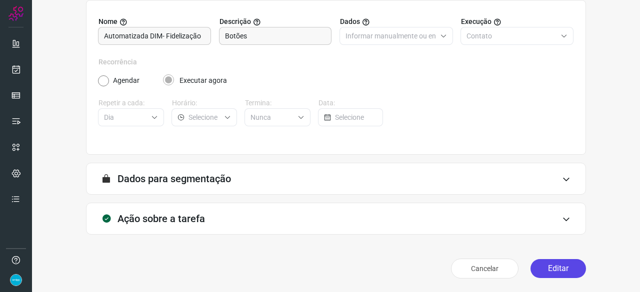
click at [546, 268] on button "Editar" at bounding box center [557, 268] width 55 height 19
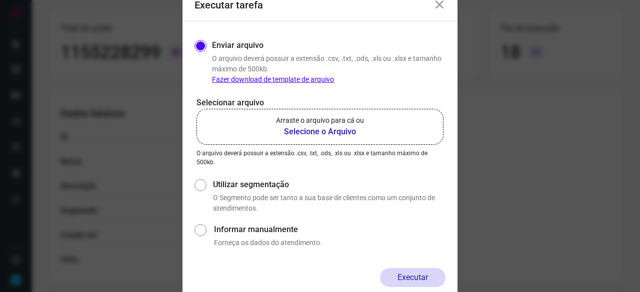
click at [314, 131] on b "Selecione o Arquivo" at bounding box center [320, 132] width 88 height 12
click at [0, 0] on input "Arraste o arquivo para cá ou Selecione o Arquivo" at bounding box center [0, 0] width 0 height 0
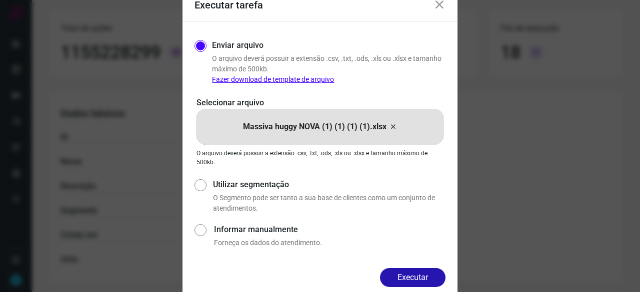
click at [421, 275] on button "Executar" at bounding box center [412, 277] width 65 height 19
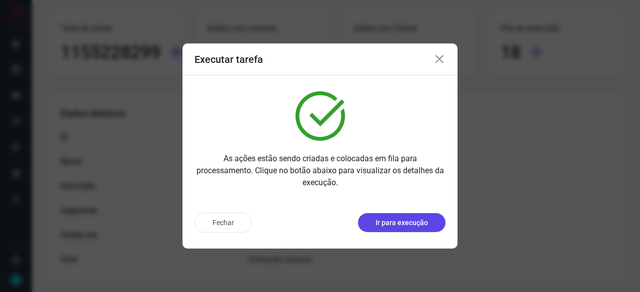
click at [375, 222] on button "Ir para execução" at bounding box center [401, 222] width 87 height 19
